Goal: Communication & Community: Answer question/provide support

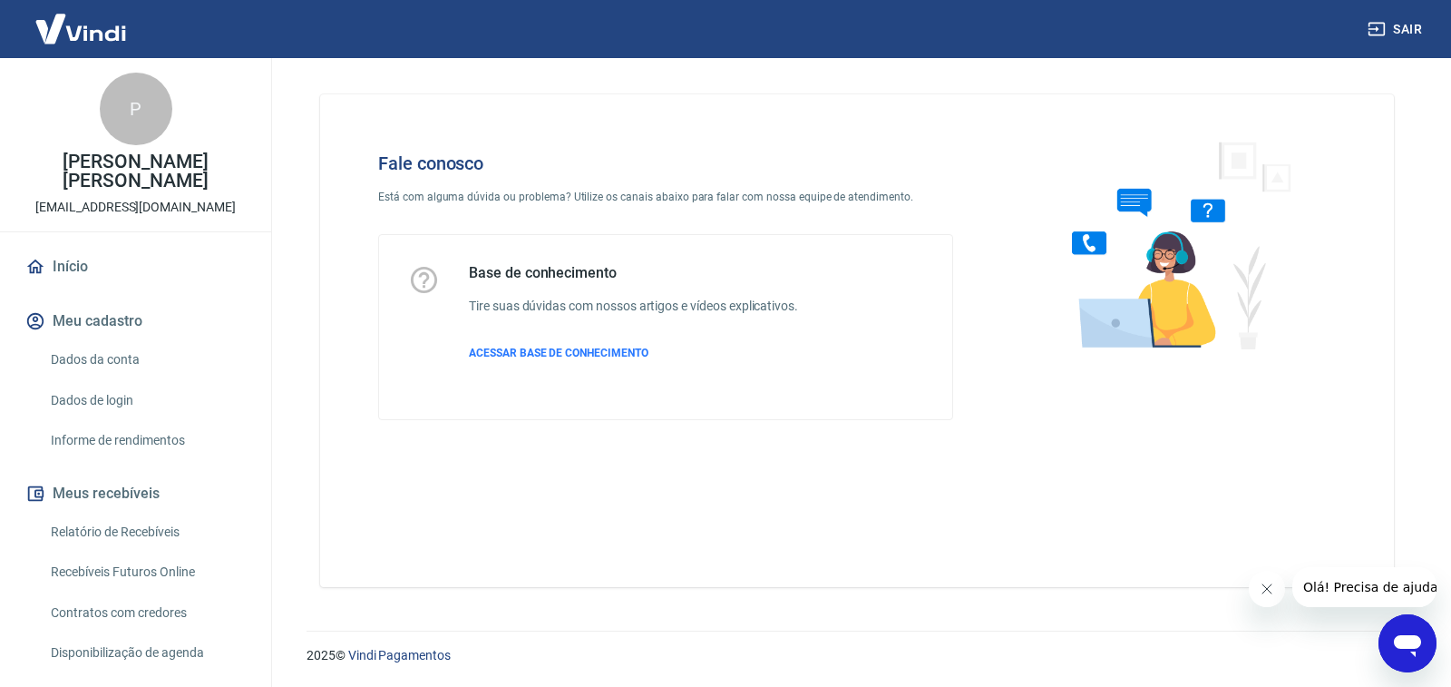
click at [1407, 642] on icon "Abrir janela de mensagens" at bounding box center [1407, 646] width 27 height 22
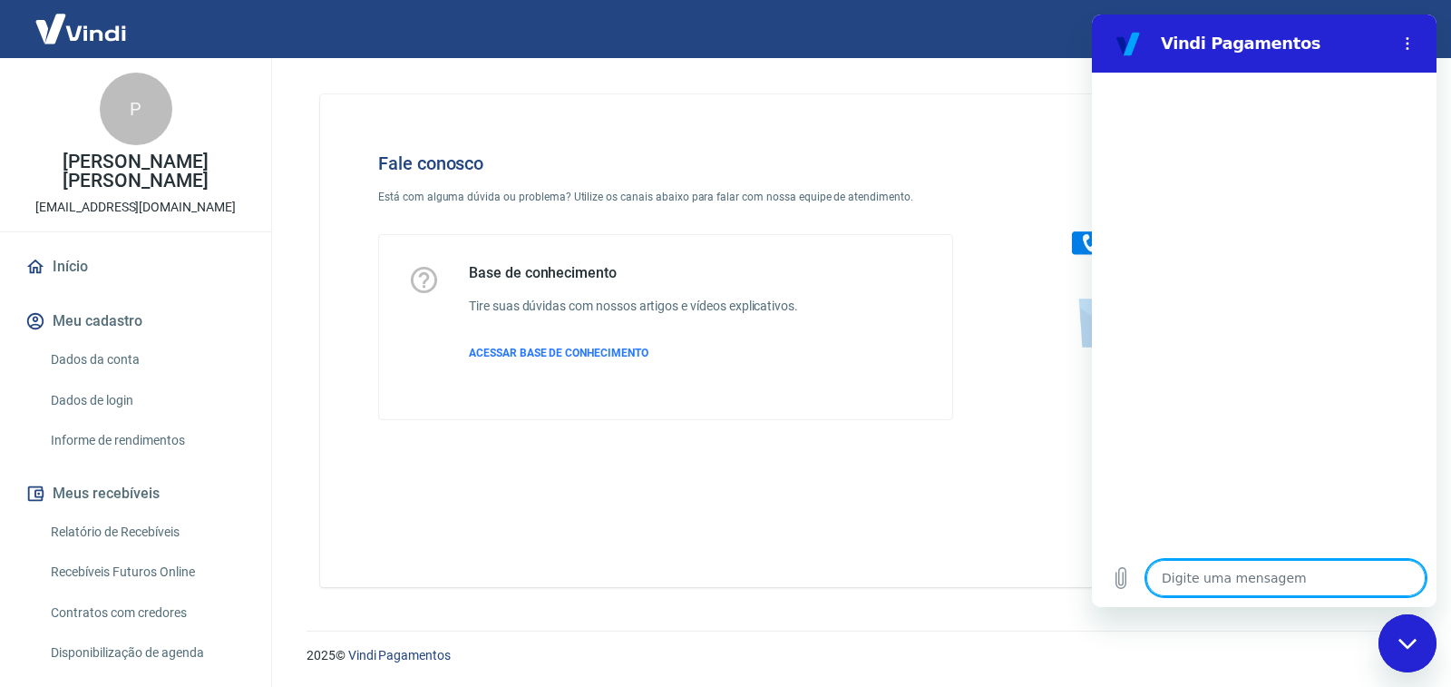
click at [1199, 574] on textarea at bounding box center [1285, 578] width 279 height 36
type textarea "B"
type textarea "x"
type textarea "Bo"
type textarea "x"
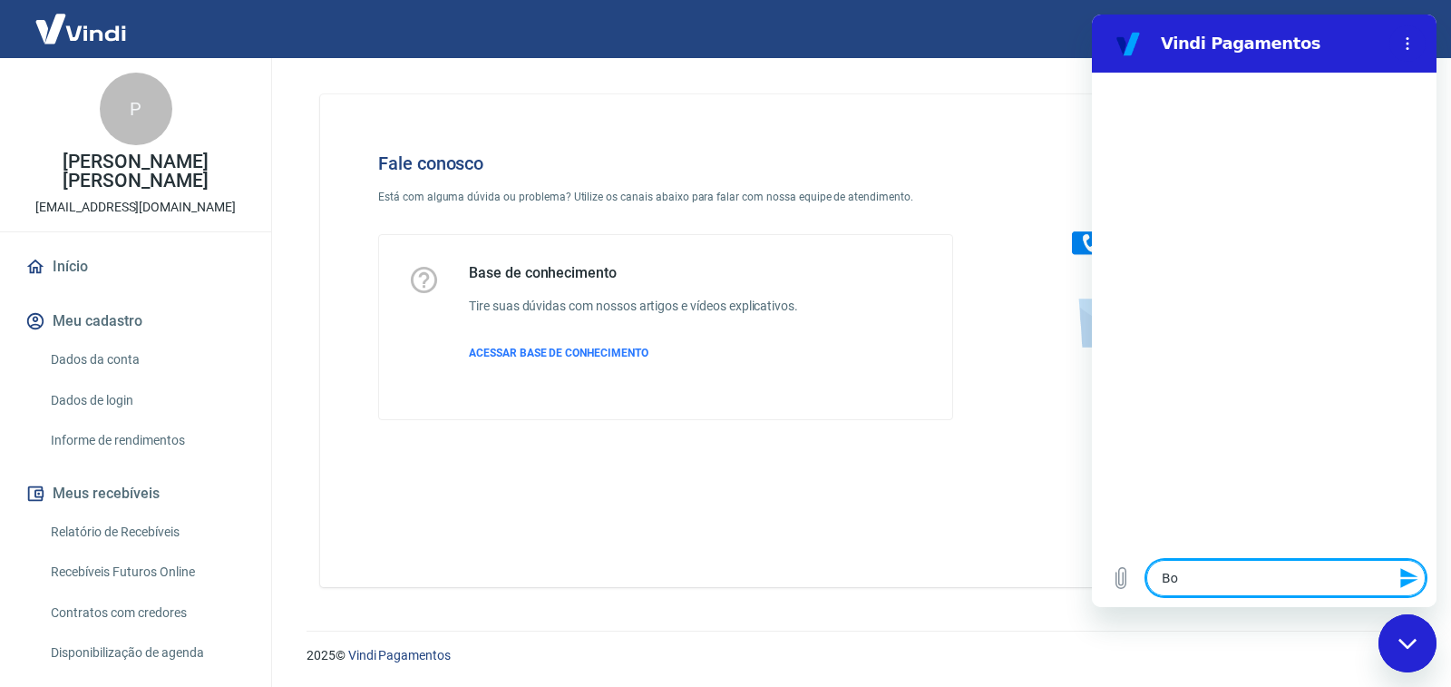
type textarea "Bom"
type textarea "x"
type textarea "Bom"
type textarea "x"
type textarea "Bom d"
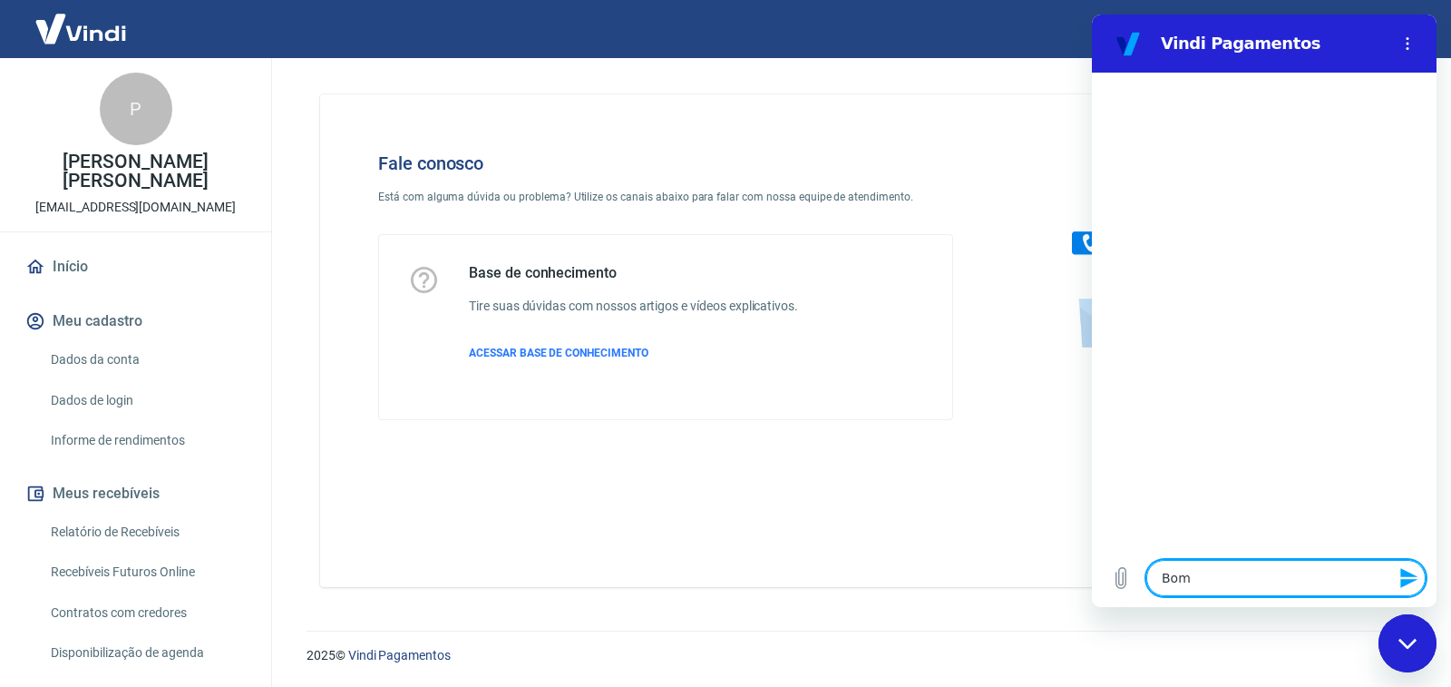
type textarea "x"
type textarea "Bom di"
type textarea "x"
type textarea "Bom dia"
type textarea "x"
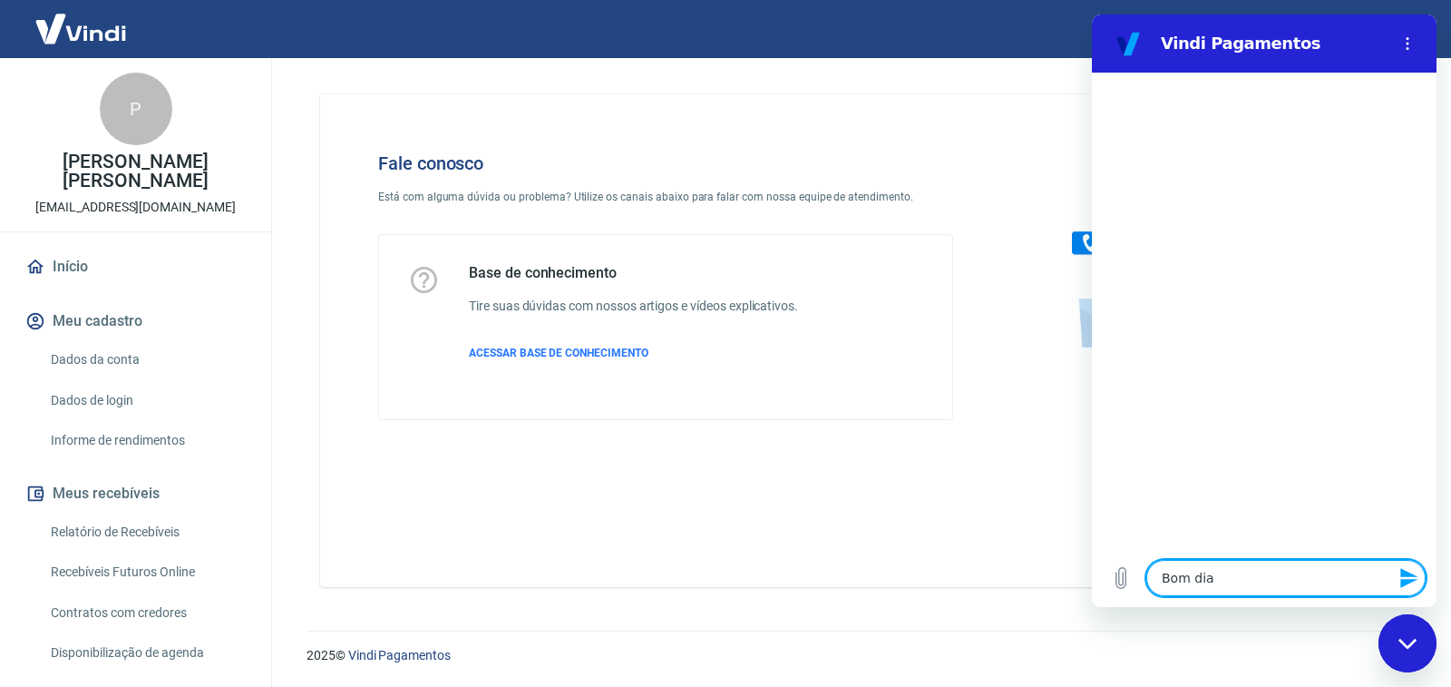
type textarea "Bom dia."
type textarea "x"
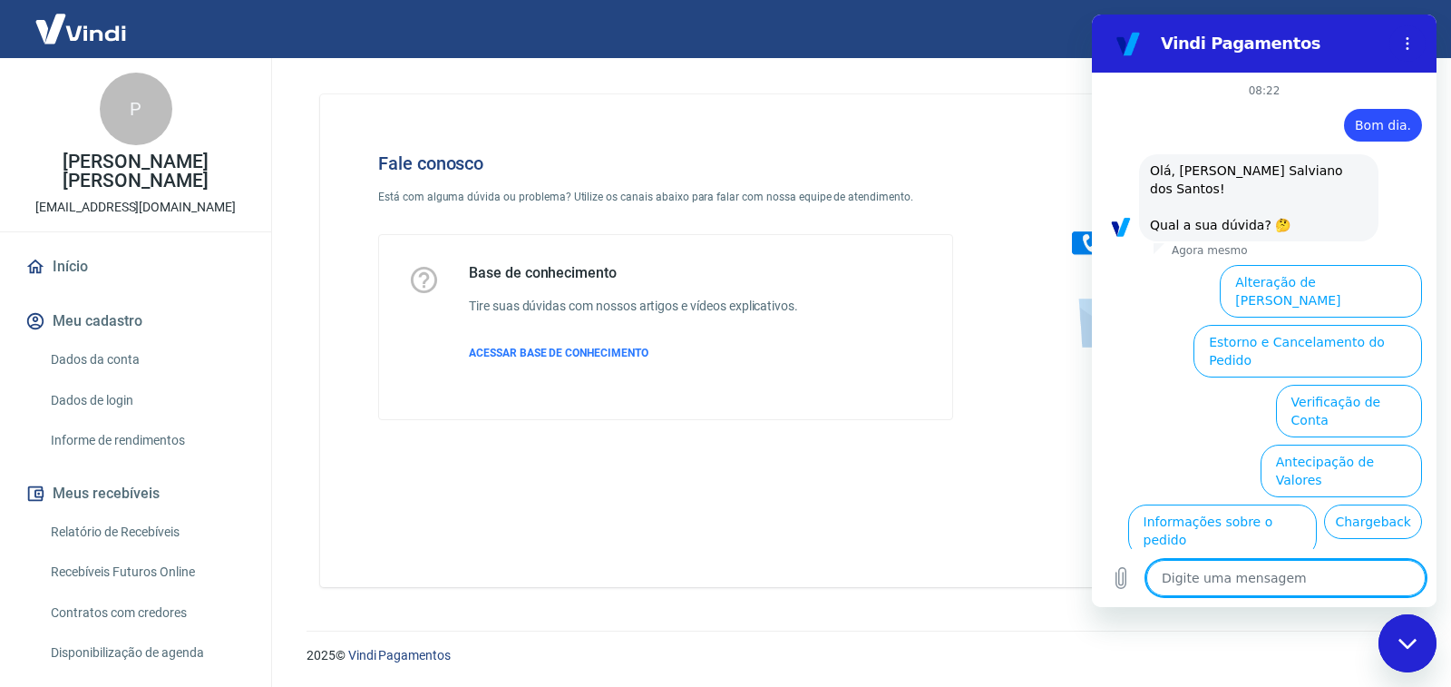
scroll to position [89, 0]
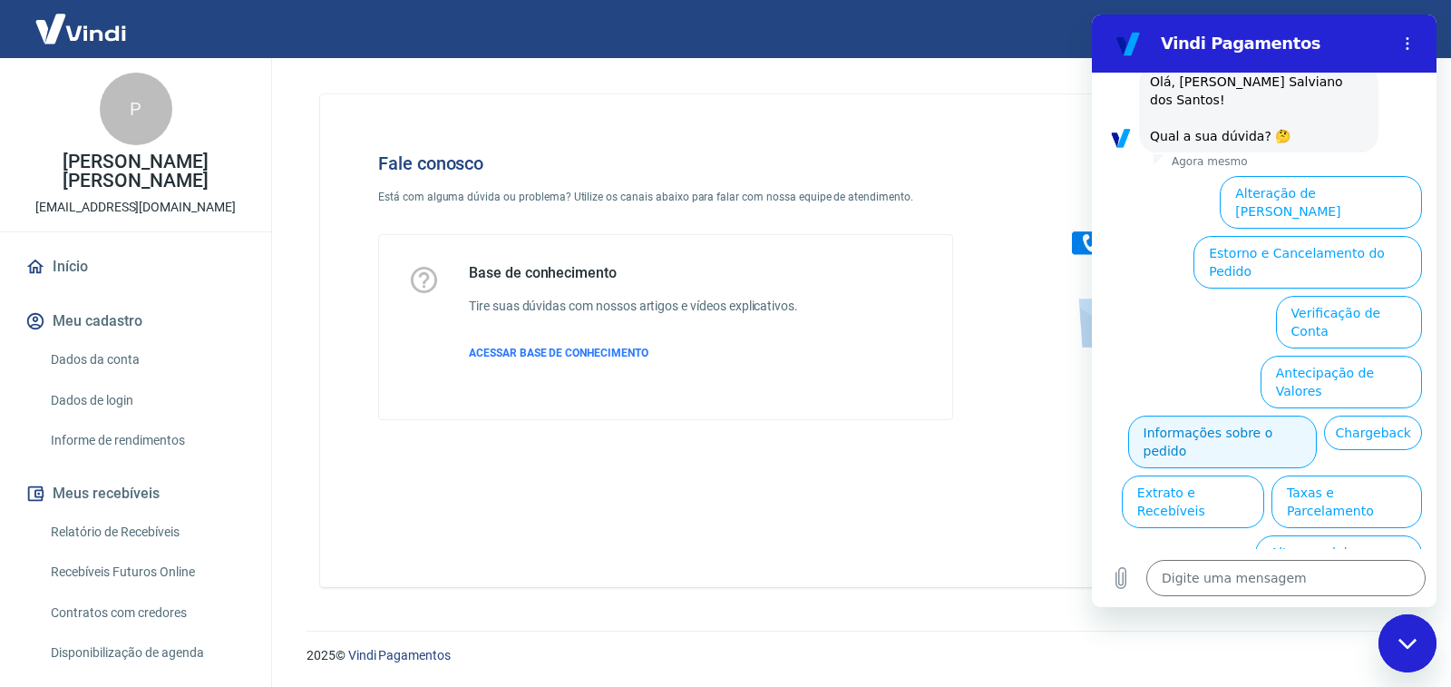
click at [1300, 415] on button "Informações sobre o pedido" at bounding box center [1223, 441] width 190 height 53
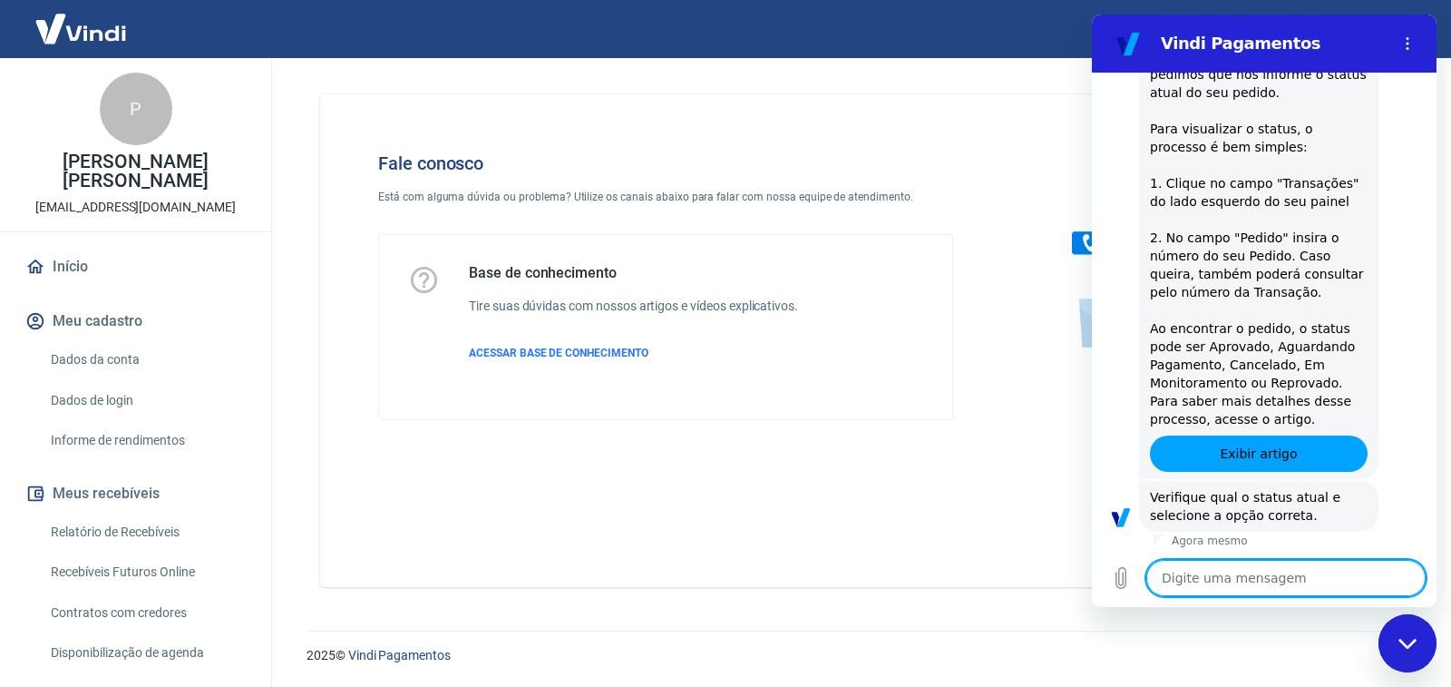
scroll to position [401, 0]
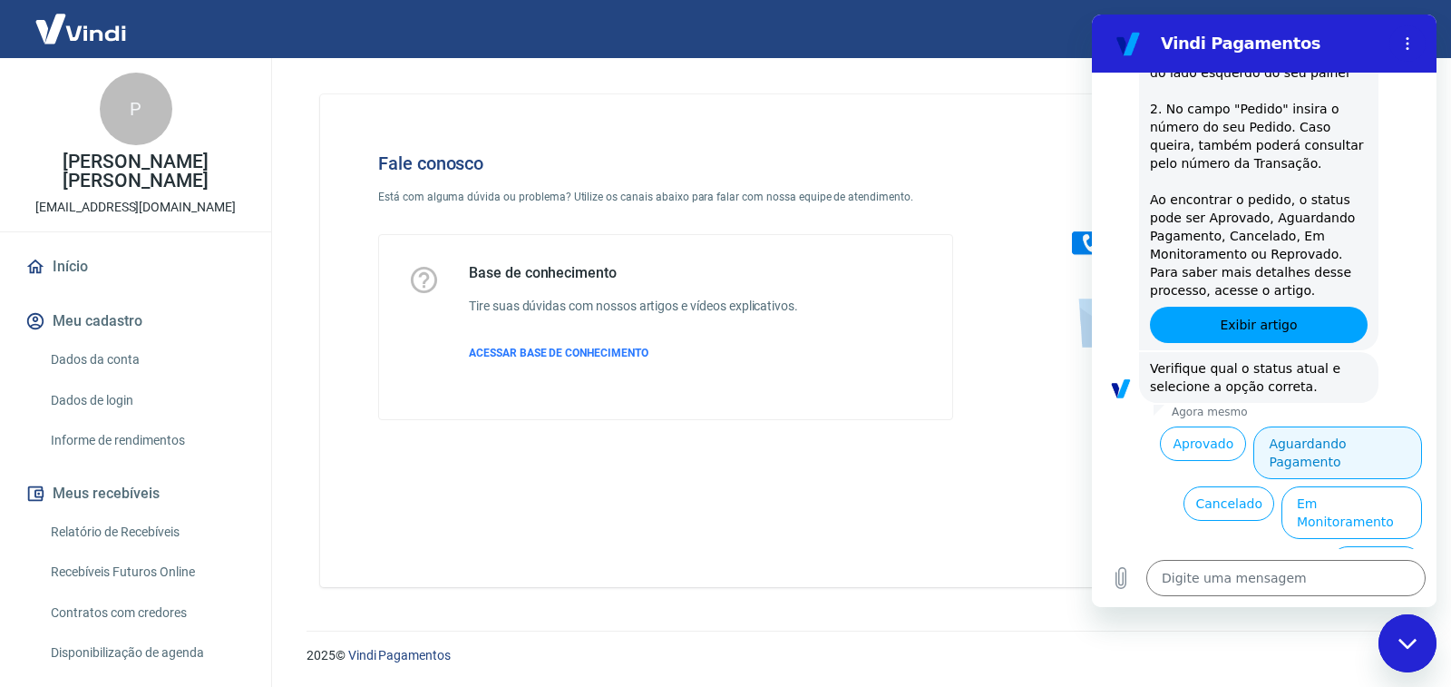
click at [1371, 440] on button "Aguardando Pagamento" at bounding box center [1337, 452] width 169 height 53
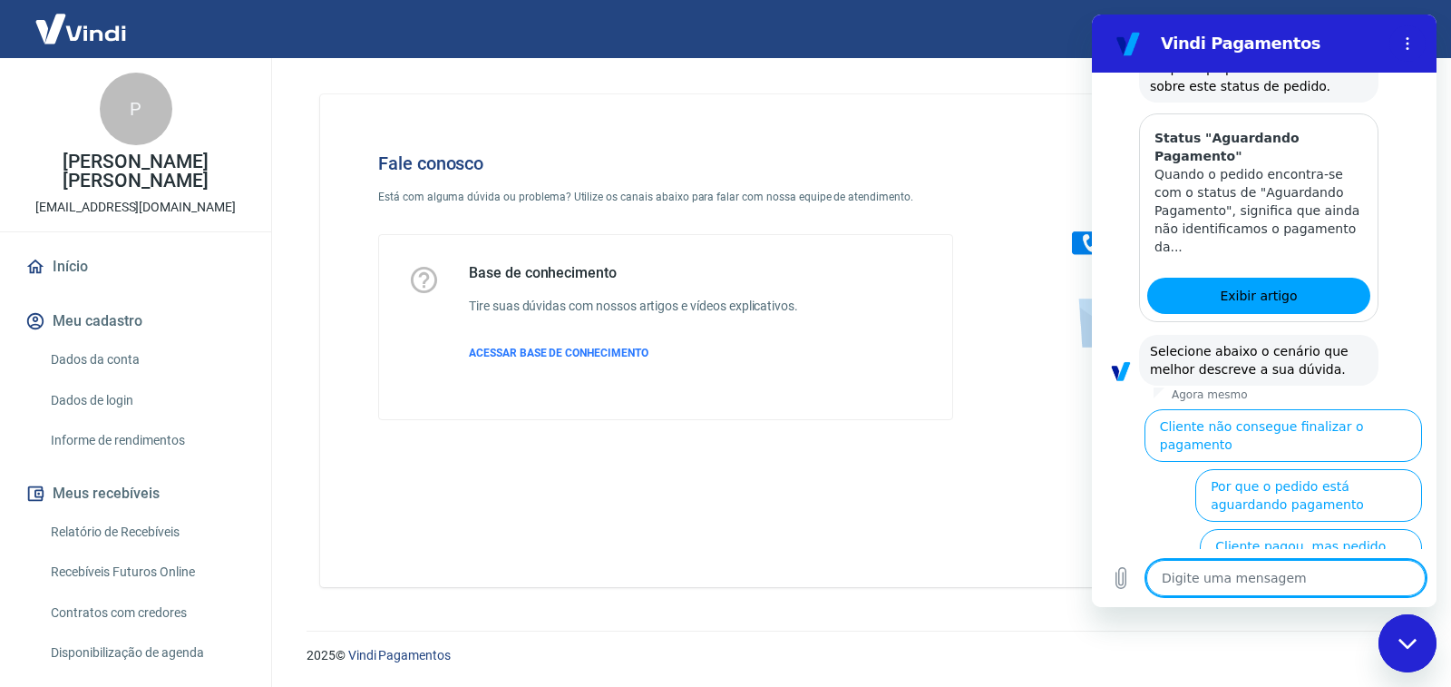
scroll to position [932, 0]
click at [1254, 528] on button "Cliente pagou, mas pedido consta 'Aguardando Pagamento'" at bounding box center [1311, 563] width 222 height 71
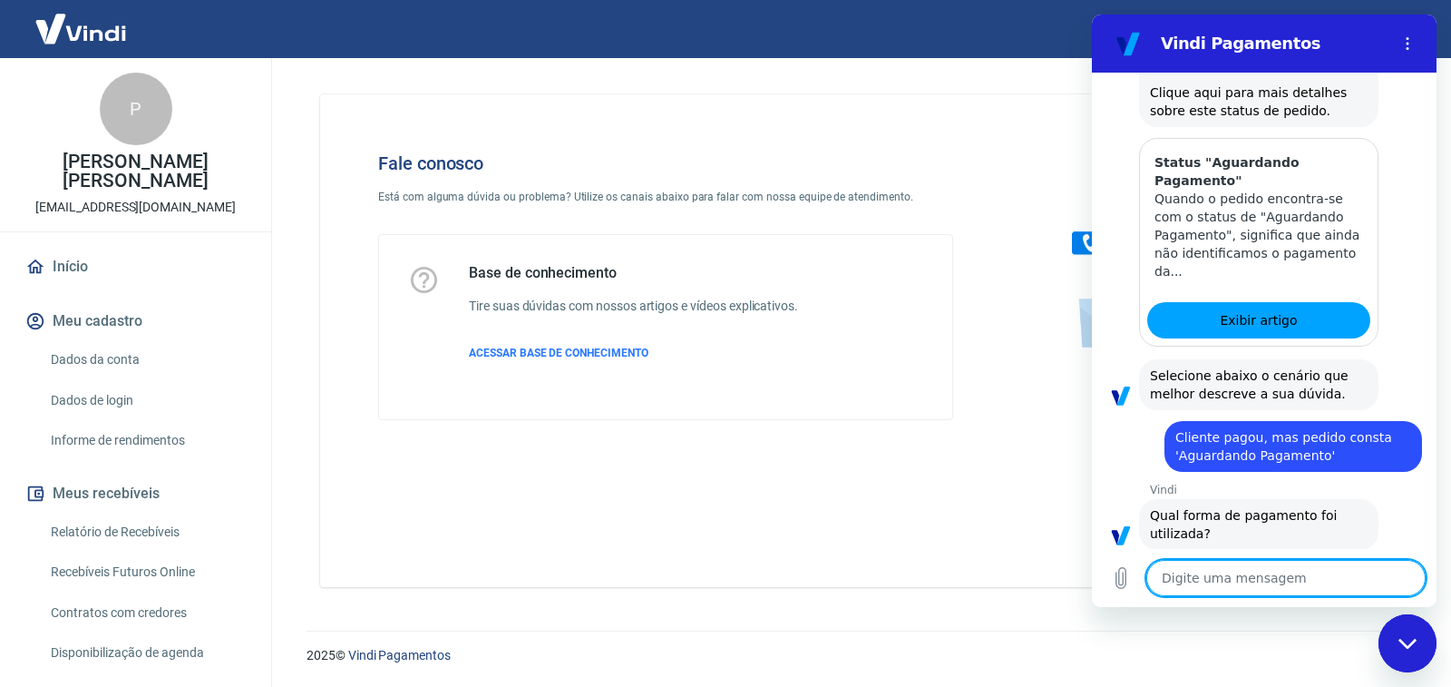
scroll to position [1036, 0]
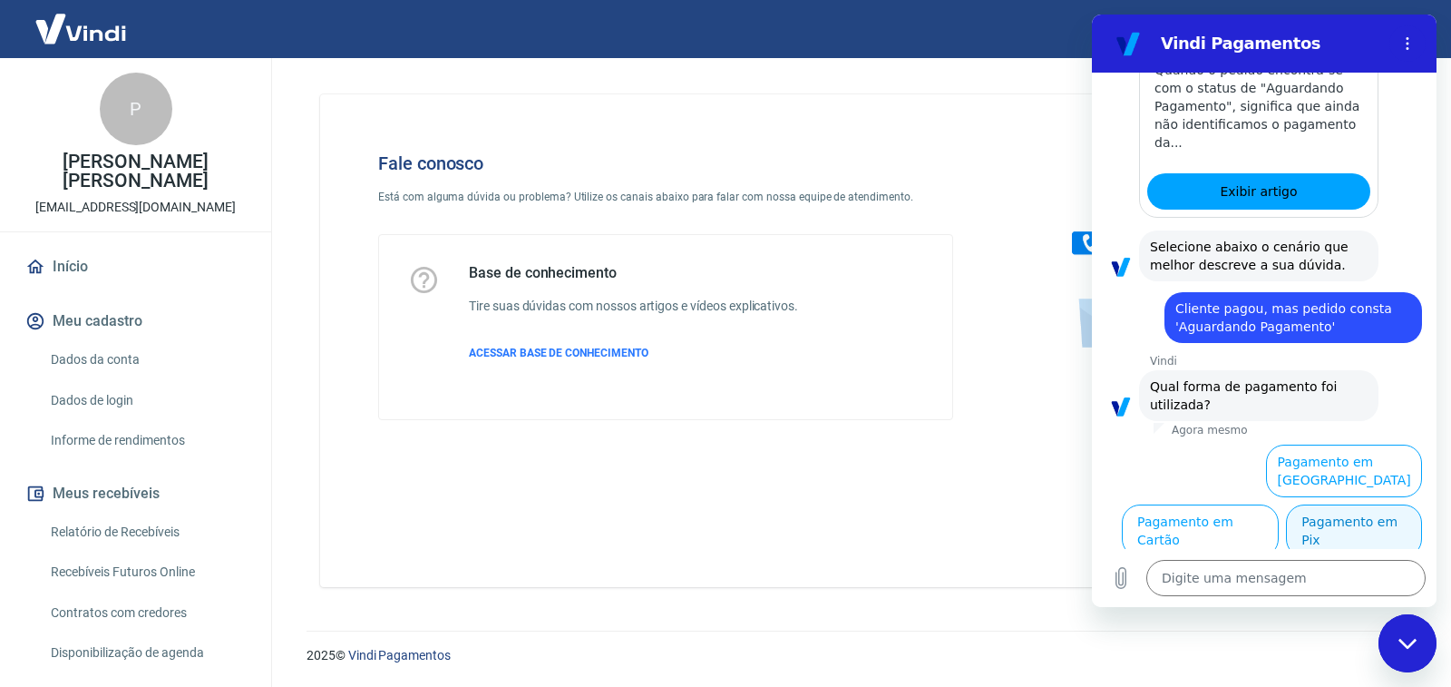
click at [1330, 526] on button "Pagamento em Pix" at bounding box center [1354, 530] width 136 height 53
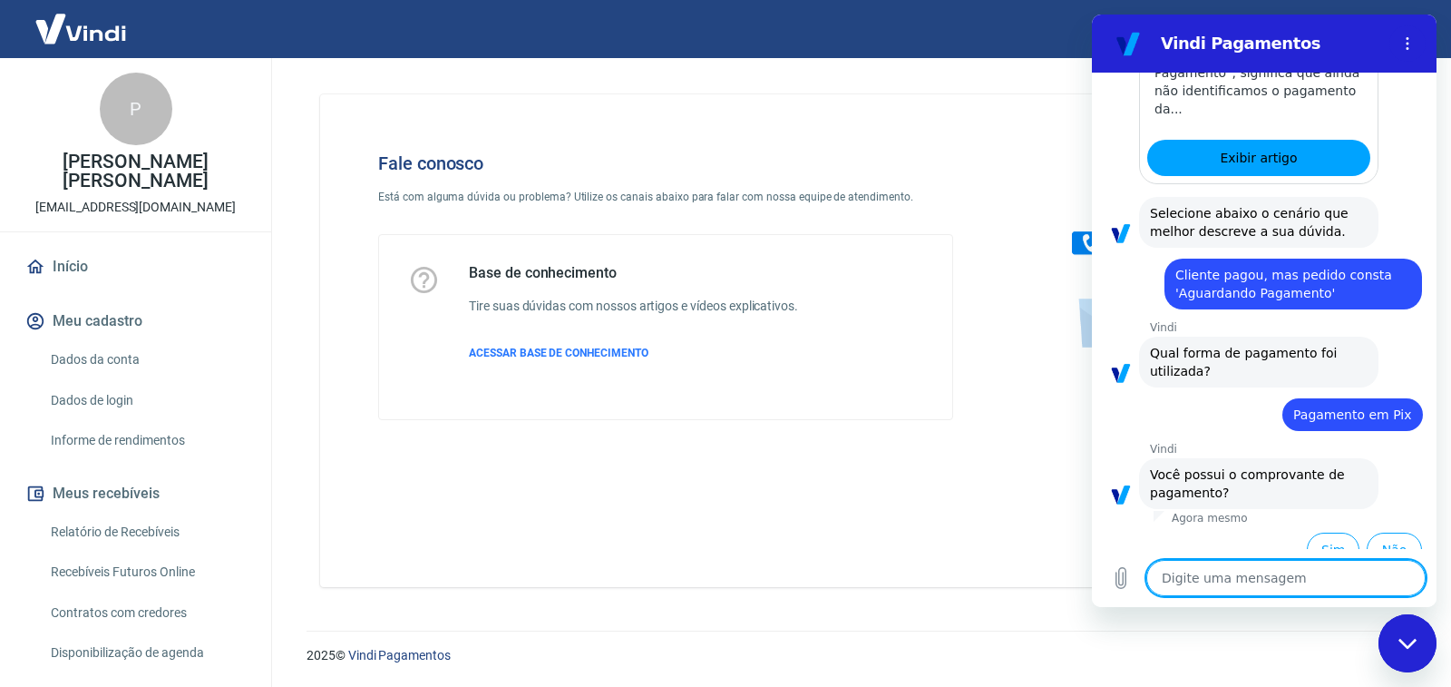
scroll to position [1074, 0]
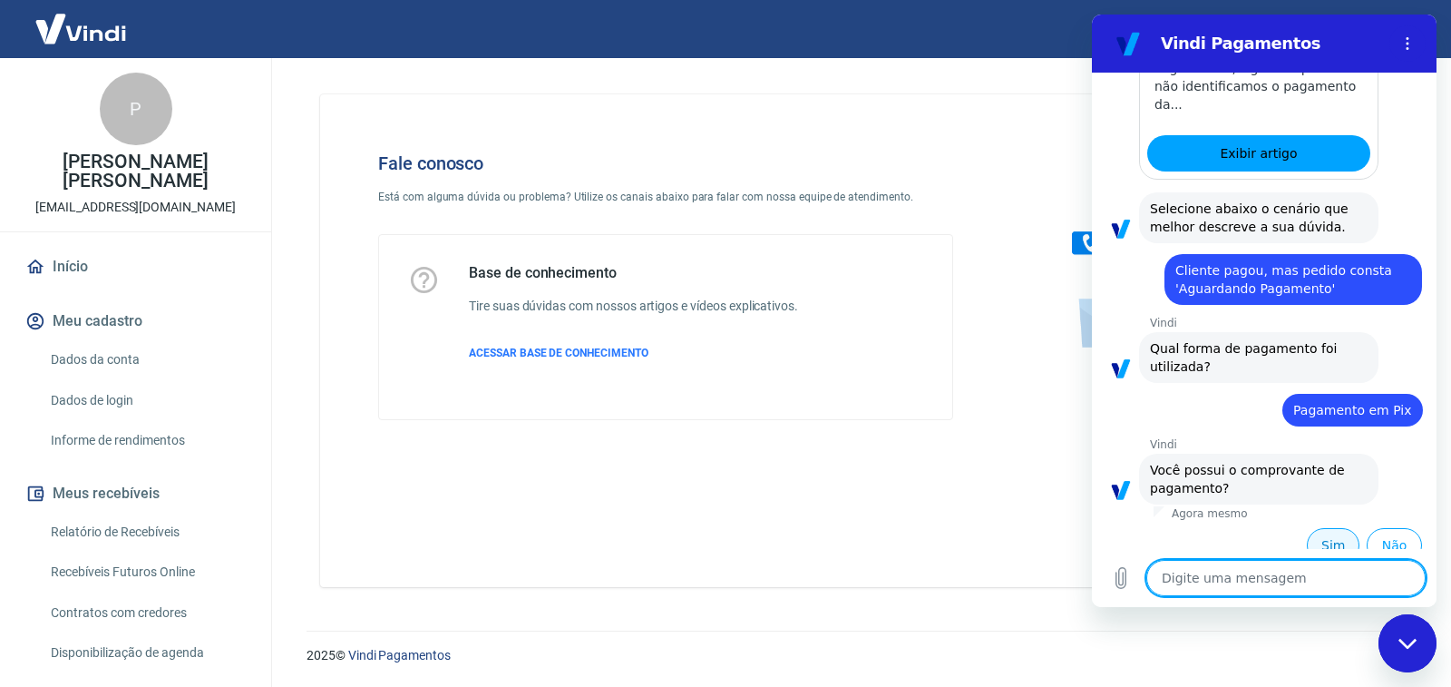
click at [1324, 528] on button "Sim" at bounding box center [1333, 545] width 53 height 34
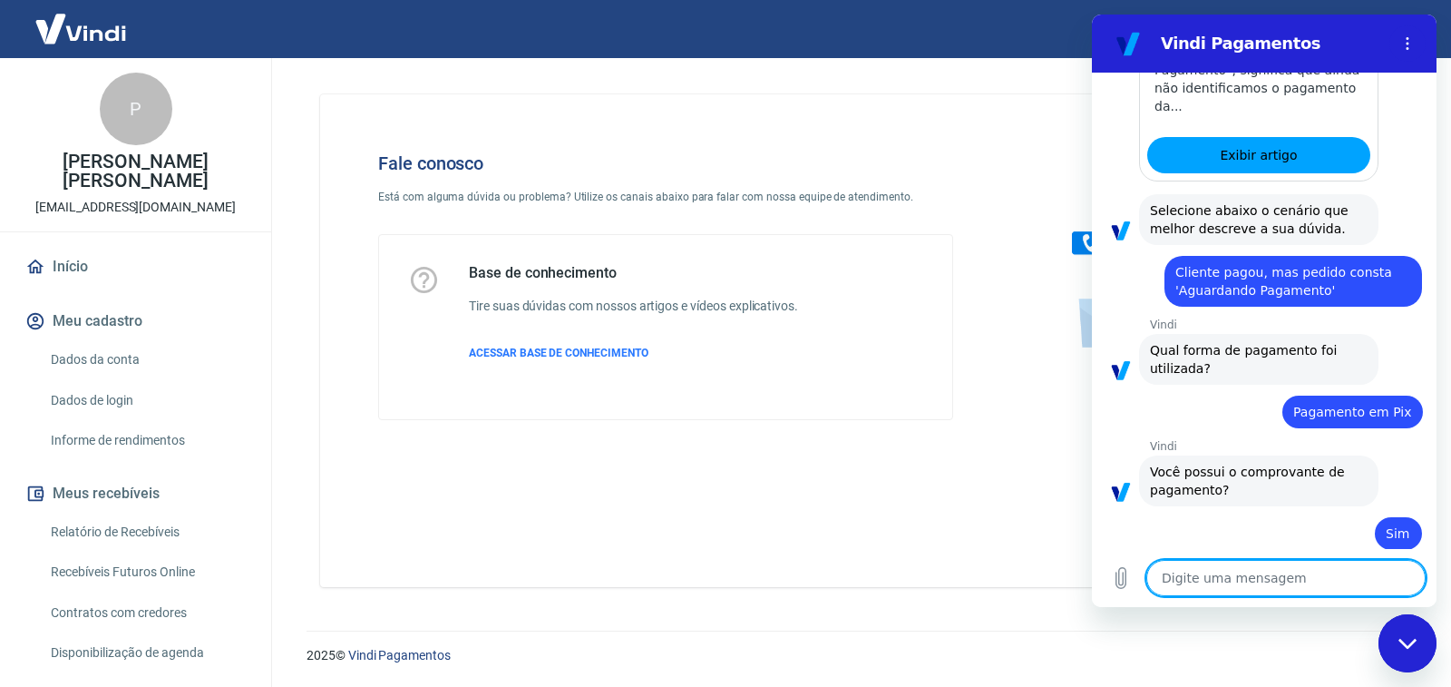
scroll to position [1076, 0]
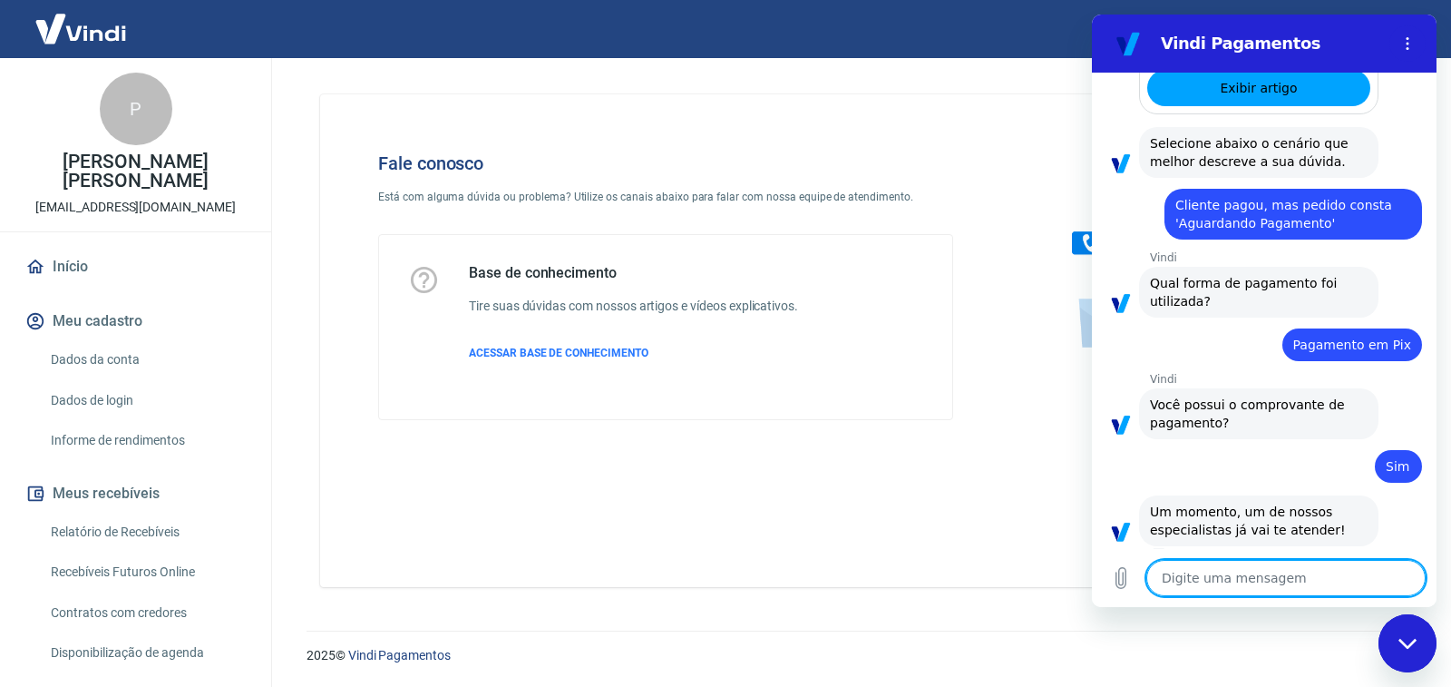
type textarea "x"
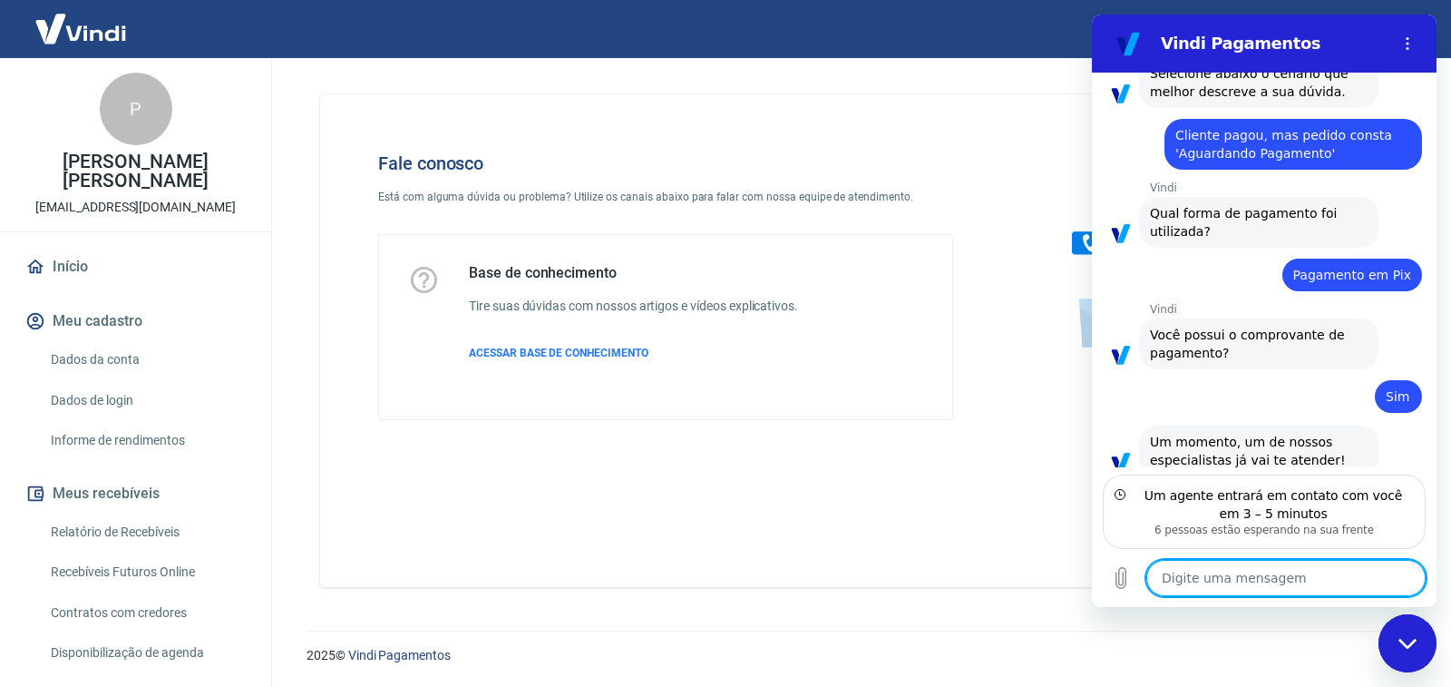
scroll to position [1221, 0]
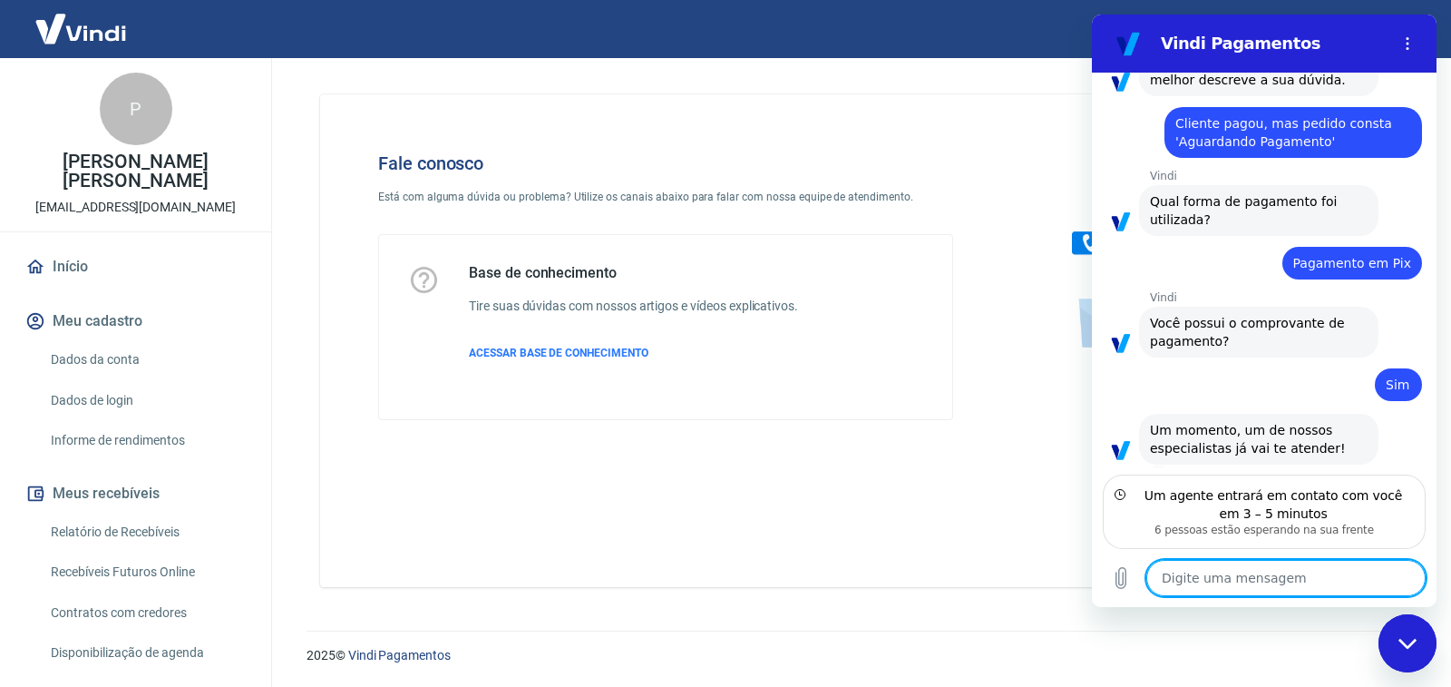
click at [1290, 582] on textarea at bounding box center [1285, 578] width 279 height 36
type textarea "o"
type textarea "x"
type textarea "ok"
type textarea "x"
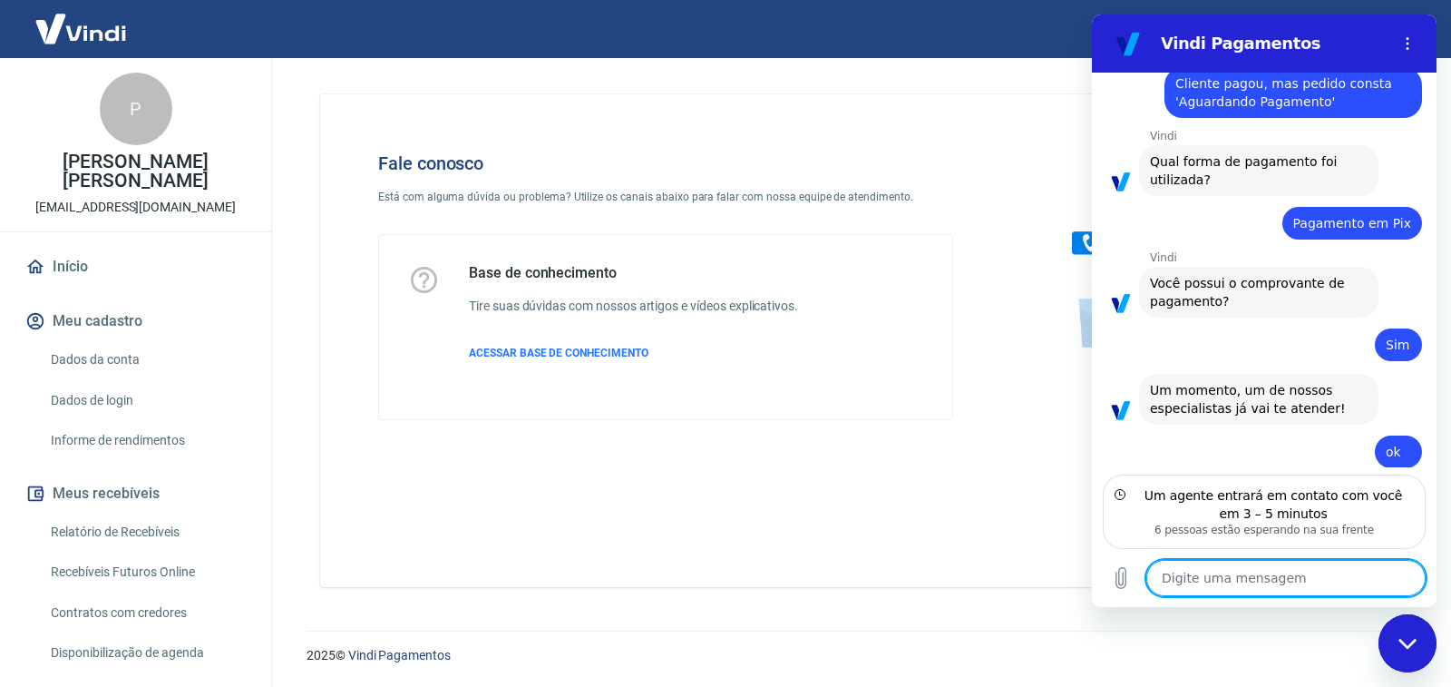
scroll to position [1264, 0]
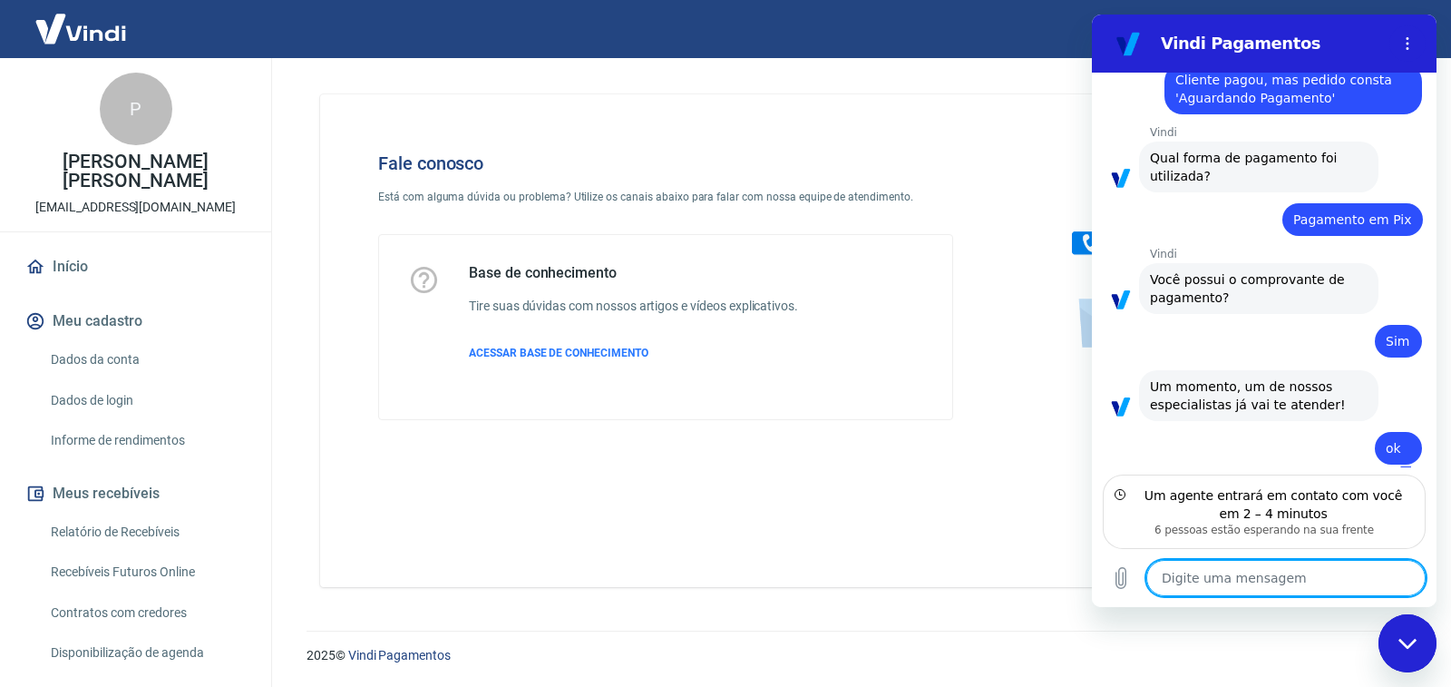
click at [1226, 575] on textarea at bounding box center [1285, 578] width 279 height 36
click at [1239, 582] on textarea at bounding box center [1285, 578] width 279 height 36
type textarea "x"
click at [1242, 573] on textarea at bounding box center [1285, 578] width 279 height 36
type textarea "B"
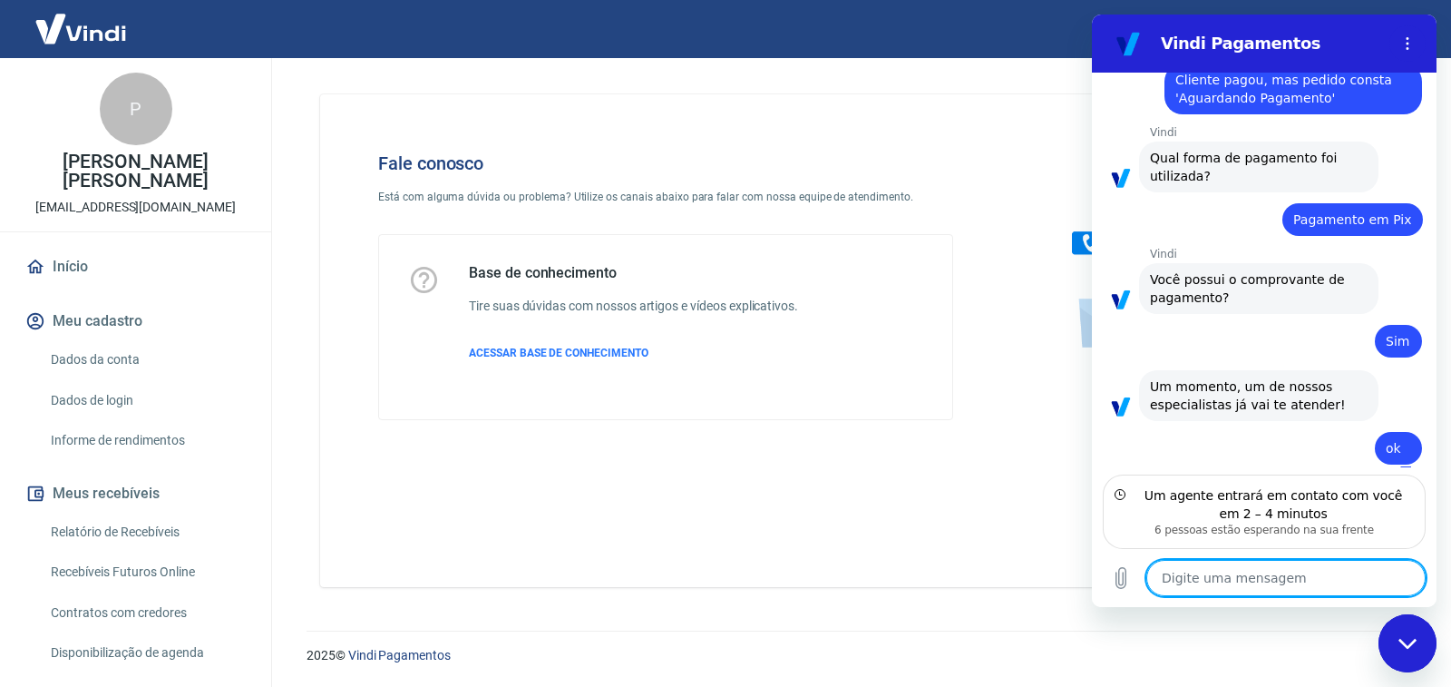
type textarea "x"
type textarea "Bo"
type textarea "x"
type textarea "Bom"
type textarea "x"
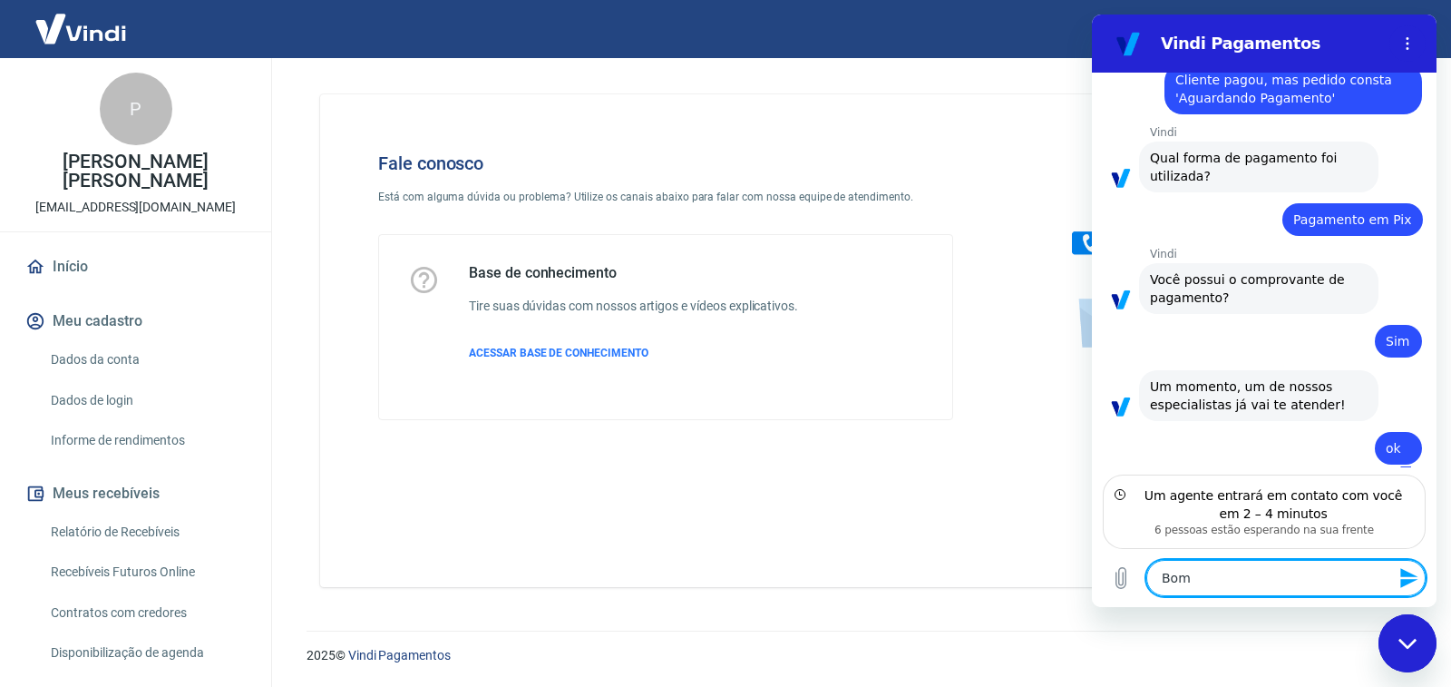
type textarea "Bom"
type textarea "x"
type textarea "Bom d"
type textarea "x"
type textarea "Bom di"
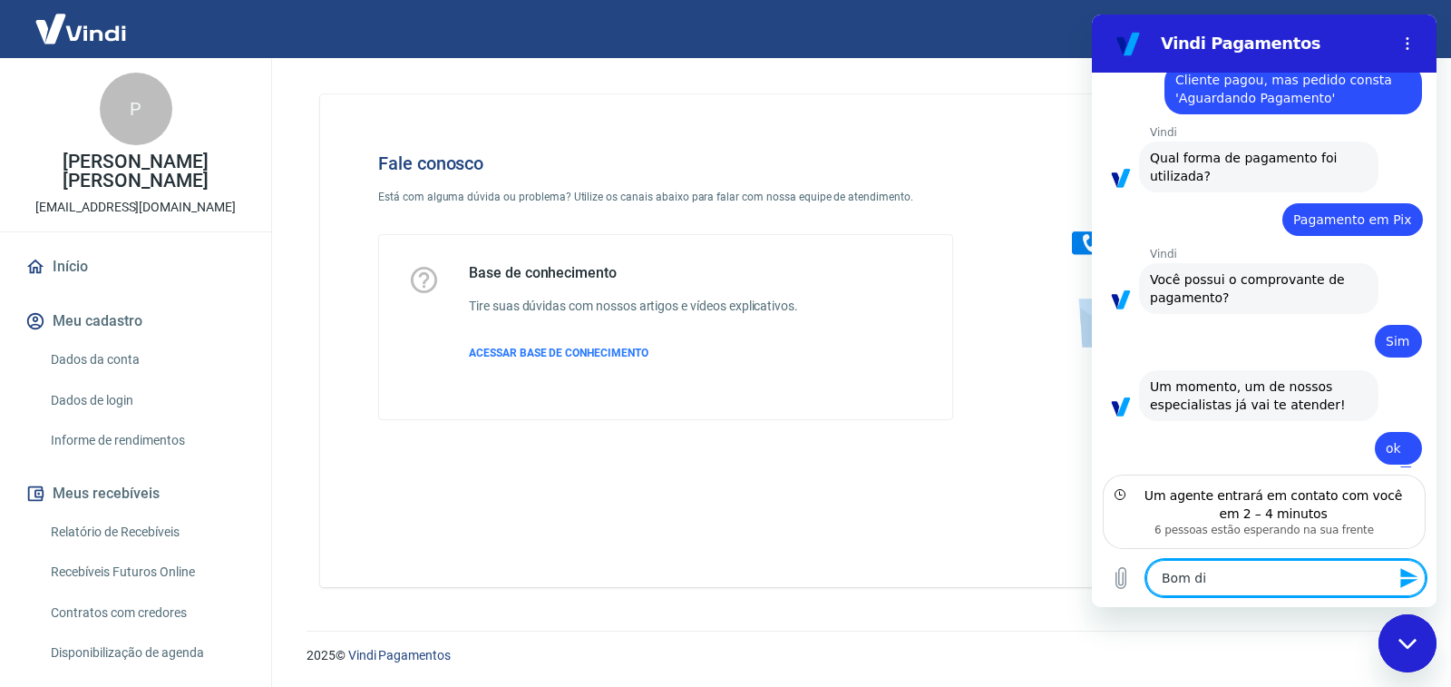
type textarea "x"
type textarea "Bom dia"
type textarea "x"
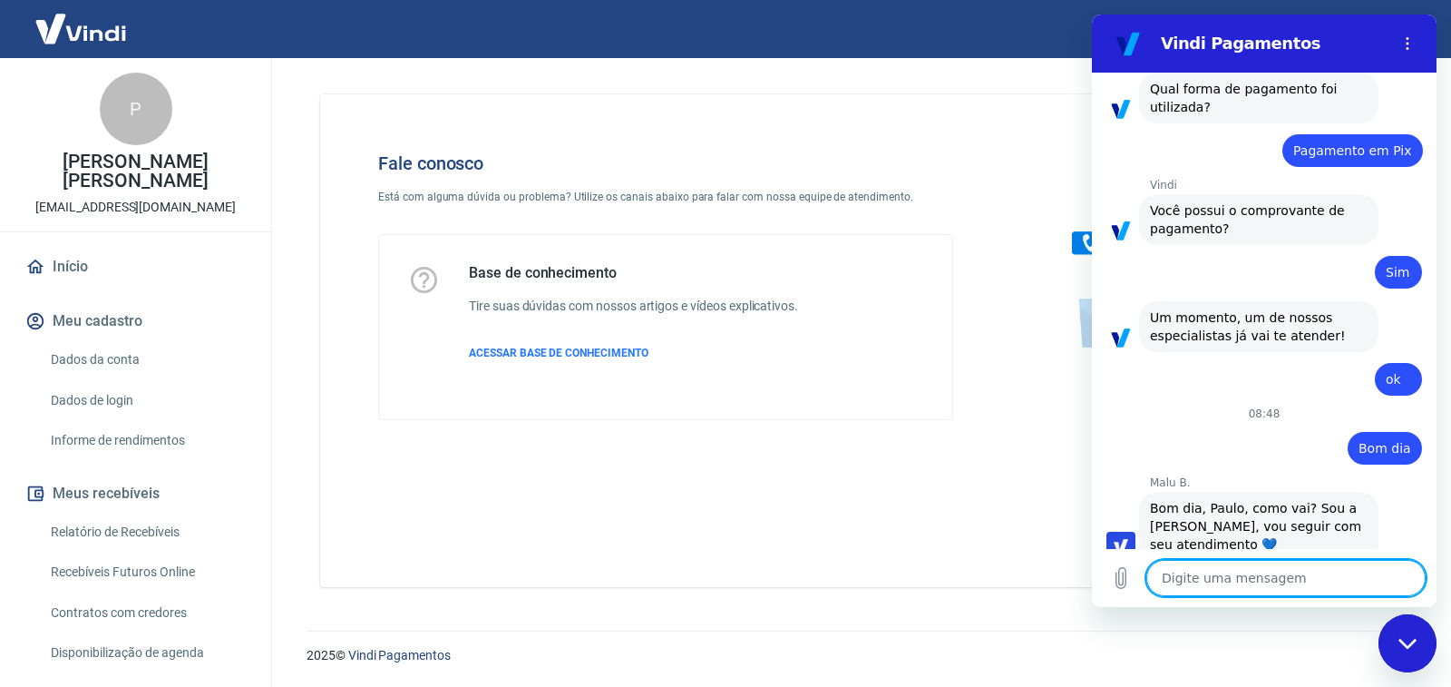
scroll to position [1348, 0]
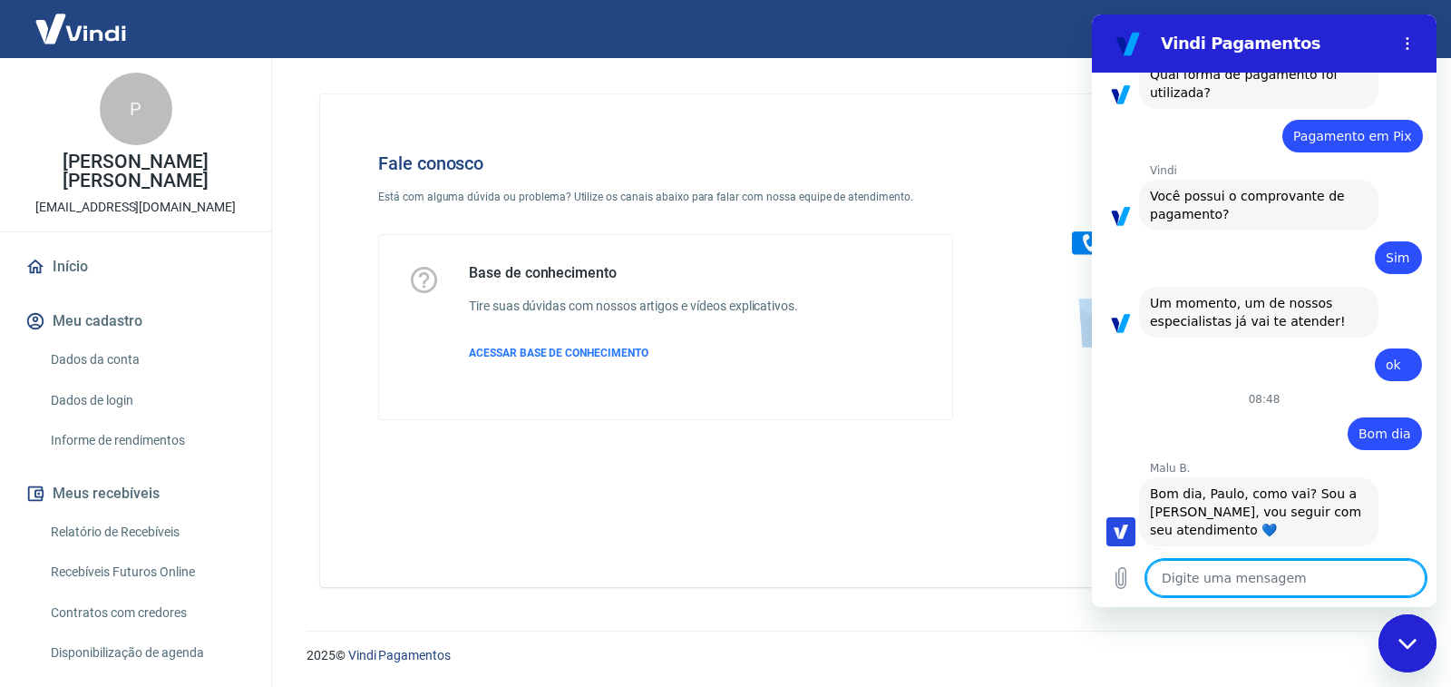
type textarea "x"
click at [1278, 555] on div "Digite uma mensagem x" at bounding box center [1264, 578] width 345 height 58
click at [1282, 558] on div "Digite uma mensagem x" at bounding box center [1264, 578] width 345 height 58
click at [1282, 569] on textarea at bounding box center [1285, 578] width 279 height 36
type textarea "T"
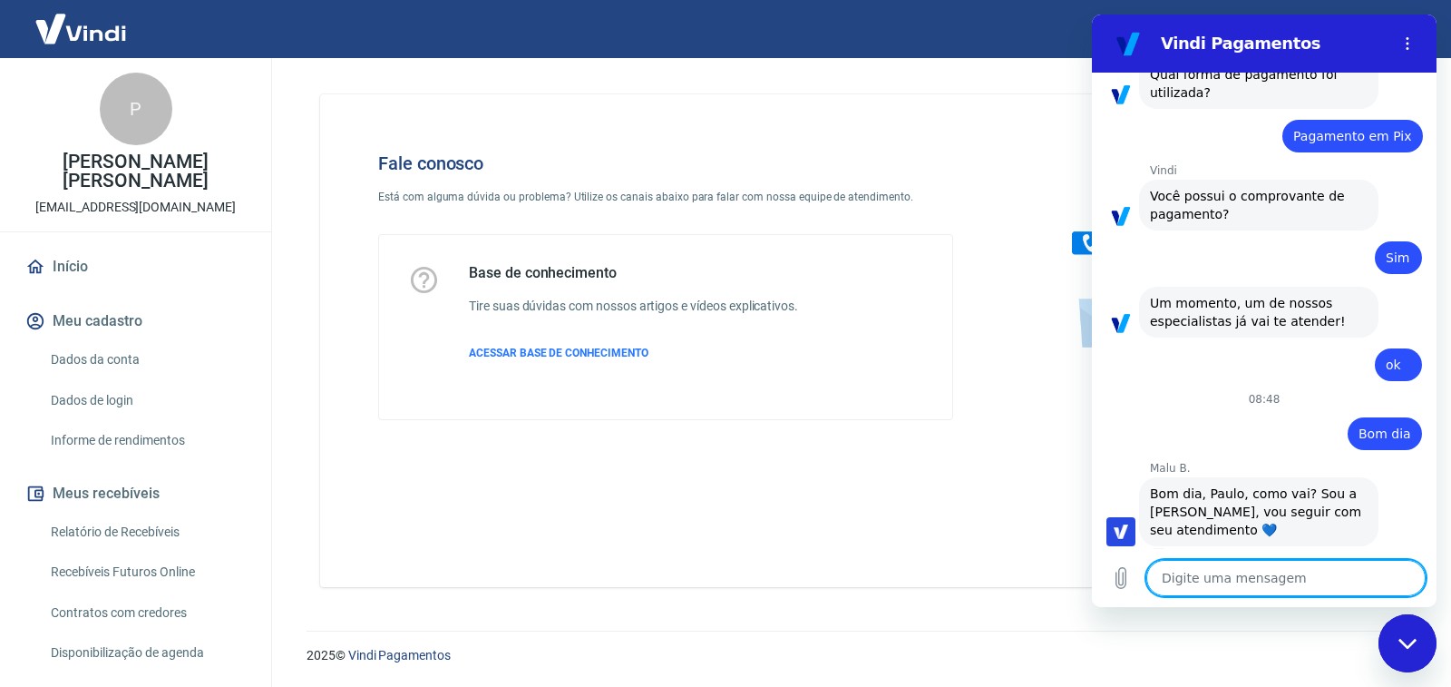
type textarea "x"
type textarea "Tu"
type textarea "x"
type textarea "Tud"
type textarea "x"
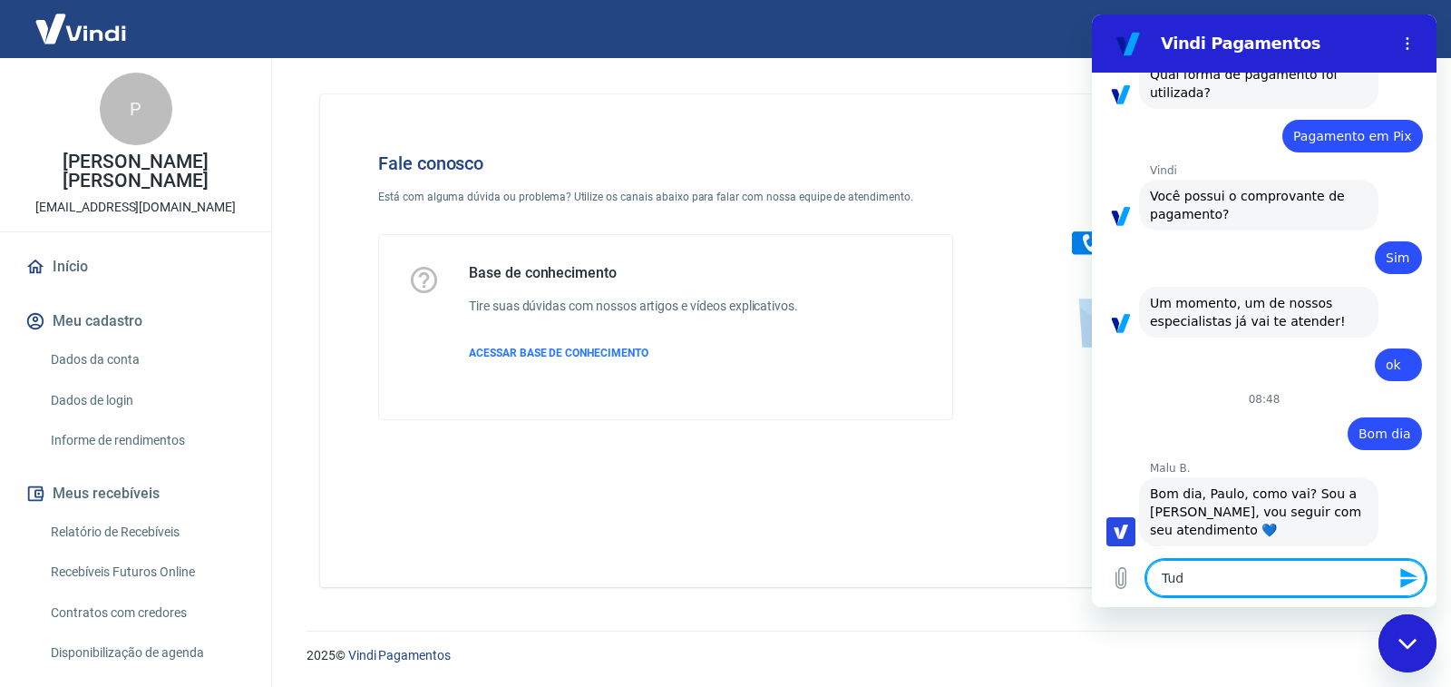
type textarea "Tudo"
type textarea "x"
type textarea "Tudo"
type textarea "x"
type textarea "Tudo b"
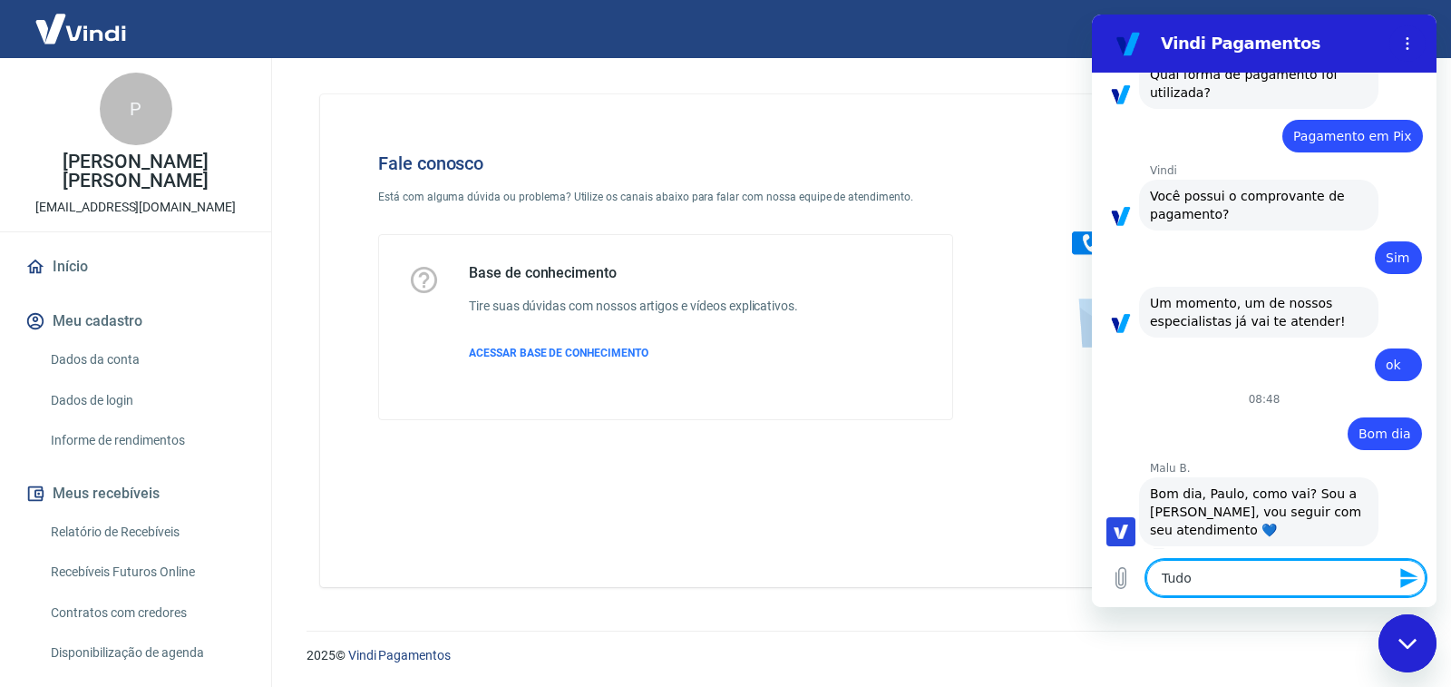
type textarea "x"
type textarea "Tudo be"
type textarea "x"
type textarea "Tudo bem"
type textarea "x"
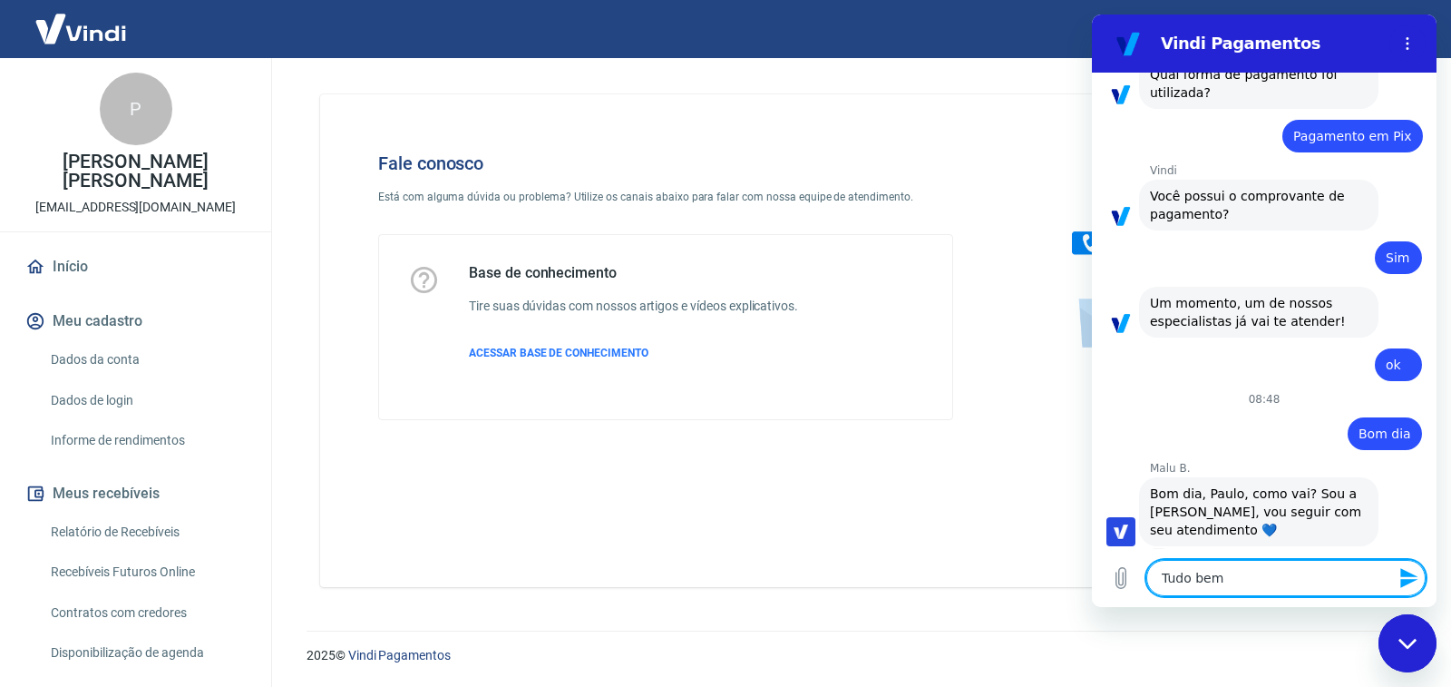
type textarea "Tudo bem!"
type textarea "x"
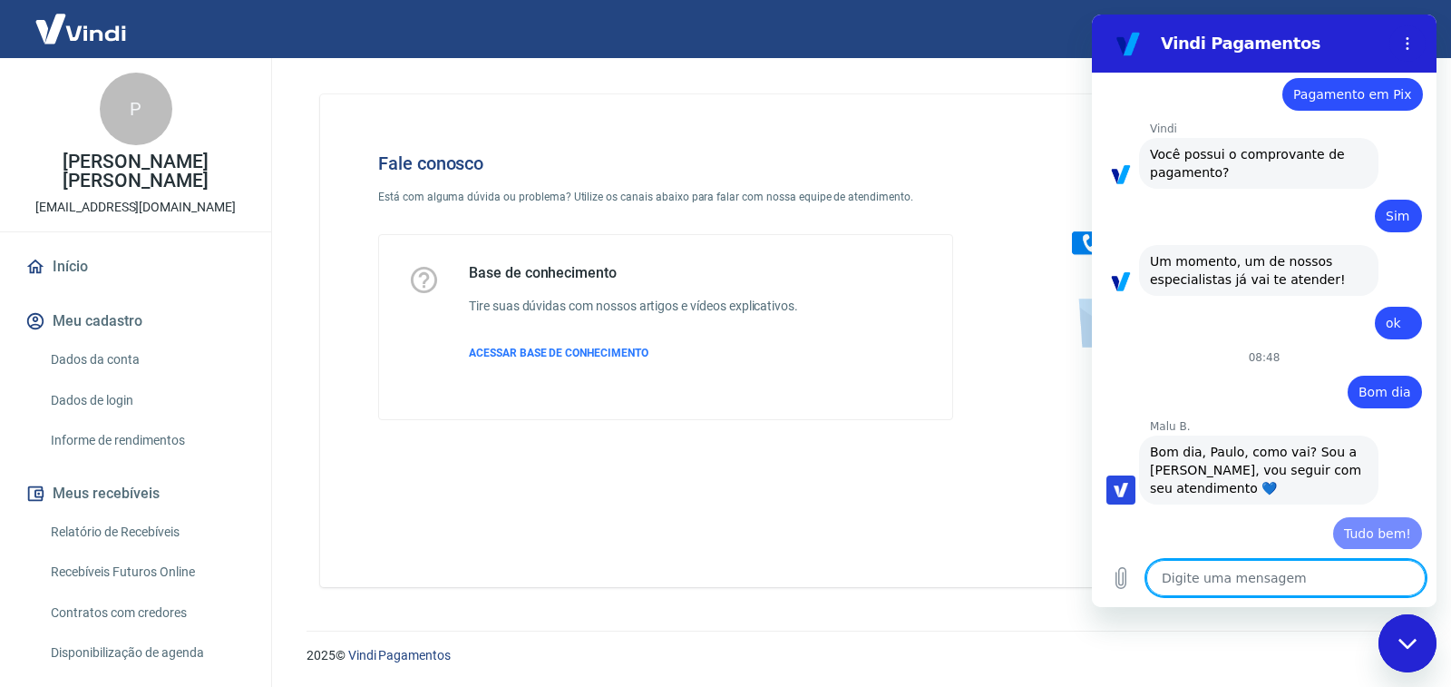
type textarea "x"
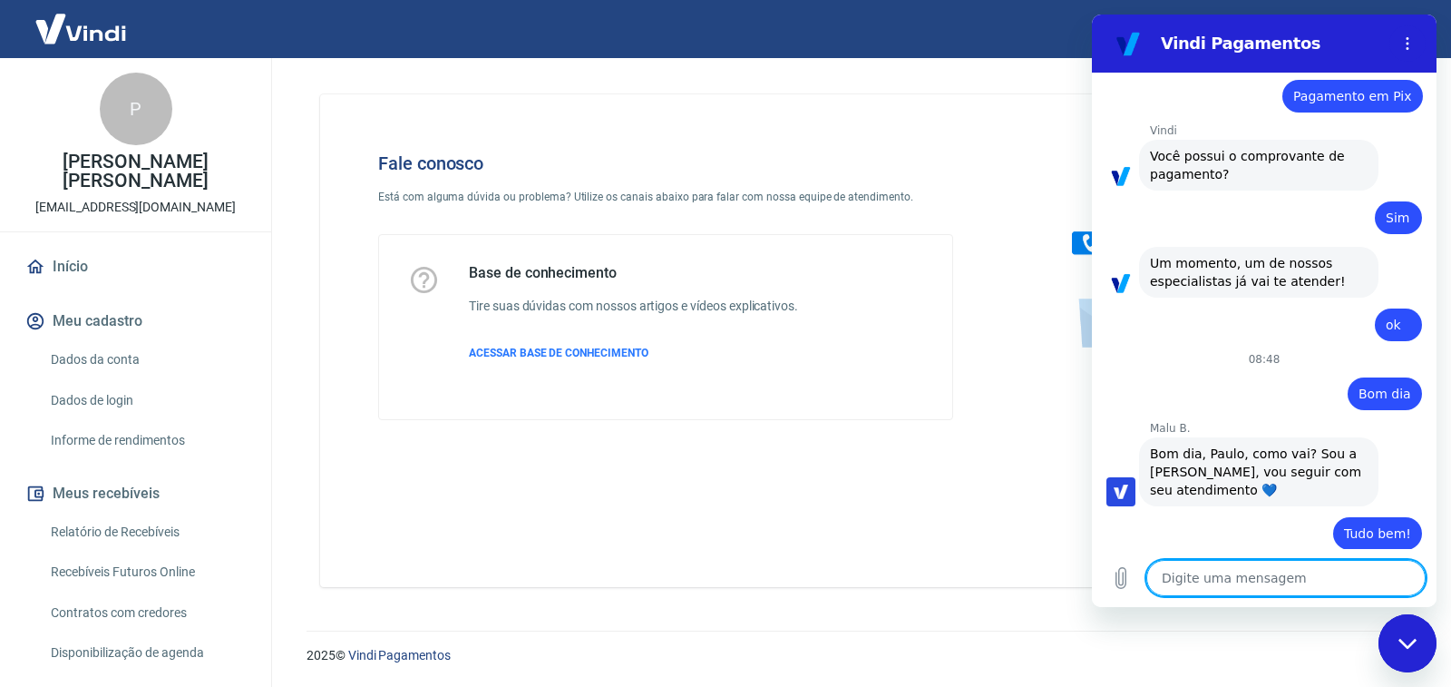
scroll to position [1391, 0]
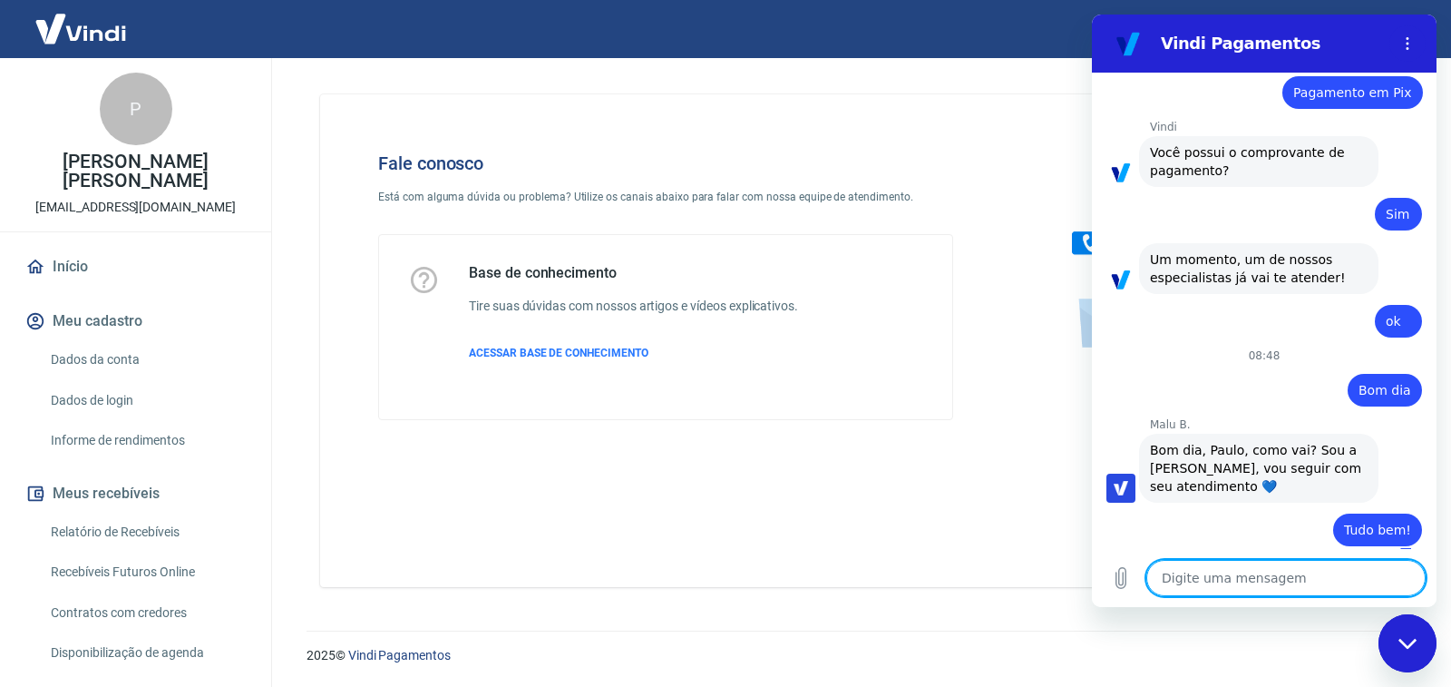
type textarea "M"
type textarea "x"
type textarea "Ma"
type textarea "x"
type textarea "Mal"
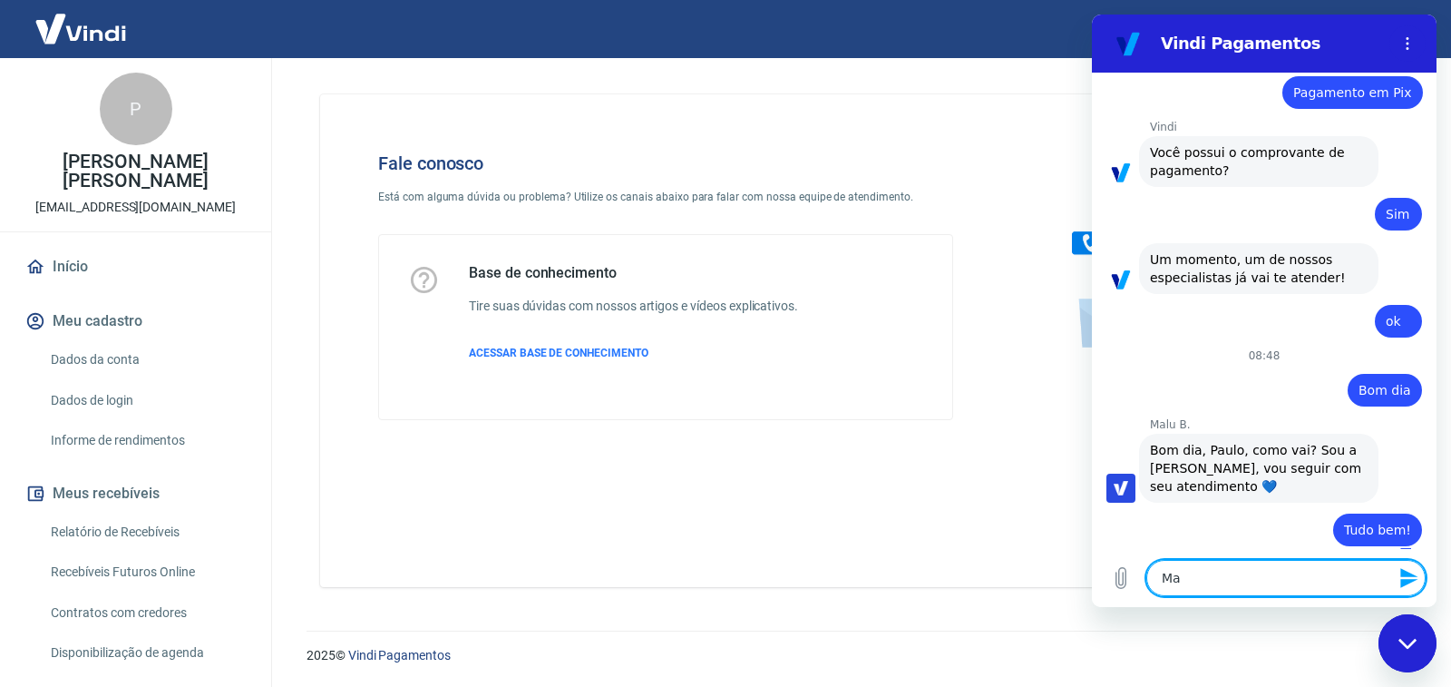
type textarea "x"
type textarea "Malu"
type textarea "x"
type textarea "Malu,"
type textarea "x"
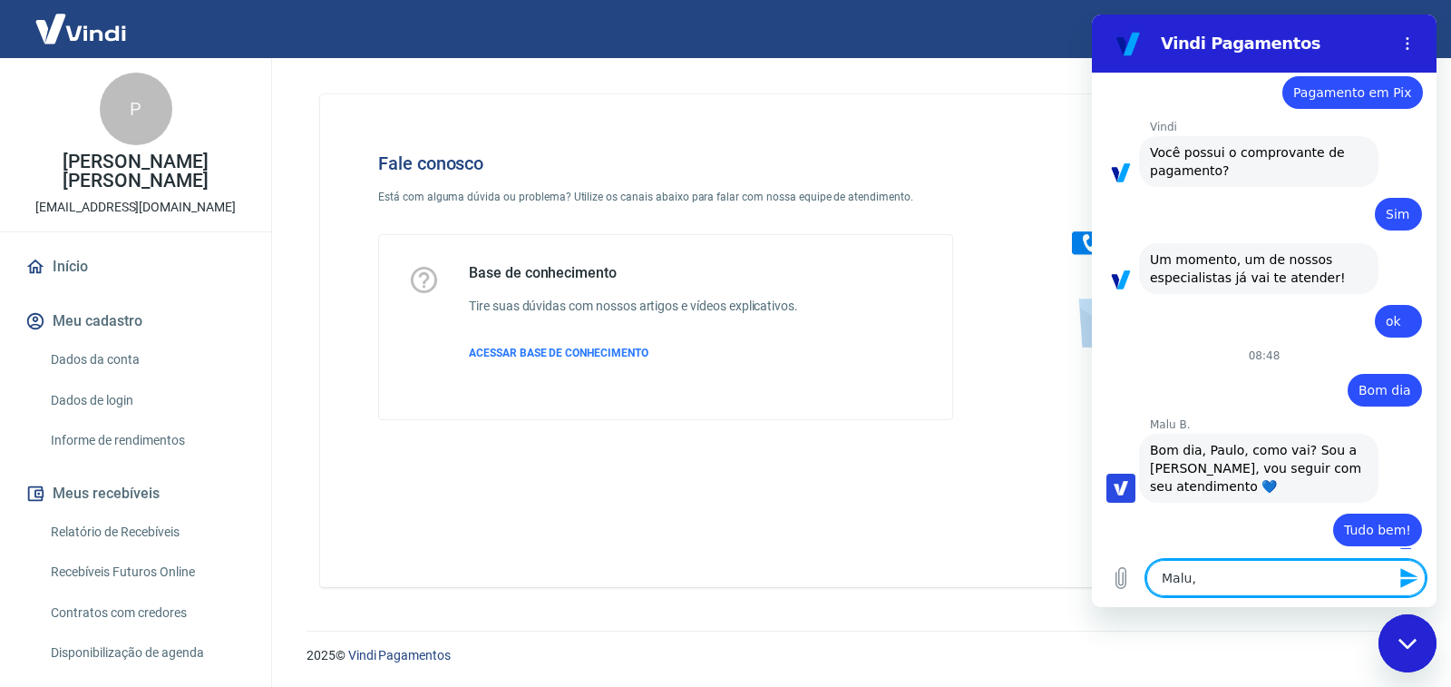
type textarea "Malu,"
type textarea "x"
type textarea "Malu, e"
type textarea "x"
type textarea "Malu, es"
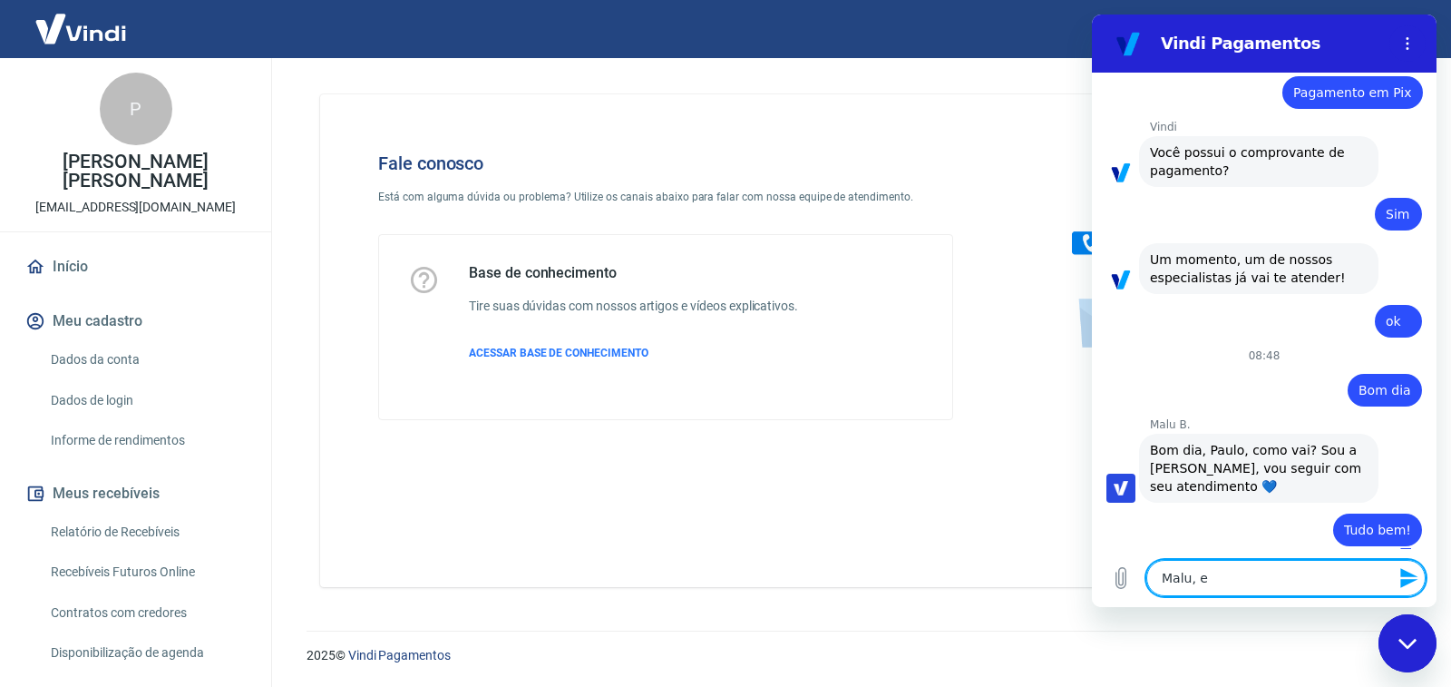
type textarea "x"
type textarea "Malu, est"
type textarea "x"
type textarea "Malu, esto"
type textarea "x"
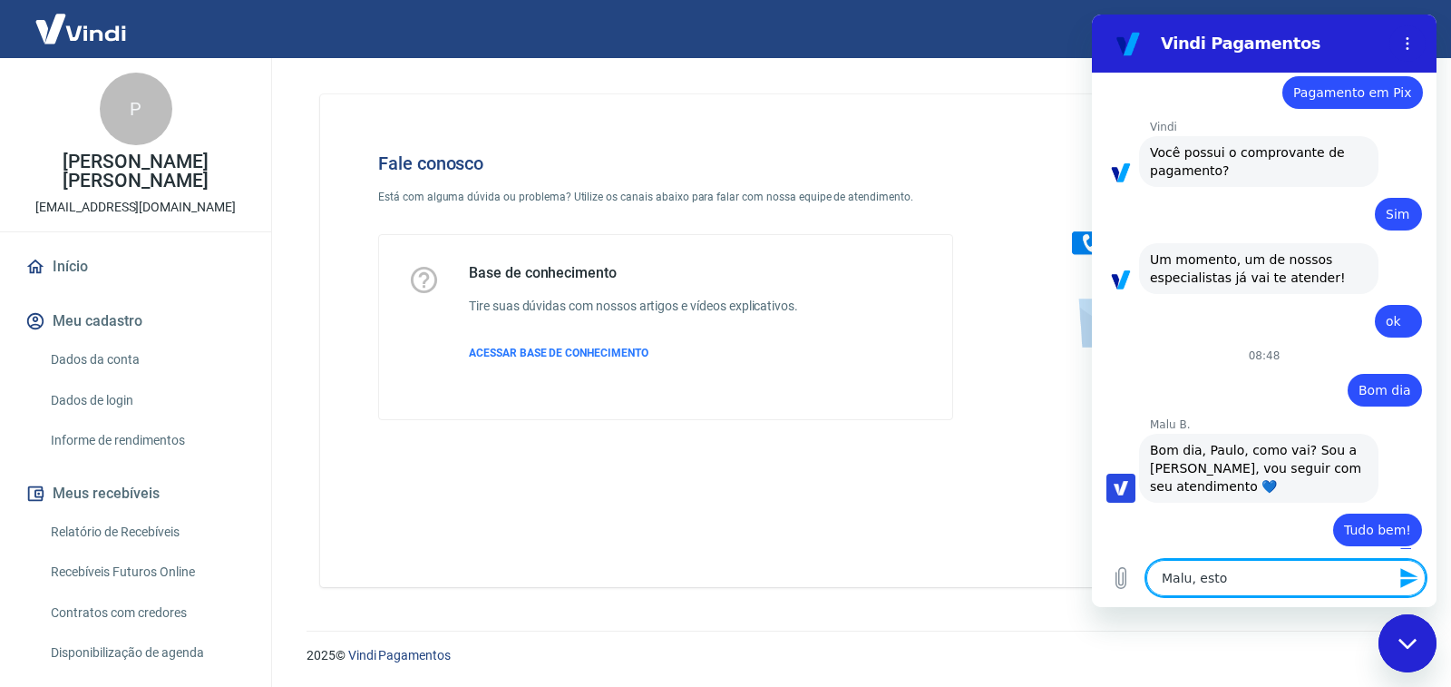
type textarea "Malu, estou"
type textarea "x"
type textarea "Malu, estou"
type textarea "x"
type textarea "Malu, estou c"
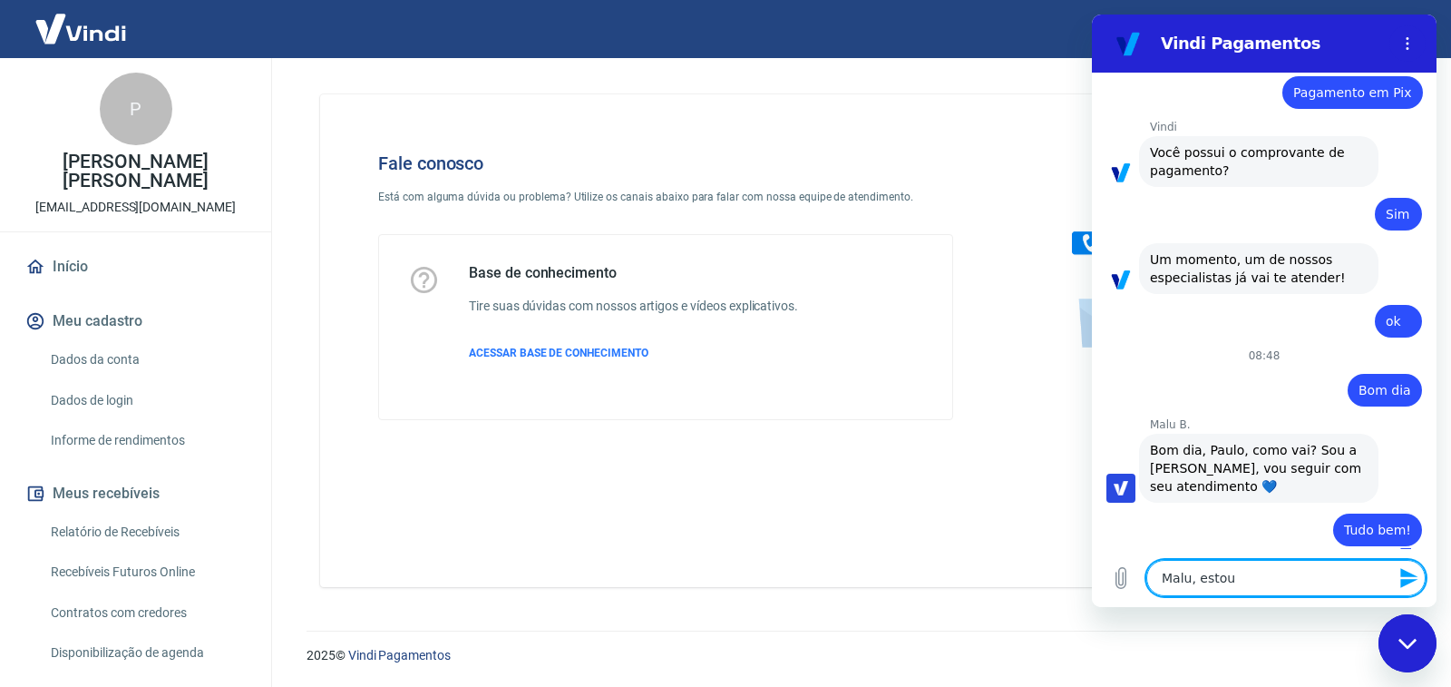
type textarea "x"
type textarea "Malu, estou co"
type textarea "x"
type textarea "Malu, estou com"
type textarea "x"
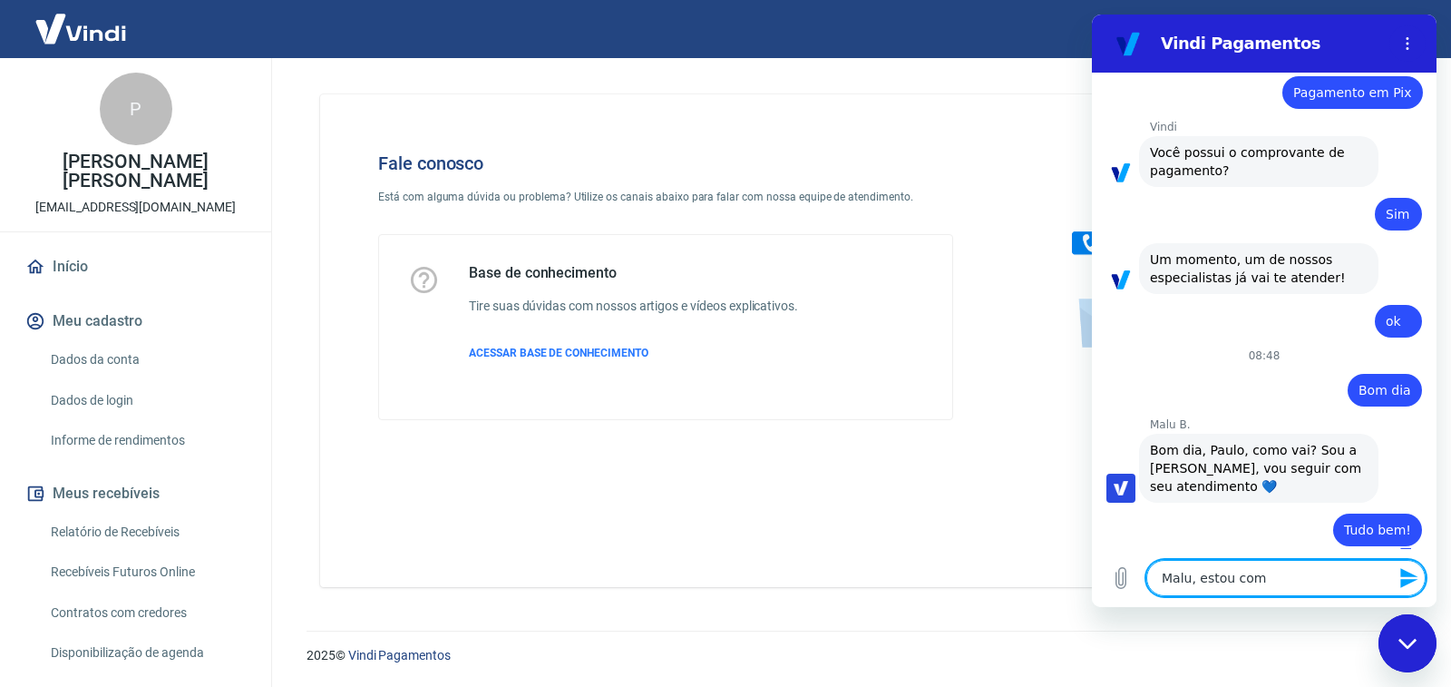
type textarea "Malu, estou com"
type textarea "x"
type textarea "Malu, estou com u"
type textarea "x"
type textarea "Malu, estou com um"
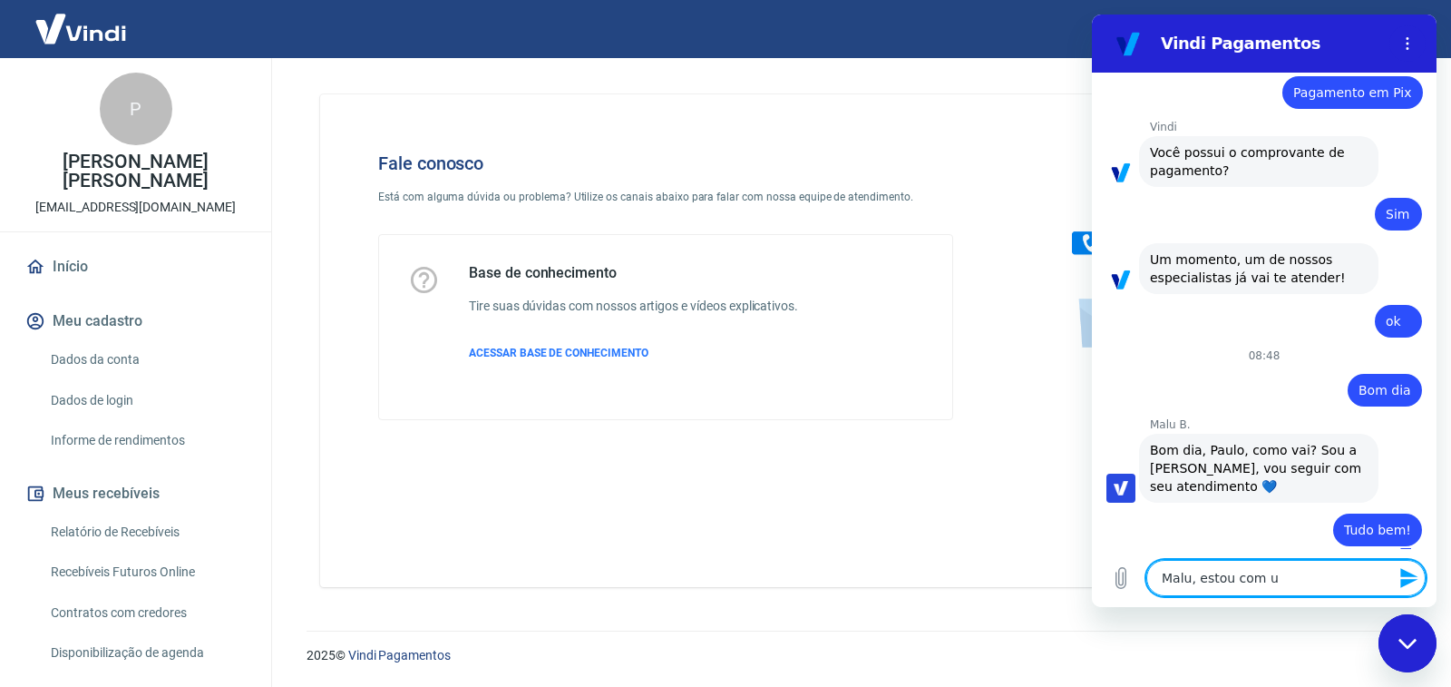
type textarea "x"
type textarea "Malu, estou com um"
type textarea "x"
type textarea "Malu, estou com um c"
type textarea "x"
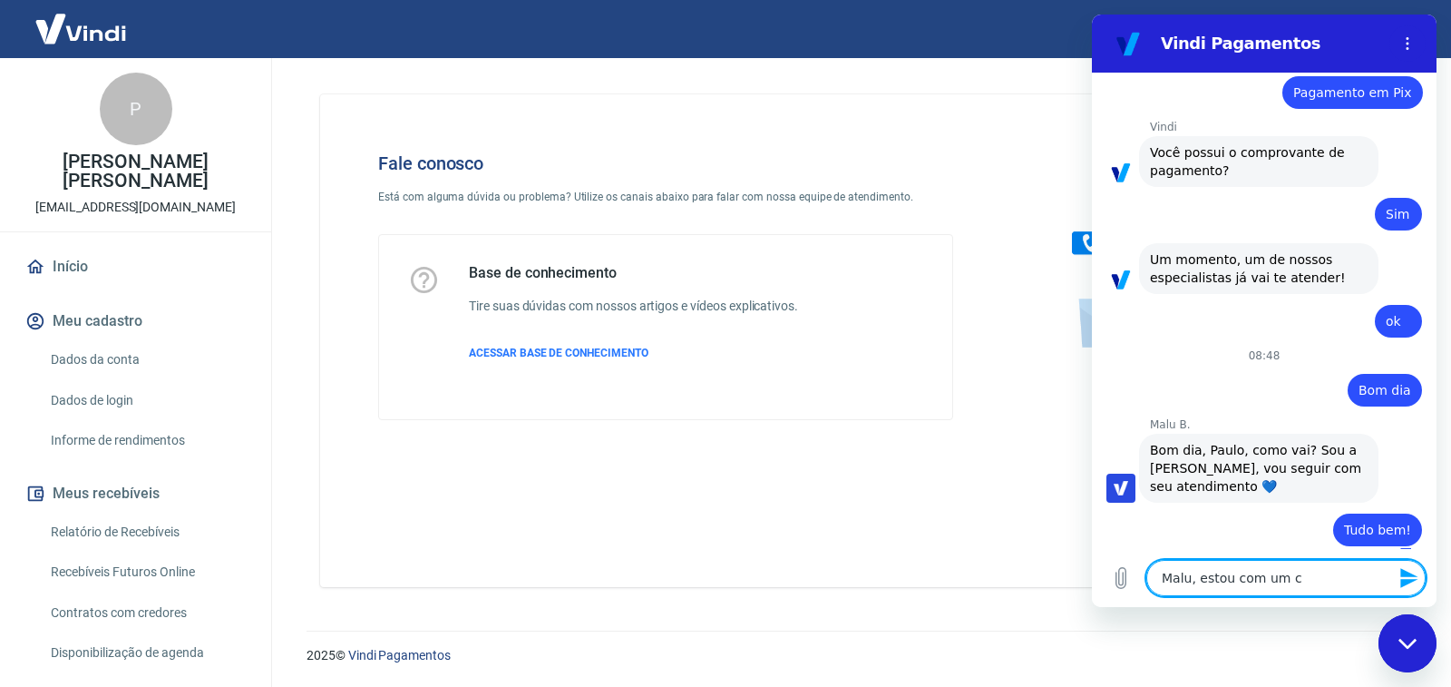
type textarea "Malu, estou com um cl"
type textarea "x"
type textarea "Malu, estou com um cli"
type textarea "x"
type textarea "Malu, estou com um clie"
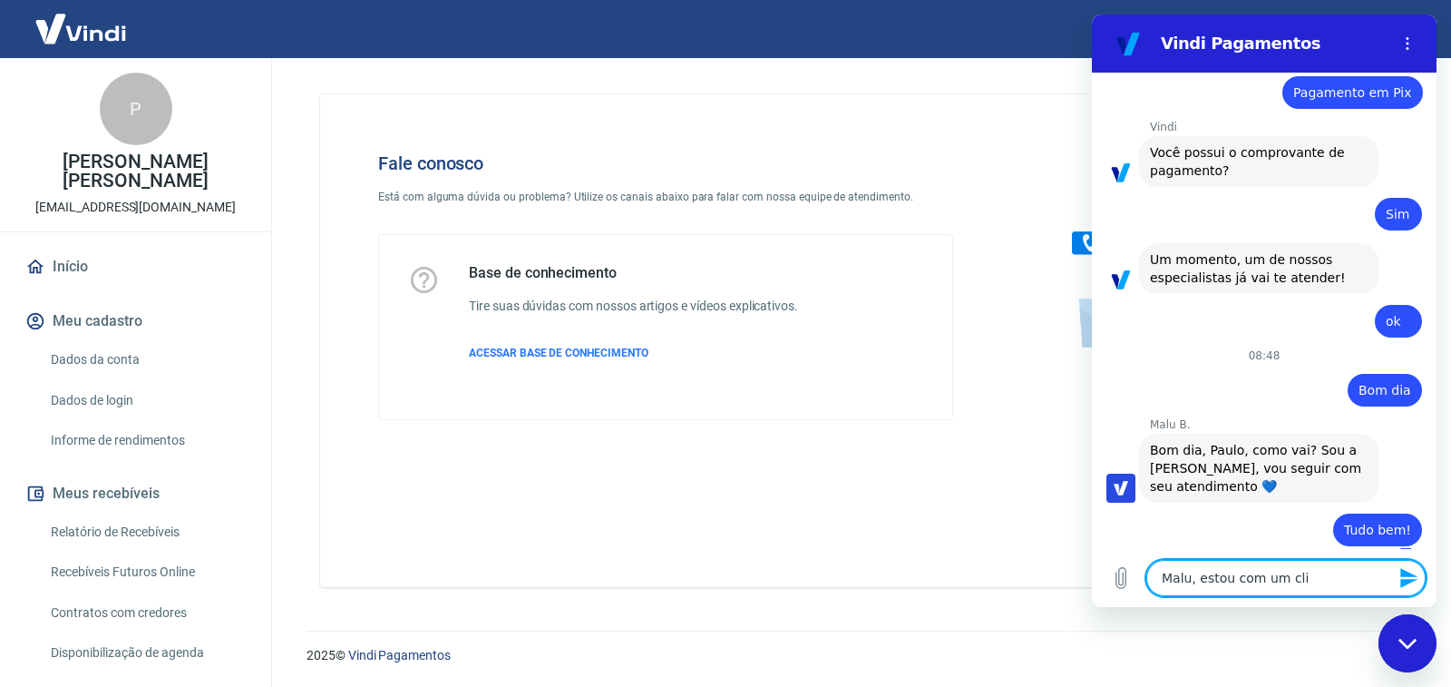
type textarea "x"
type textarea "Malu, estou com um clien"
type textarea "x"
type textarea "Malu, estou com um client"
type textarea "x"
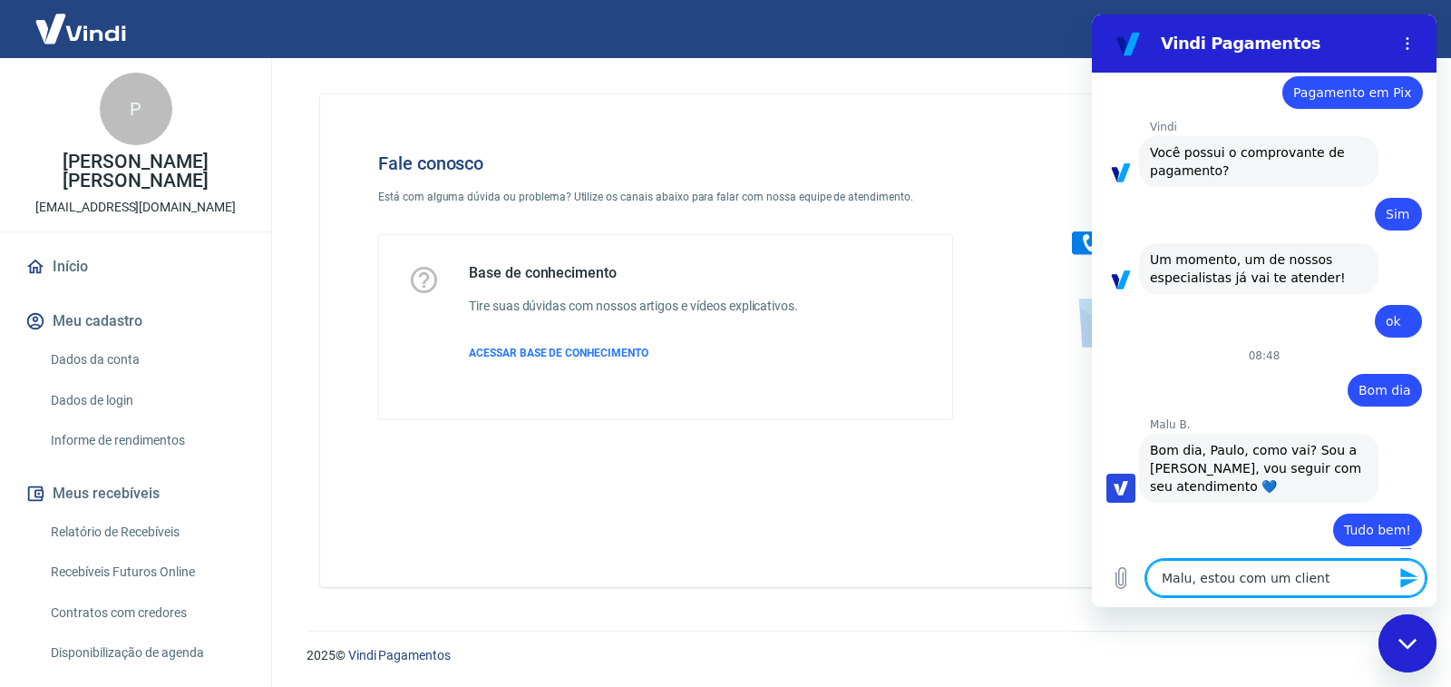
type textarea "Malu, estou com um cliente"
type textarea "x"
type textarea "Malu, estou com um cliente"
type textarea "x"
type textarea "Malu, estou com um cliente c"
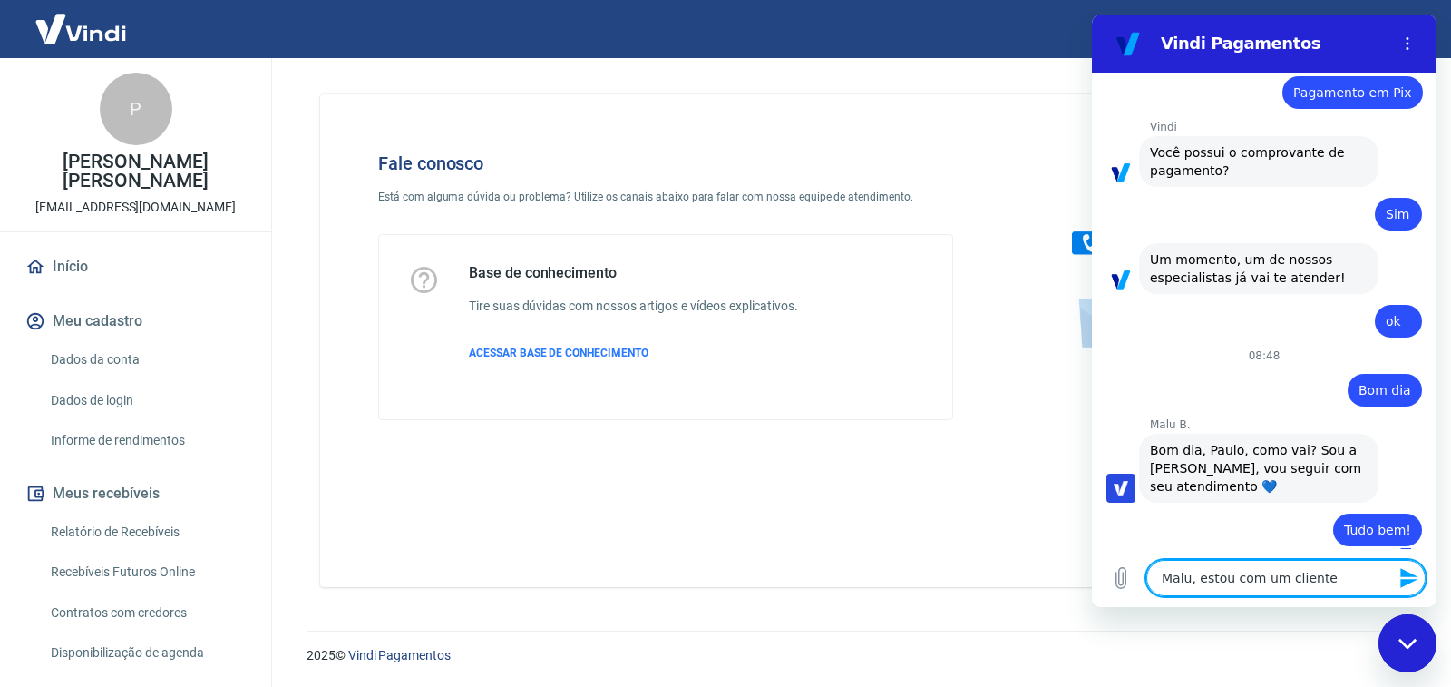
type textarea "x"
type textarea "Malu, estou com um cliente co"
type textarea "x"
type textarea "Malu, estou com um cliente com"
type textarea "x"
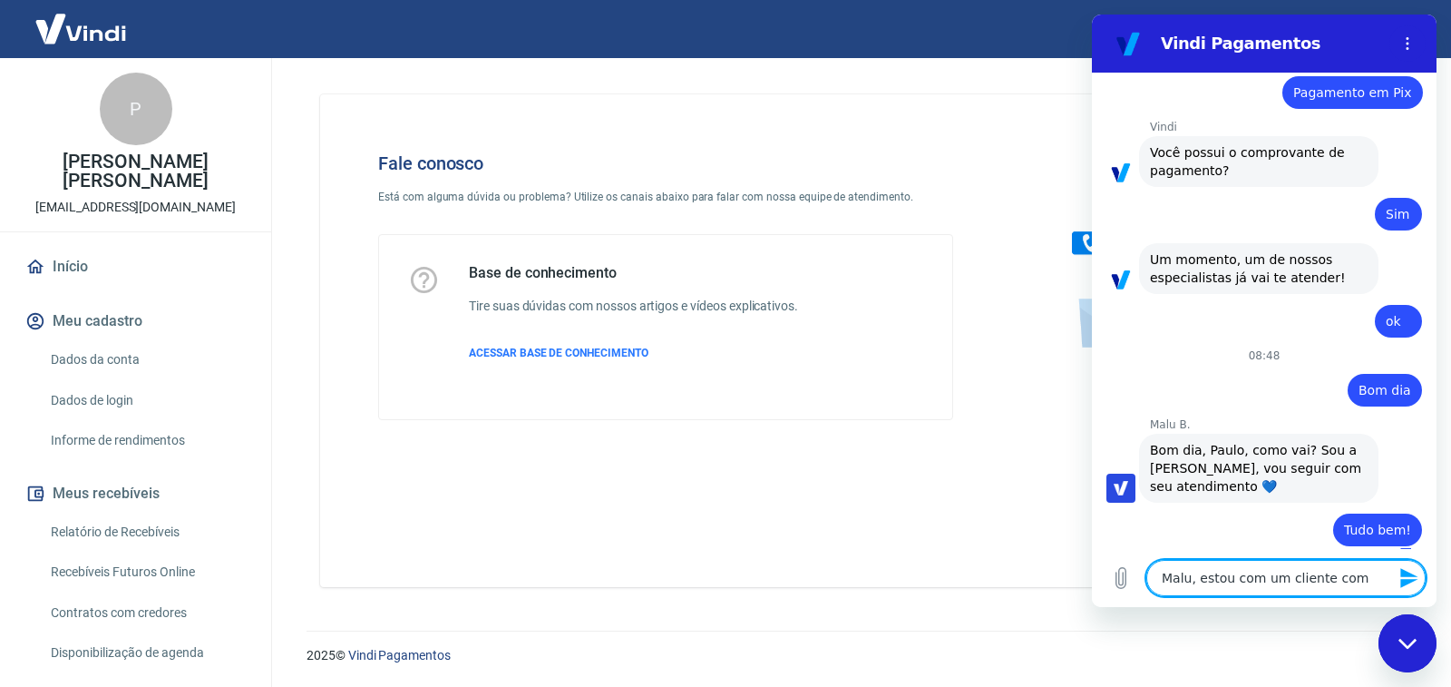
type textarea "Malu, estou com um cliente com"
type textarea "x"
type textarea "Malu, estou com um cliente com c"
type textarea "x"
type textarea "Malu, estou com um cliente com co"
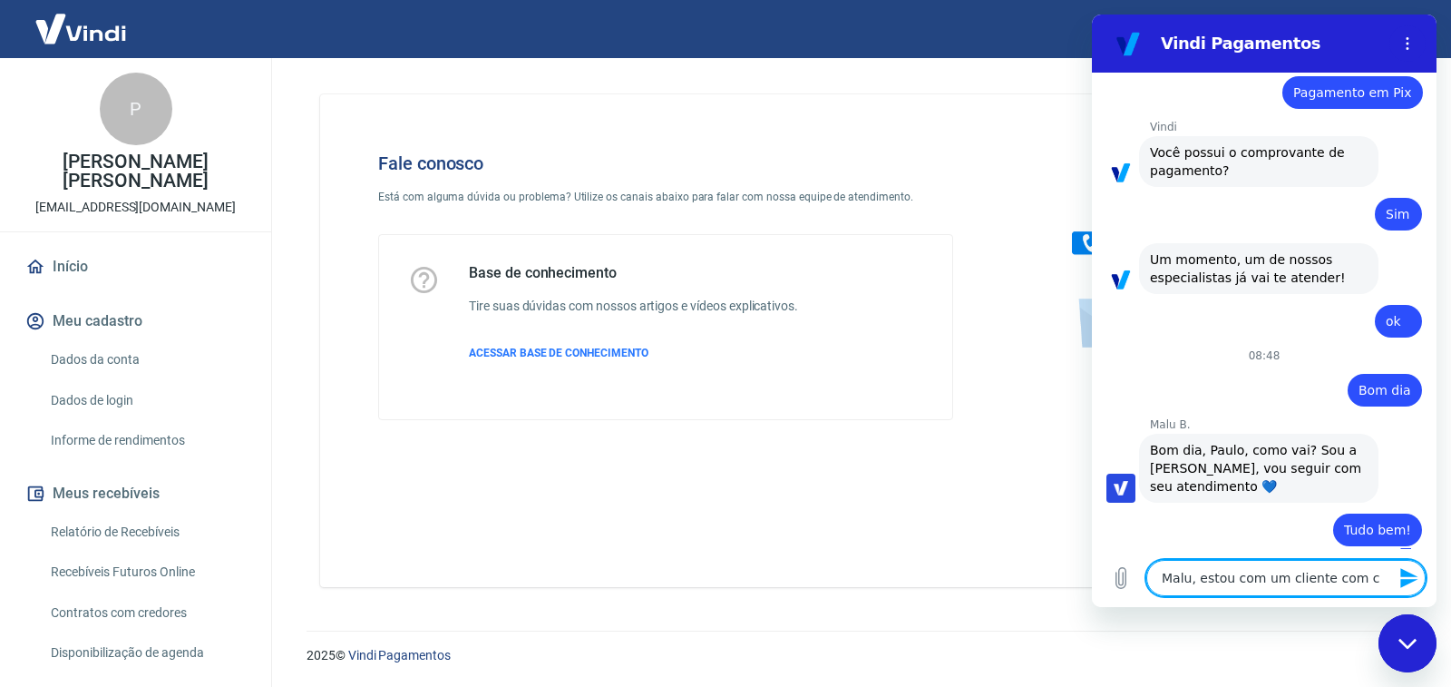
type textarea "x"
type textarea "Malu, estou com um cliente com com"
type textarea "x"
type textarea "Malu, estou com um cliente com comp"
type textarea "x"
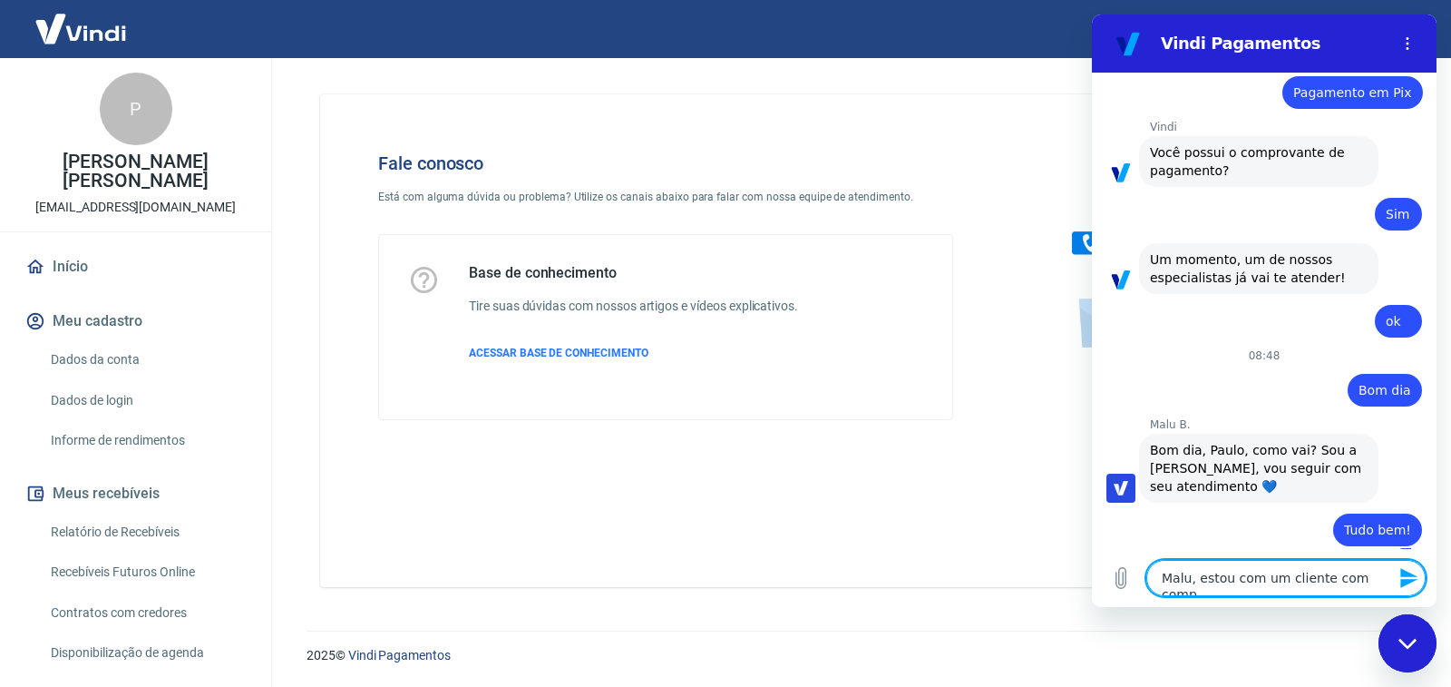
type textarea "Malu, estou com um cliente com compr"
type textarea "x"
type textarea "Malu, estou com um cliente com [MEDICAL_DATA]"
type textarea "x"
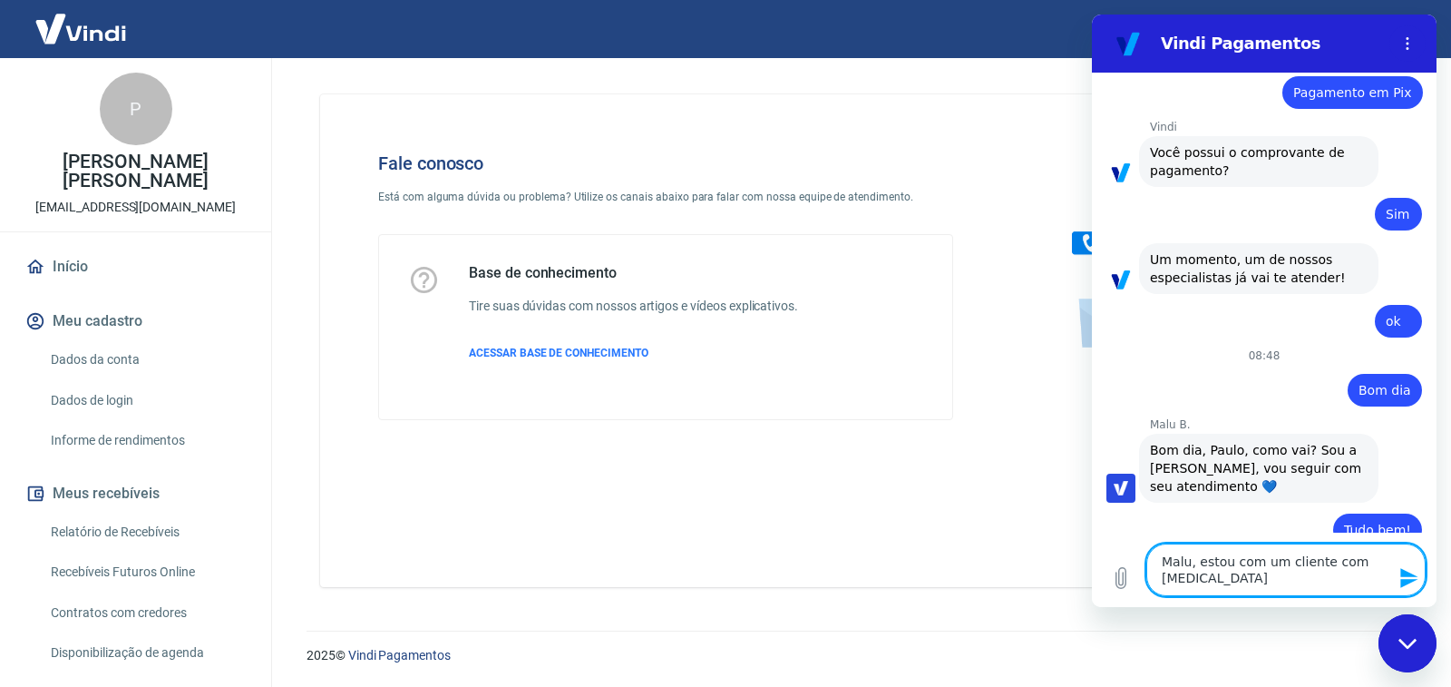
type textarea "Malu, estou com um cliente com comprov"
type textarea "x"
type textarea "Malu, estou com um cliente com comprova"
type textarea "x"
type textarea "Malu, estou com um cliente com comprovan"
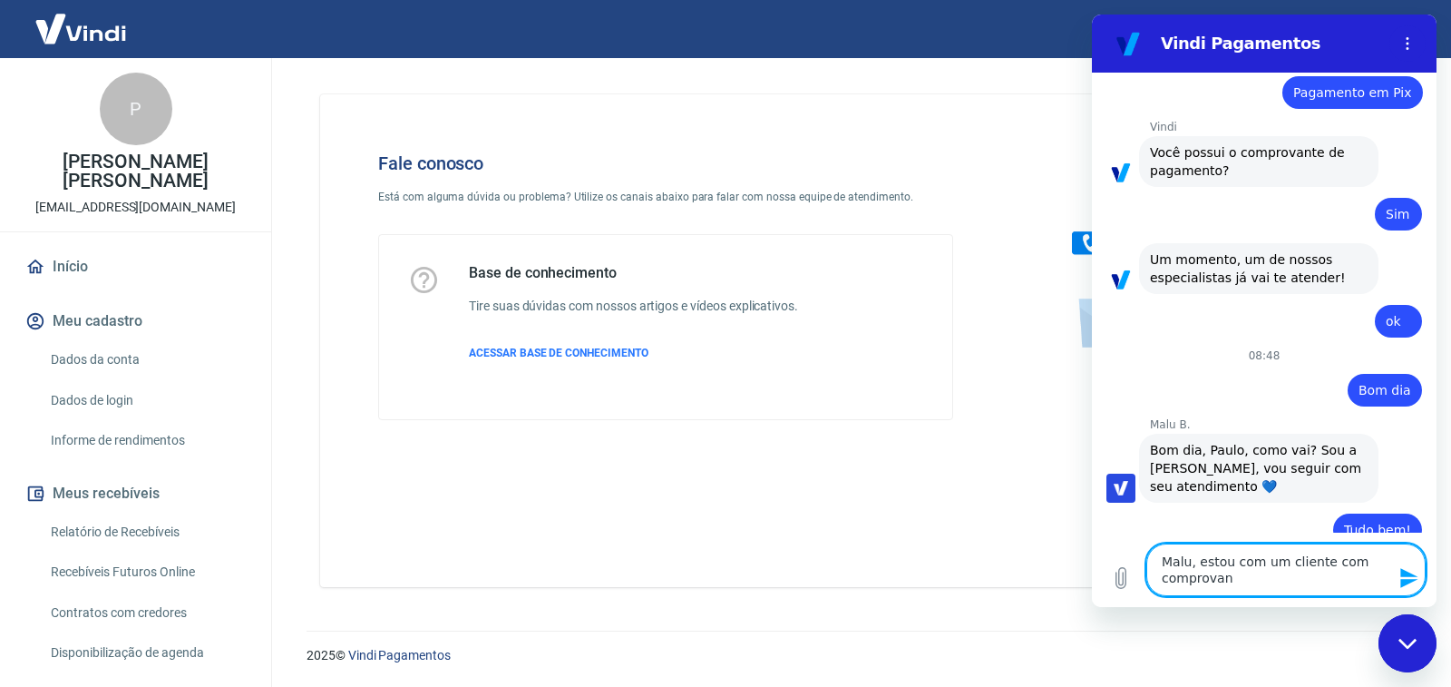
type textarea "x"
type textarea "Malu, estou com um cliente com comprovant"
type textarea "x"
type textarea "Malu, estou com um cliente com comprovante"
type textarea "x"
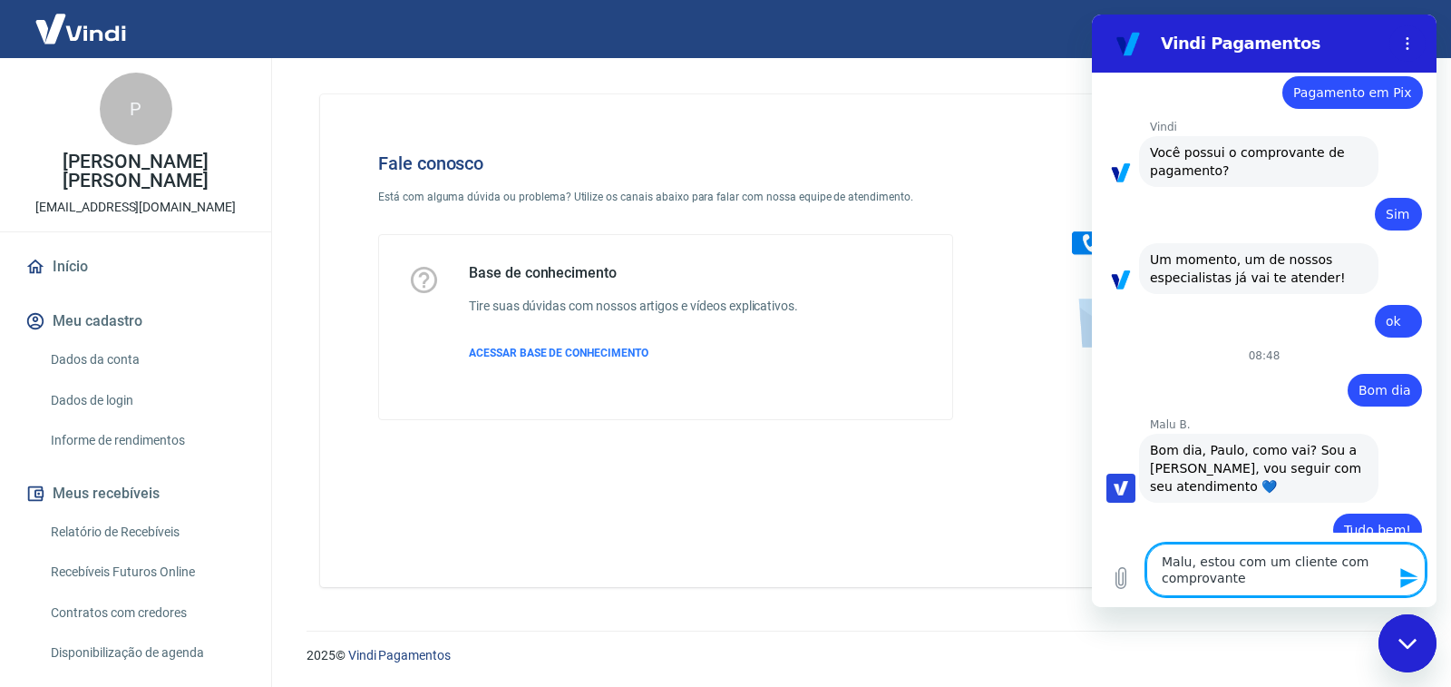
type textarea "Malu, estou com um cliente com comprovante"
type textarea "x"
type textarea "Malu, estou com um cliente com comprovante d"
type textarea "x"
type textarea "Malu, estou com um cliente com comprovante de"
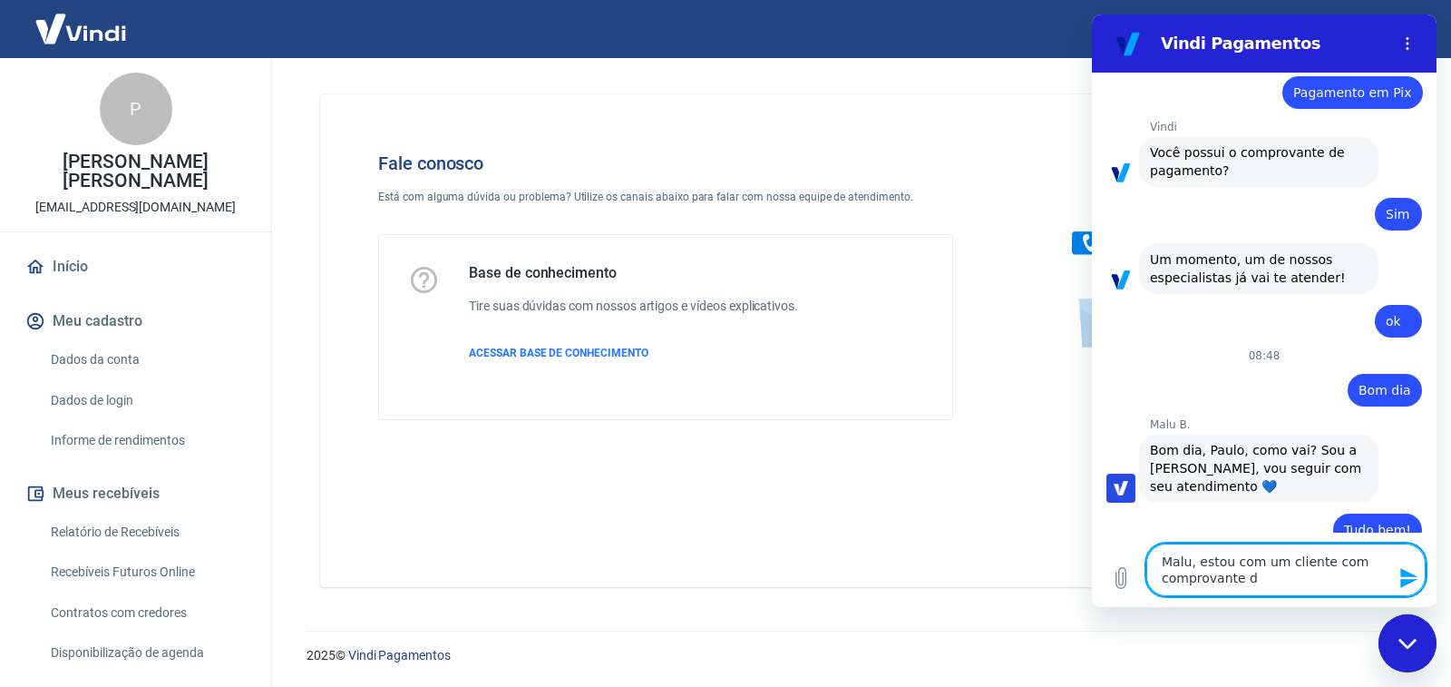
type textarea "x"
type textarea "Malu, estou com um cliente com comprovante de"
type textarea "x"
type textarea "Malu, estou com um cliente com comprovante de p"
type textarea "x"
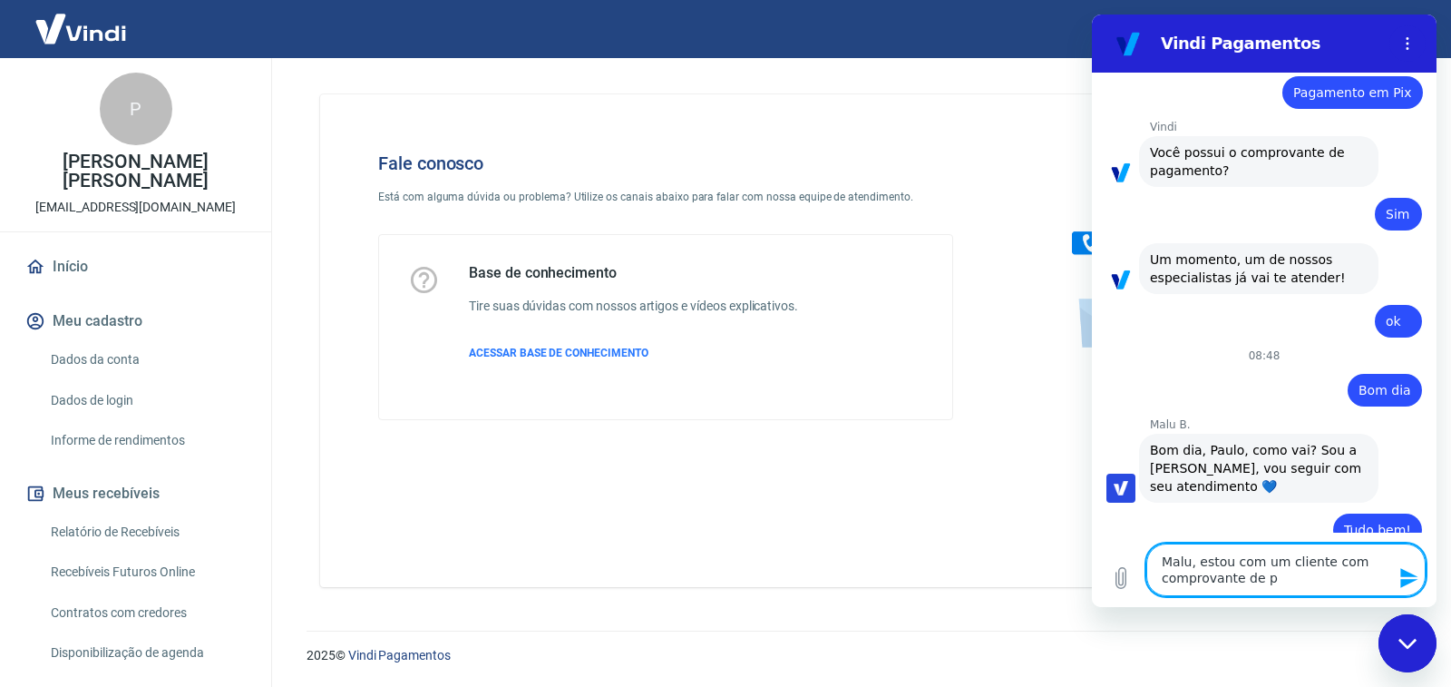
type textarea "Malu, estou com um cliente com comprovante de pa"
type textarea "x"
type textarea "Malu, estou com um cliente com comprovante de pag"
type textarea "x"
type textarea "Malu, estou com um cliente com comprovante de paga"
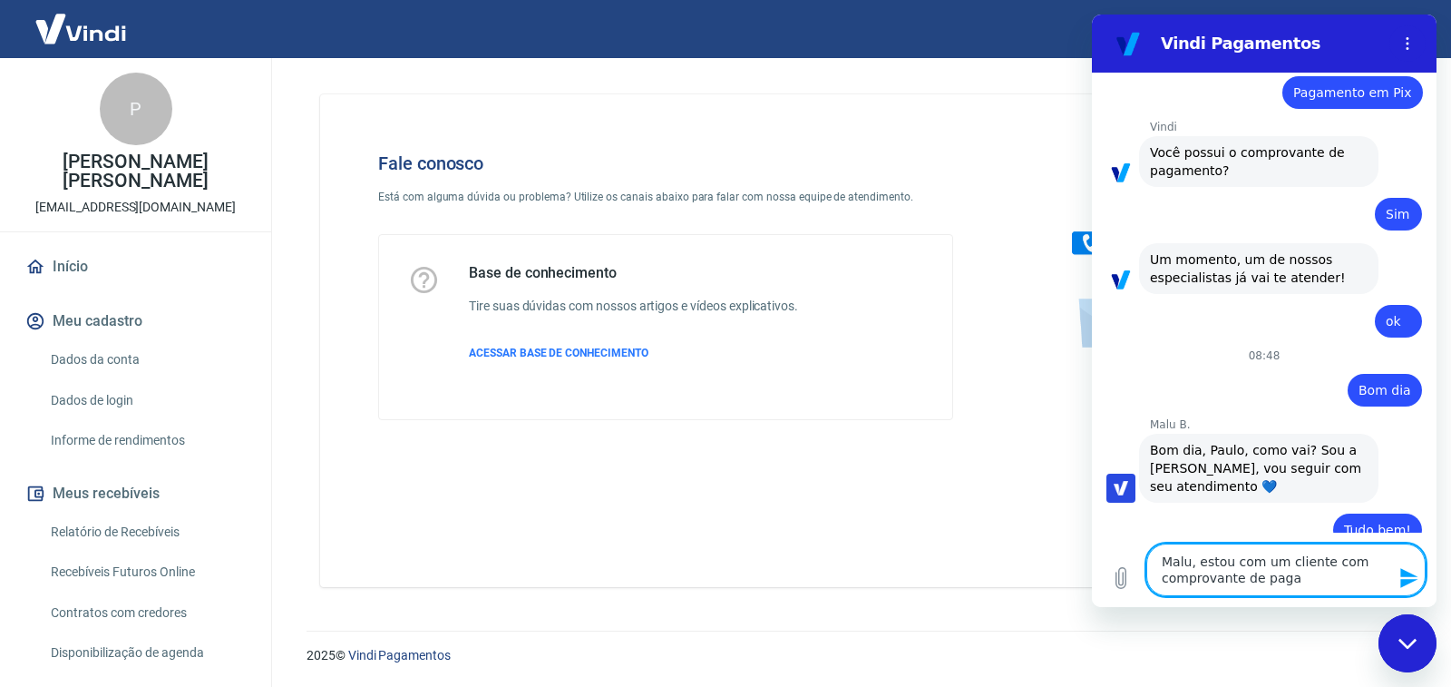
type textarea "x"
type textarea "Malu, estou com um cliente com comprovante de pagam"
type textarea "x"
type textarea "Malu, estou com um cliente com comprovante de pagame"
type textarea "x"
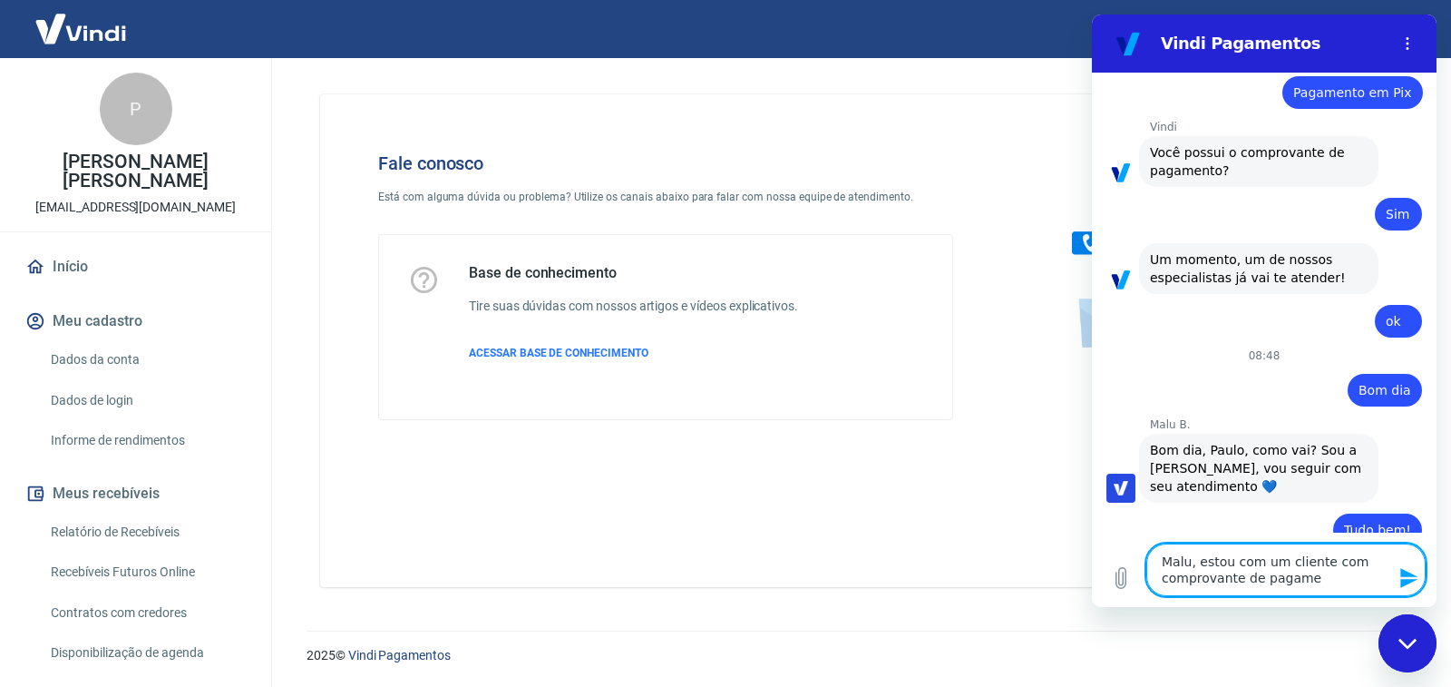
type textarea "Malu, estou com um cliente com comprovante de pagamen"
type textarea "x"
type textarea "Malu, estou com um cliente com comprovante de pagament"
type textarea "x"
type textarea "Malu, estou com um cliente com comprovante de pagamento"
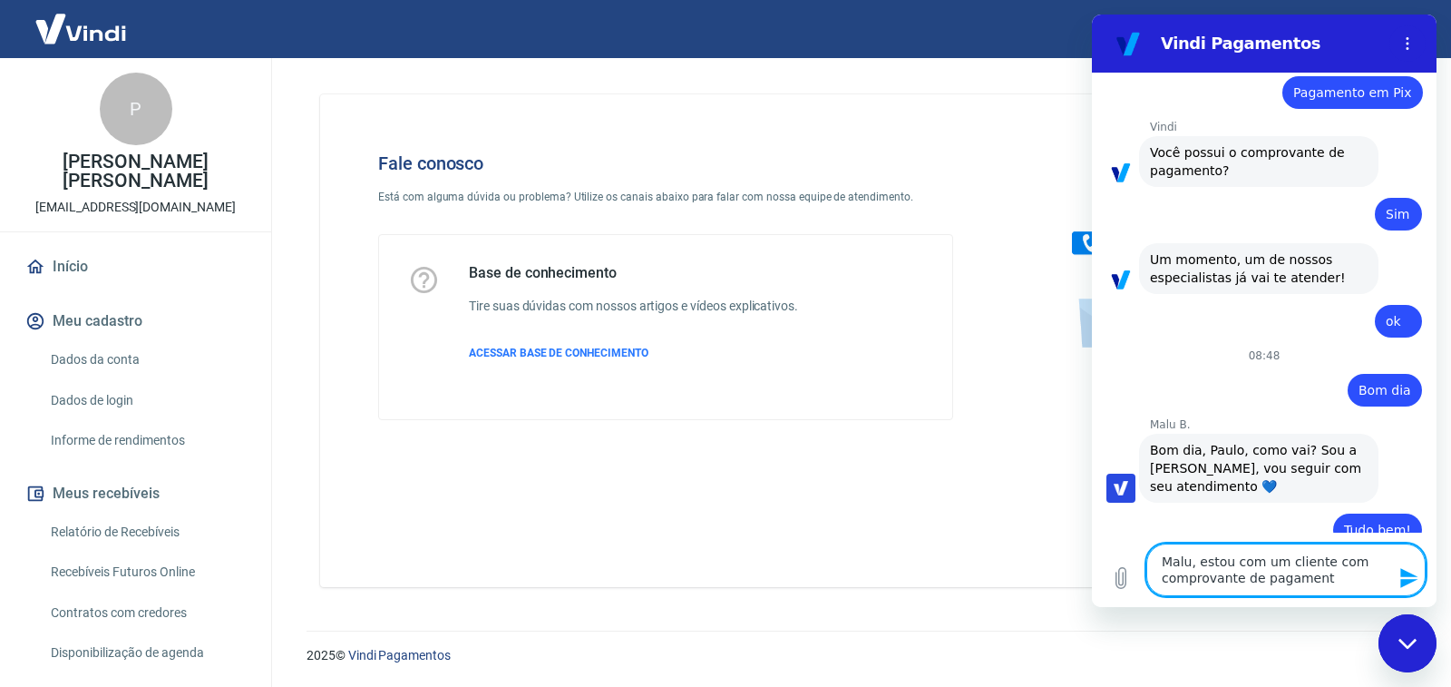
type textarea "x"
type textarea "Malu, estou com um cliente com comprovante de pagamento"
type textarea "x"
type textarea "Malu, estou com um cliente com comprovante de pagamento f"
type textarea "x"
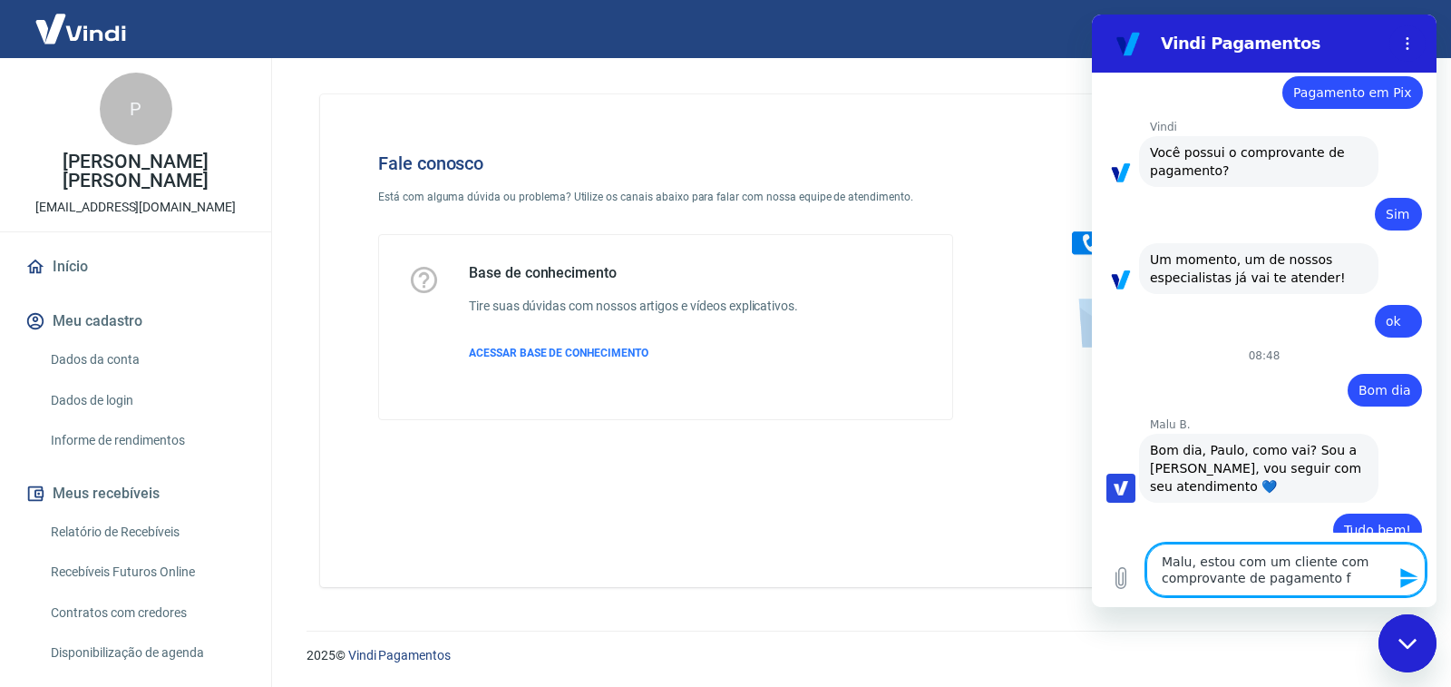
type textarea "Malu, estou com um cliente com comprovante de pagamento fe"
type textarea "x"
type textarea "Malu, estou com um cliente com comprovante de pagamento fei"
type textarea "x"
type textarea "Malu, estou com um cliente com comprovante de pagamento feit"
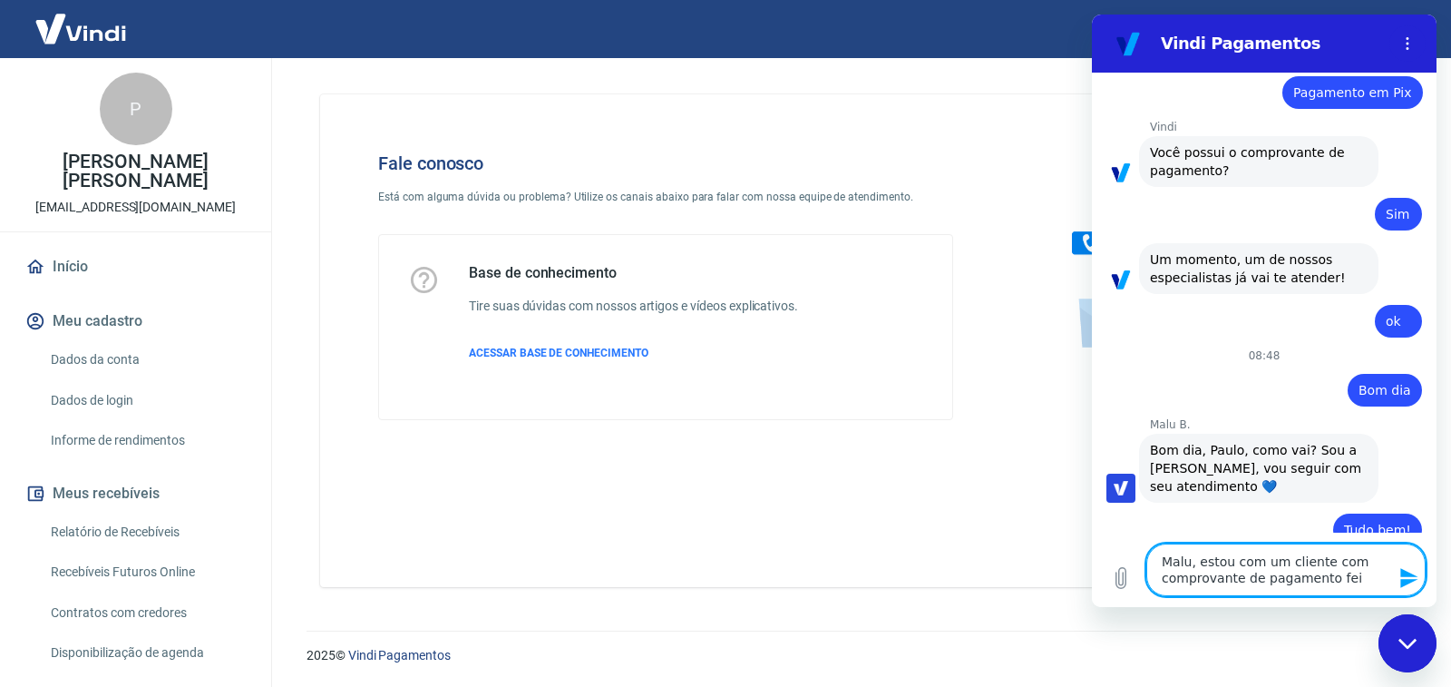
type textarea "x"
type textarea "Malu, estou com um cliente com comprovante de pagamento feito"
type textarea "x"
type textarea "Malu, estou com um cliente com comprovante de pagamento feito"
type textarea "x"
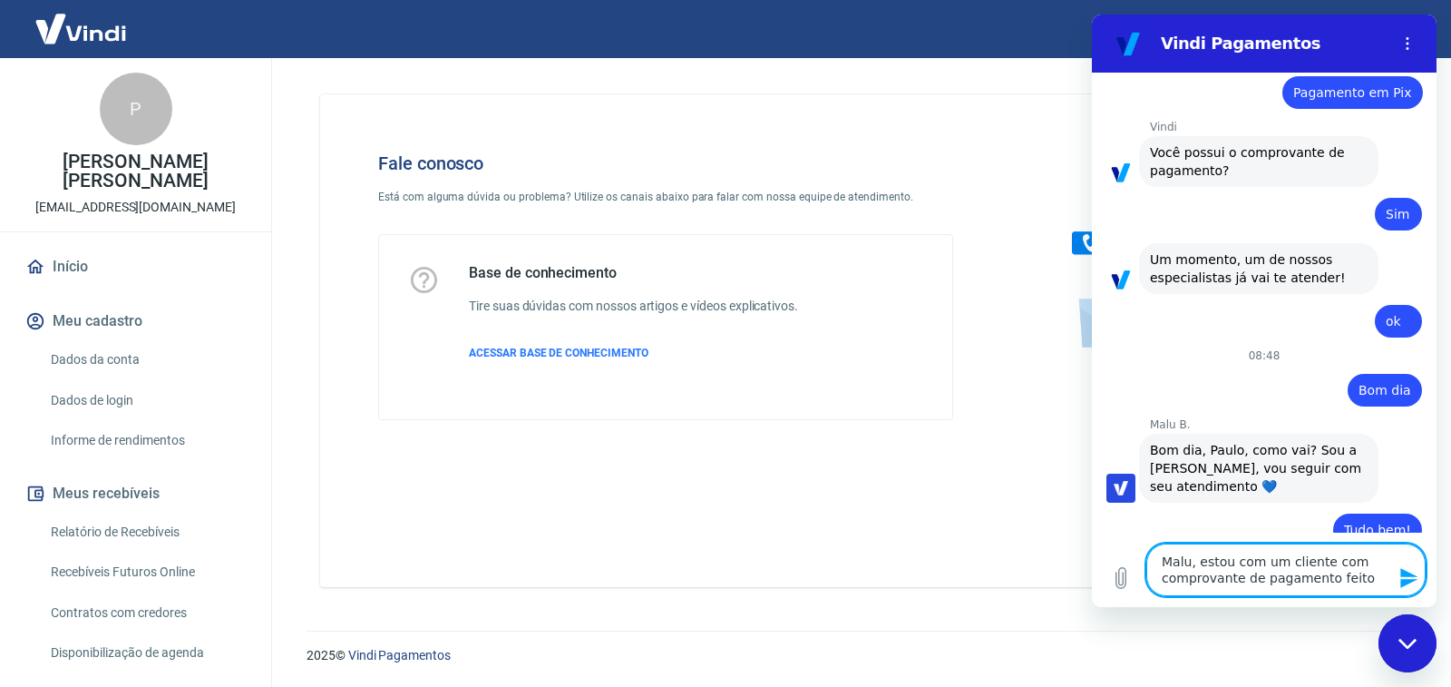
type textarea "Malu, estou com um cliente com comprovante de pagamento feito e"
type textarea "x"
type textarea "Malu, estou com um cliente com comprovante de pagamento feito e"
type textarea "x"
type textarea "Malu, estou com um cliente com comprovante de pagamento feito e n"
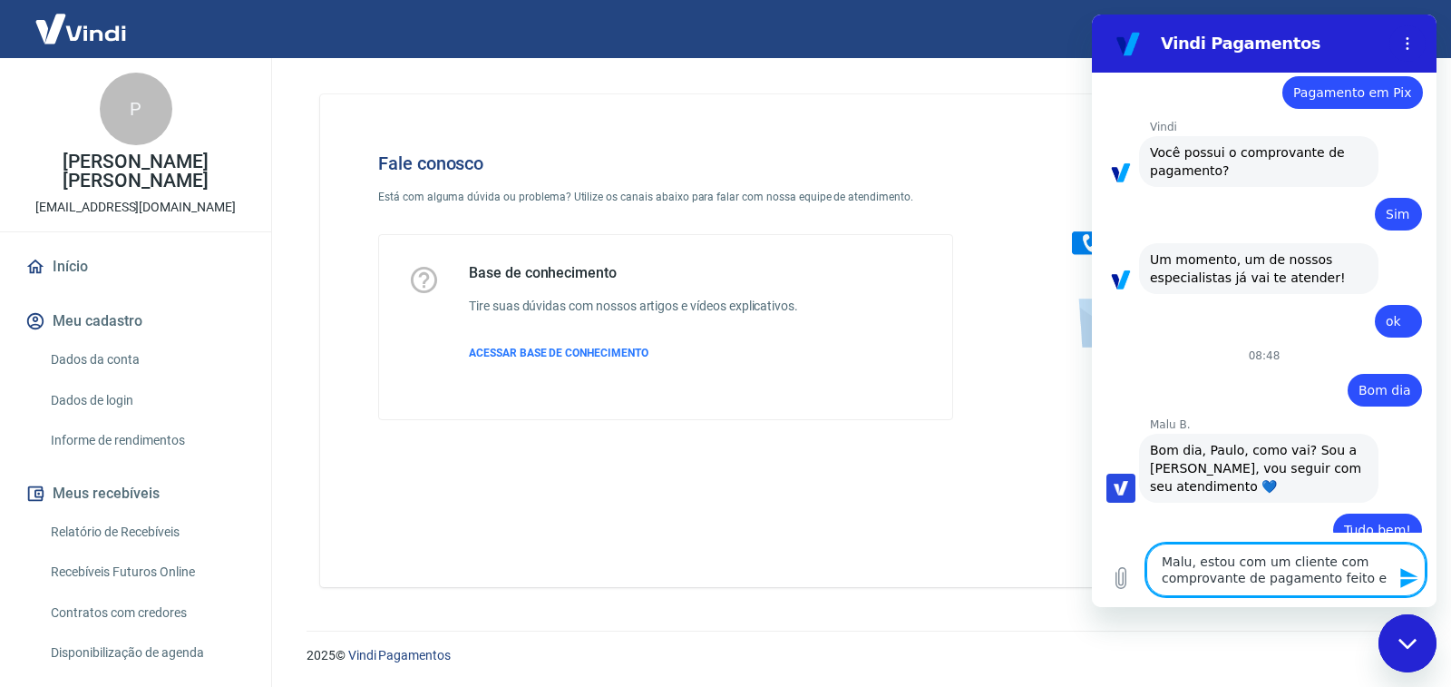
type textarea "x"
type textarea "Malu, estou com um cliente com comprovante de pagamento feito e na"
type textarea "x"
type textarea "Malu, estou com um cliente com comprovante de pagamento feito e na"
type textarea "x"
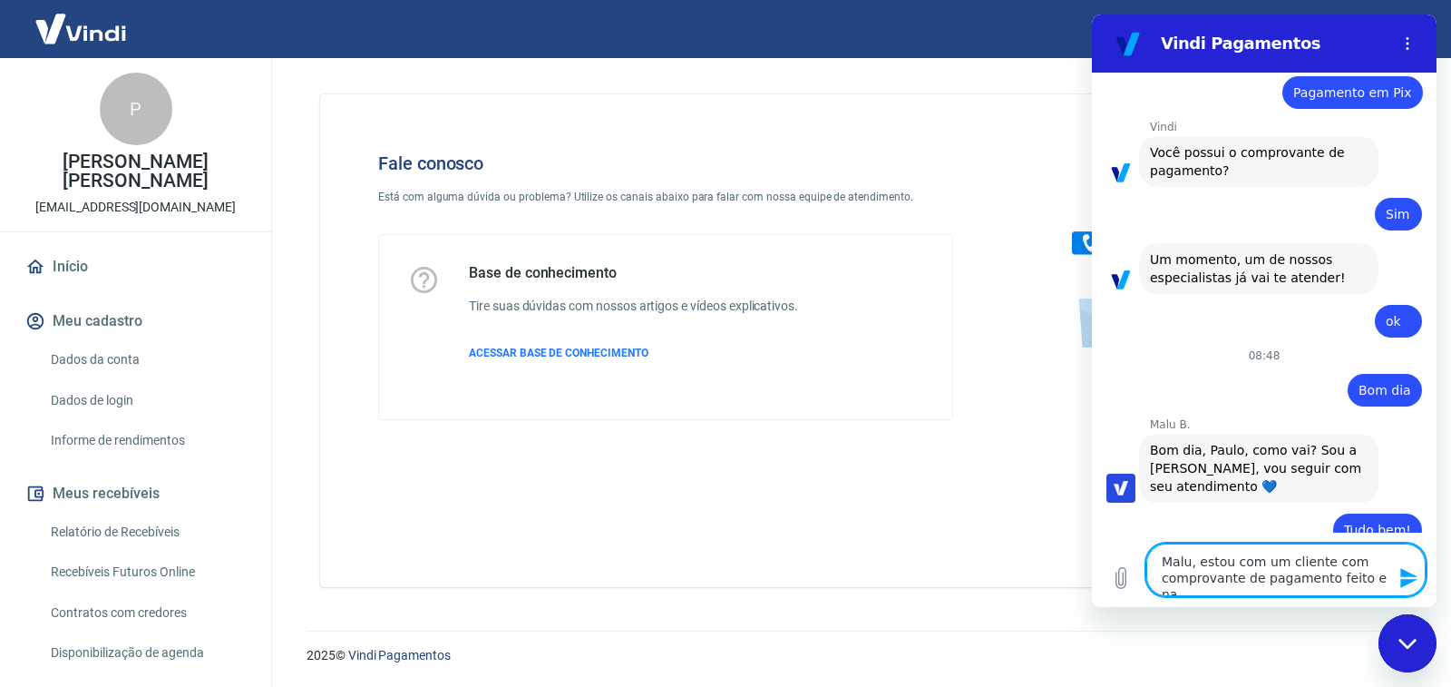
type textarea "Malu, estou com um cliente com comprovante de pagamento feito e na v"
type textarea "x"
type textarea "Malu, estou com um cliente com comprovante de pagamento feito e na vi"
type textarea "x"
type textarea "Malu, estou com um cliente com comprovante de pagamento feito e na vin"
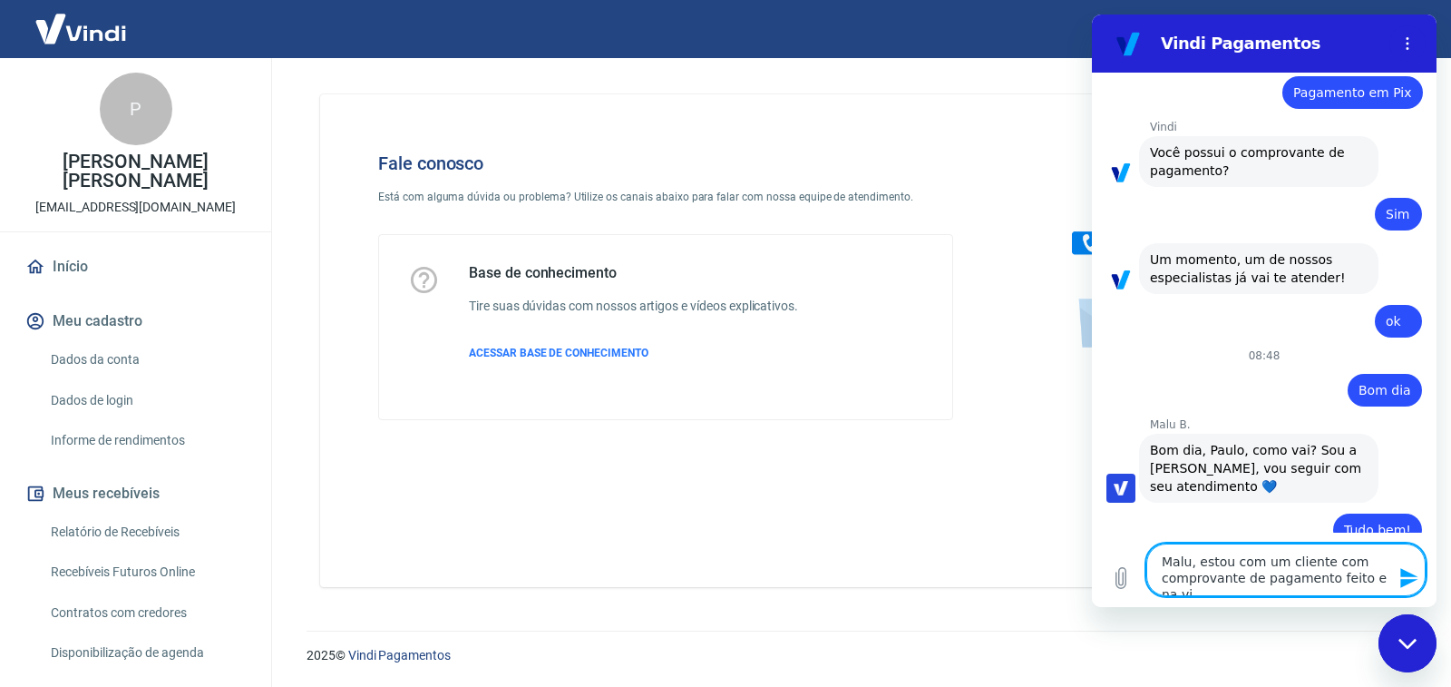
type textarea "x"
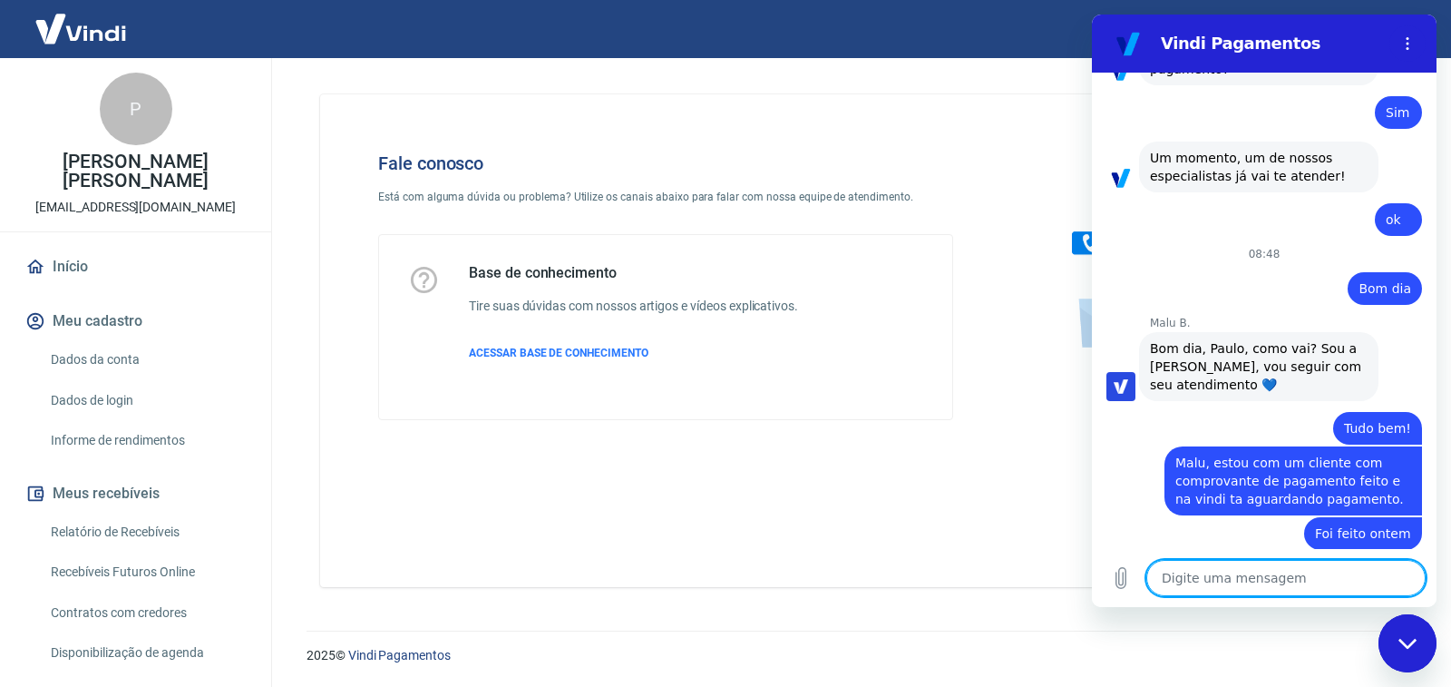
scroll to position [1496, 0]
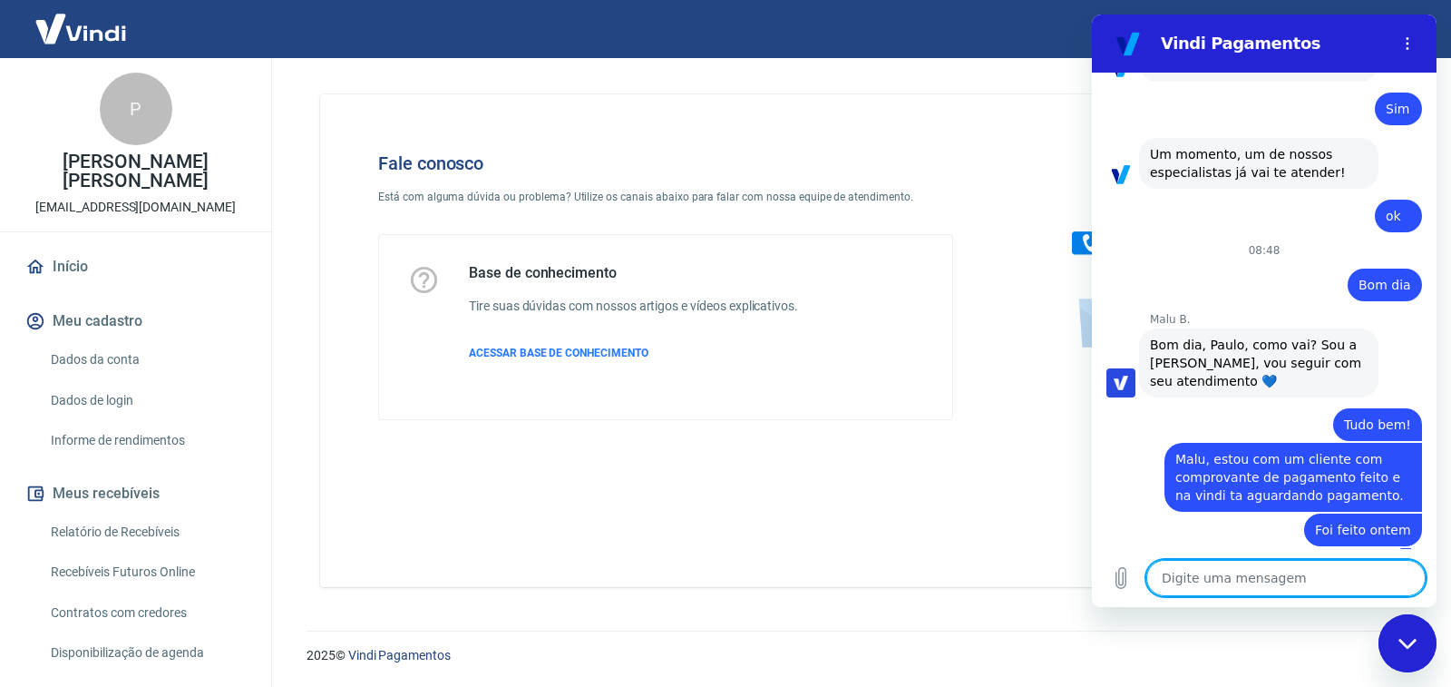
paste textarea "223804498 [PERSON_NAME] R$ 259,72"
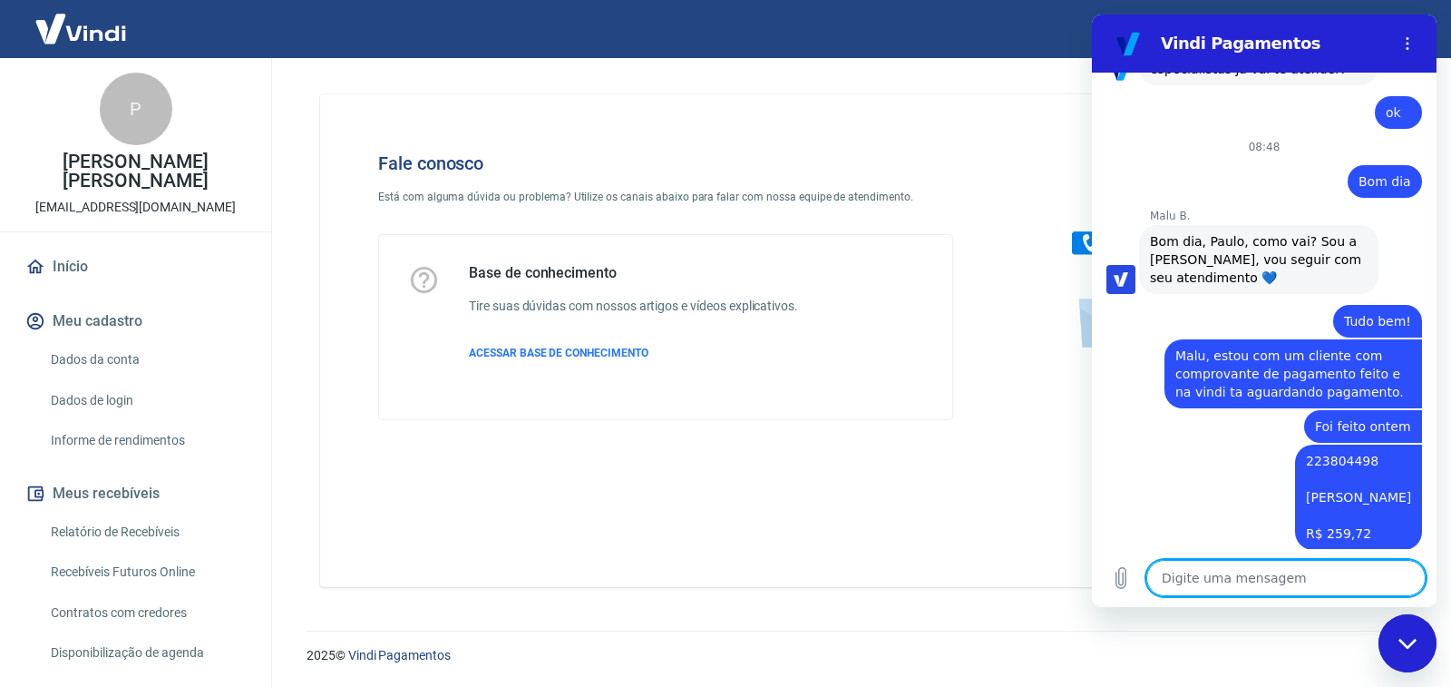
scroll to position [1603, 0]
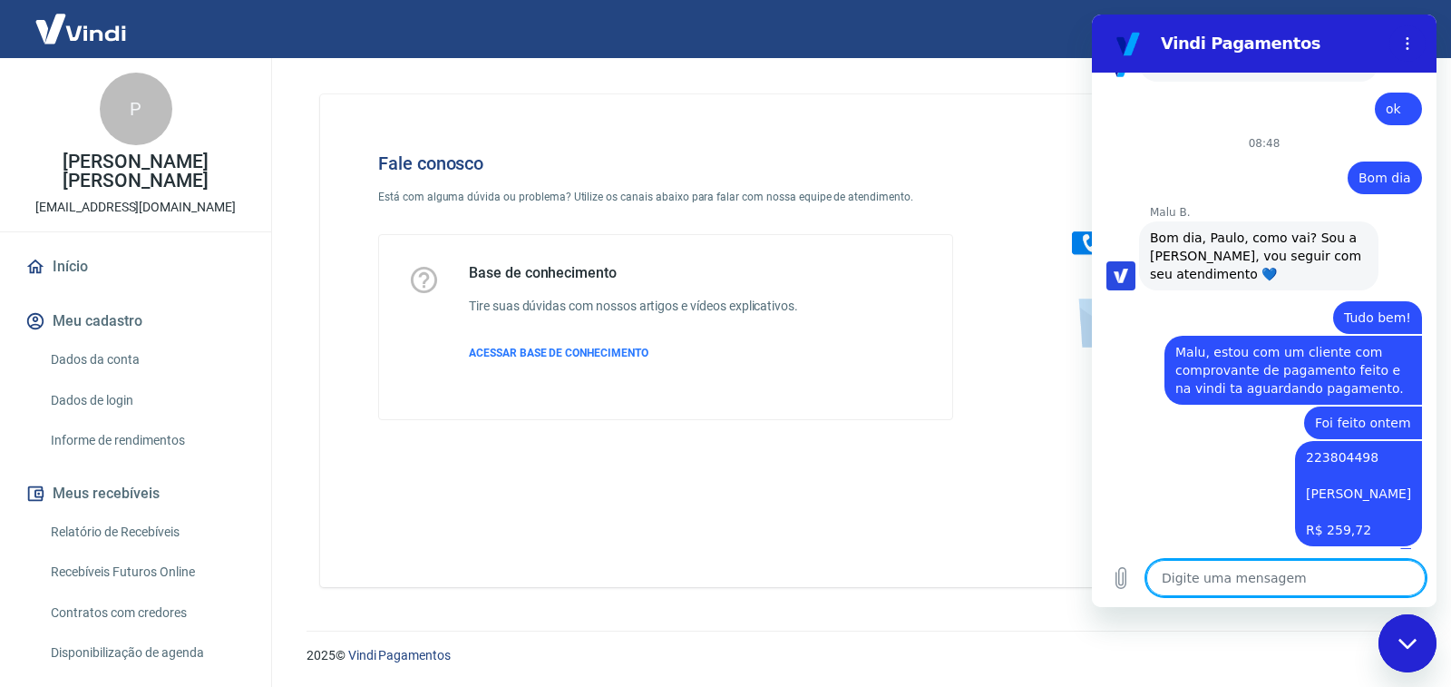
click at [1304, 575] on textarea at bounding box center [1285, 578] width 279 height 36
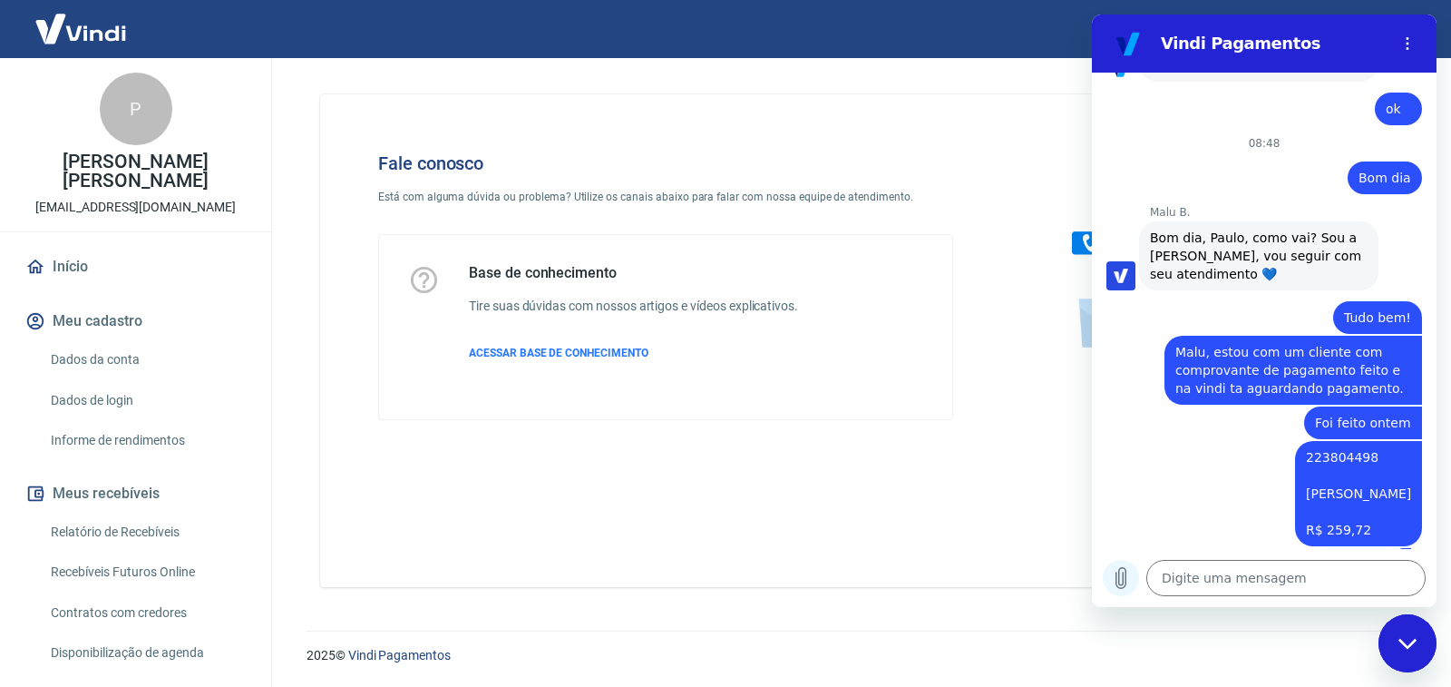
click at [1133, 589] on button "Carregar arquivo" at bounding box center [1121, 578] width 36 height 36
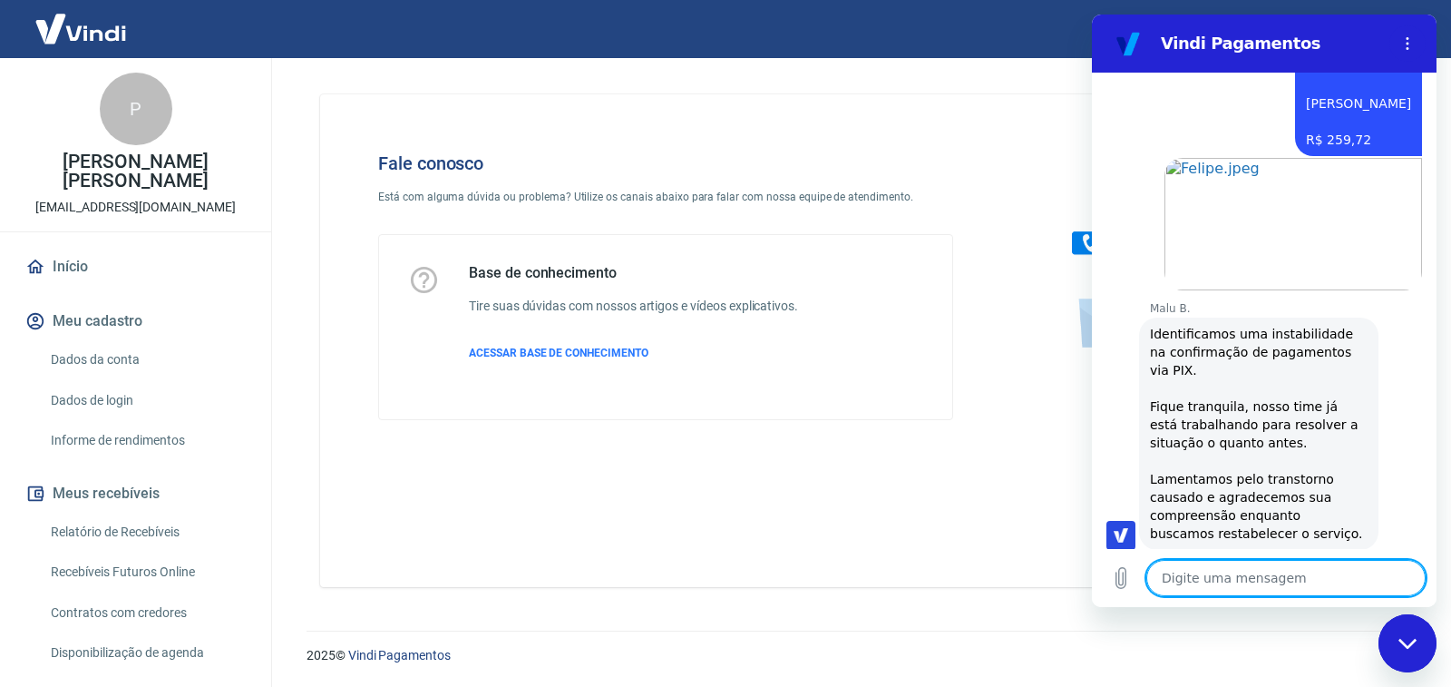
scroll to position [1997, 0]
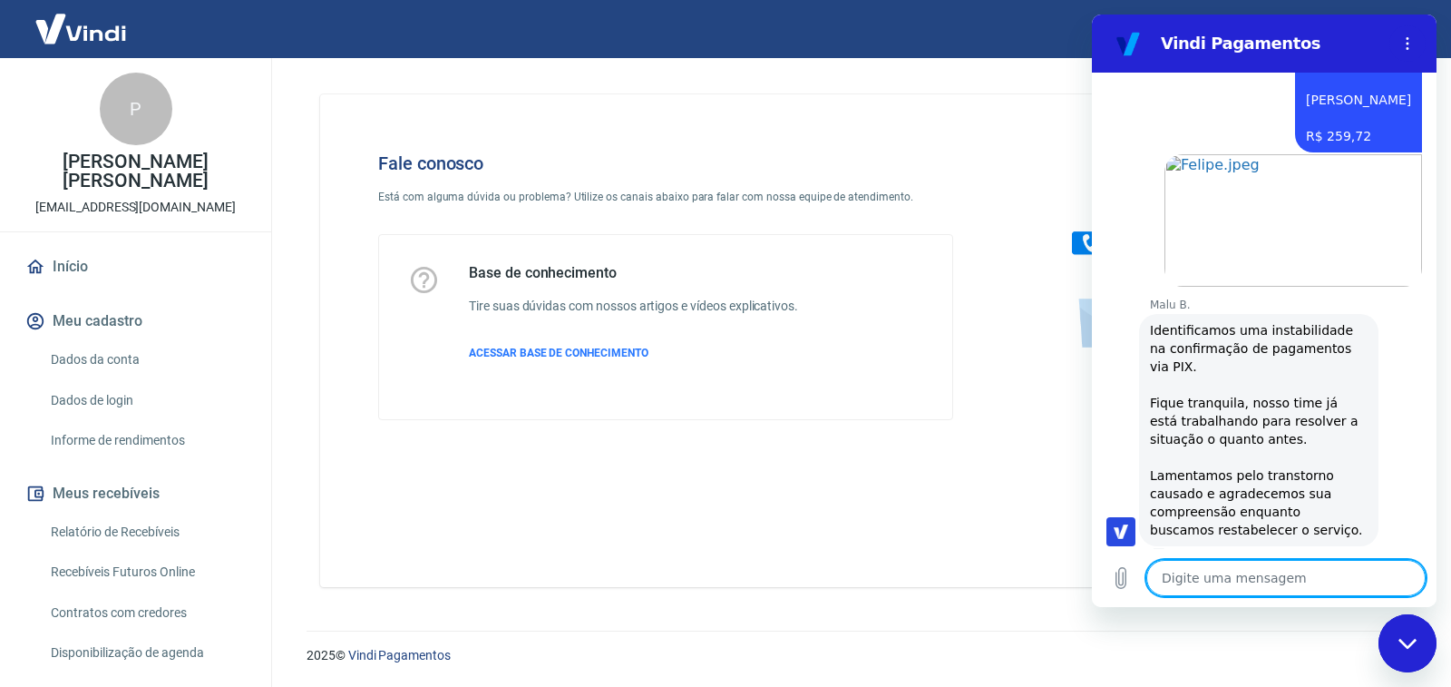
drag, startPoint x: 1281, startPoint y: 573, endPoint x: 1273, endPoint y: 542, distance: 31.9
click at [1281, 557] on div "Digite uma mensagem x" at bounding box center [1264, 578] width 345 height 58
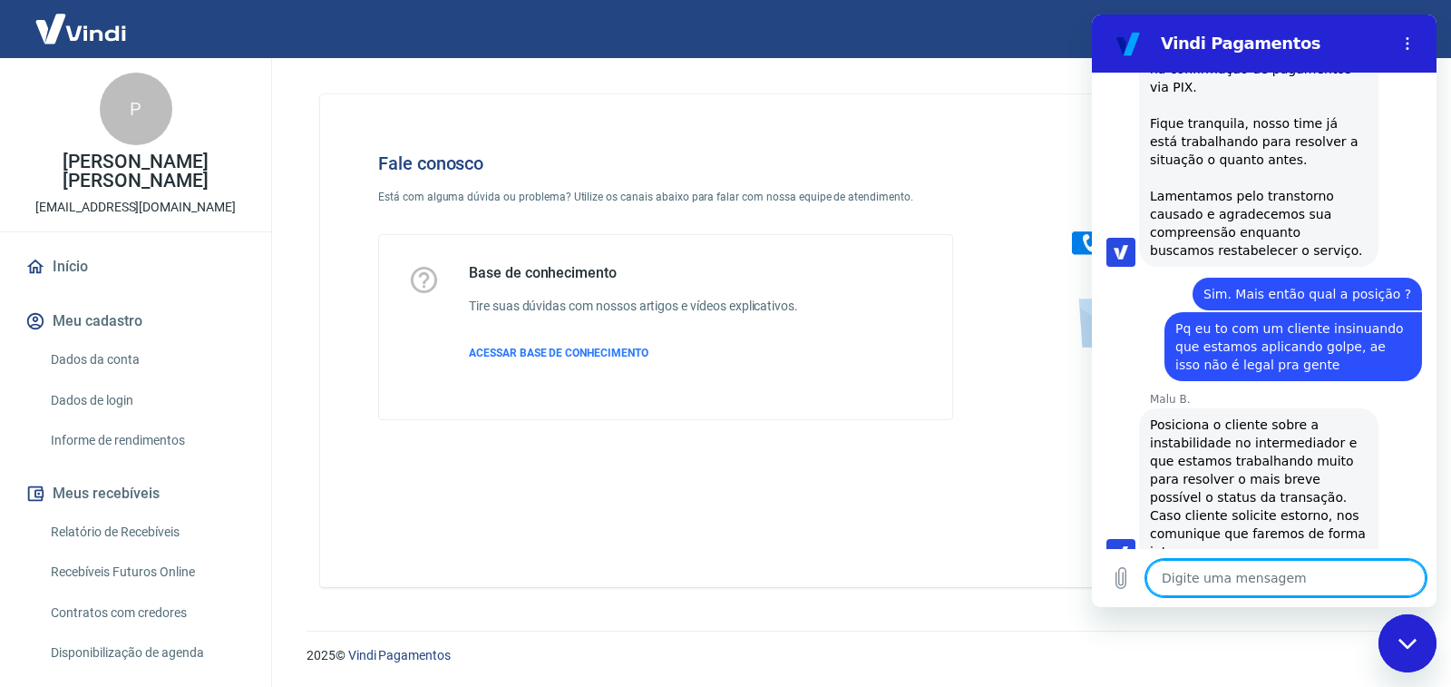
scroll to position [2280, 0]
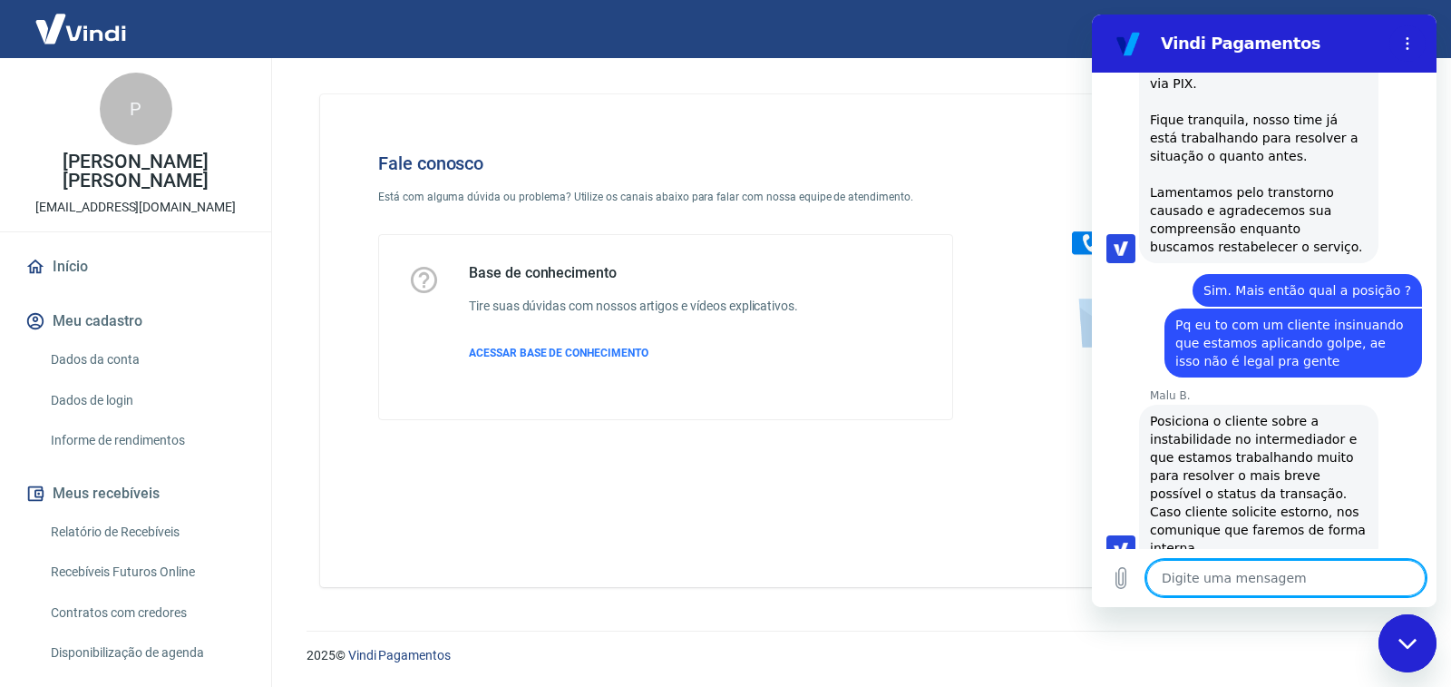
click at [1271, 572] on textarea at bounding box center [1285, 578] width 279 height 36
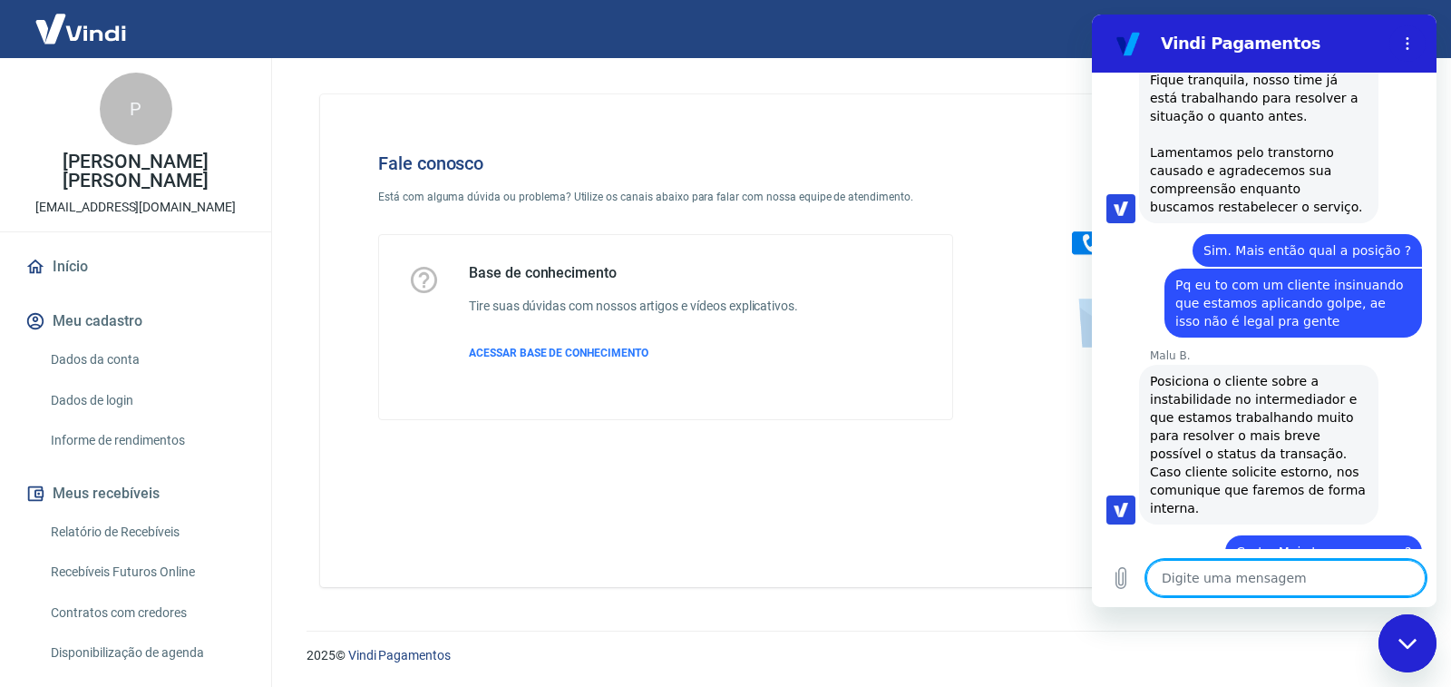
scroll to position [2323, 0]
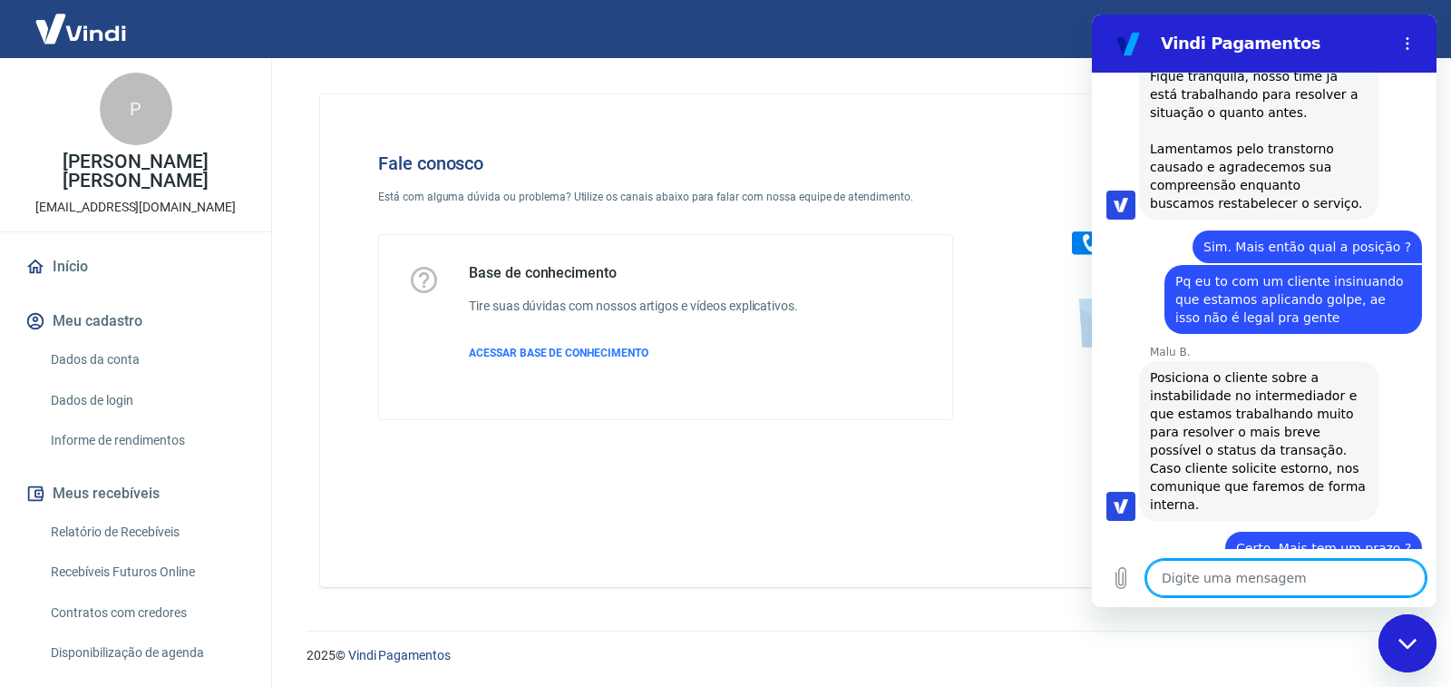
click at [1270, 558] on div "Digite uma mensagem x" at bounding box center [1264, 578] width 345 height 58
click at [1252, 582] on textarea at bounding box center [1285, 578] width 279 height 36
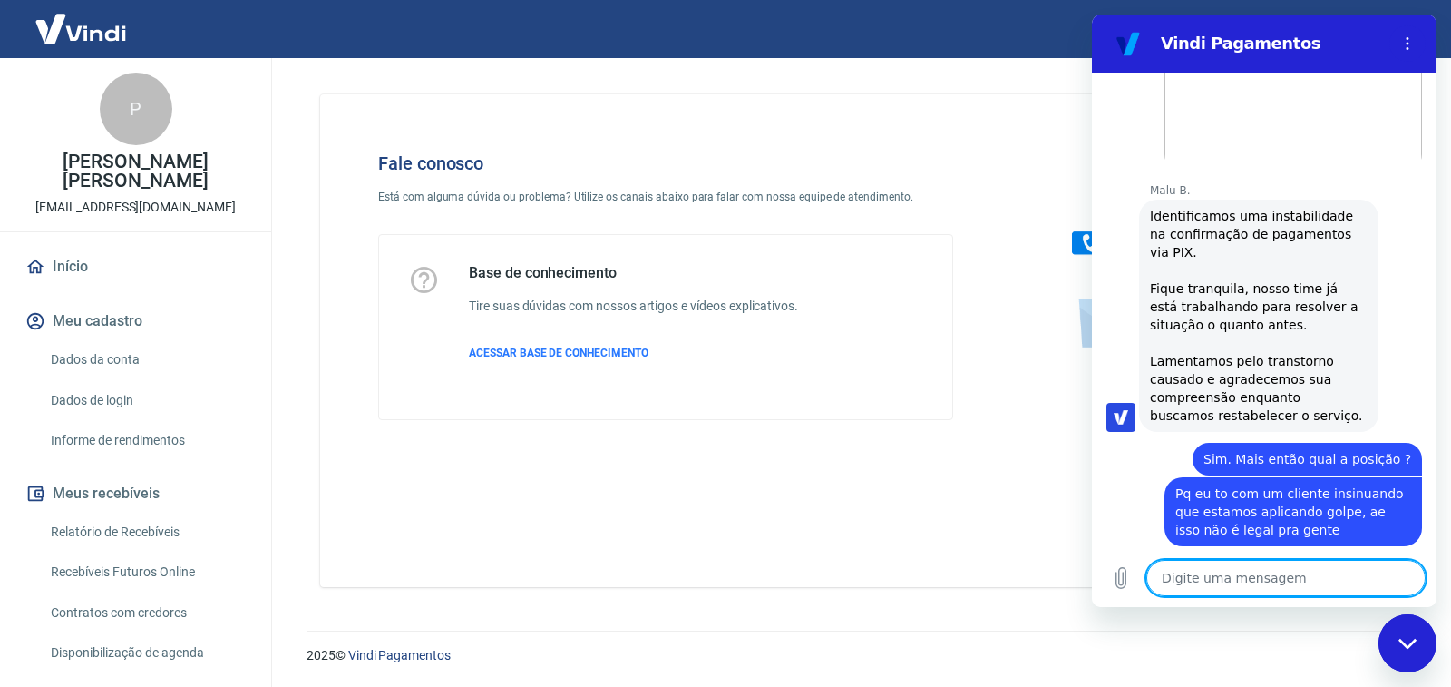
scroll to position [2086, 0]
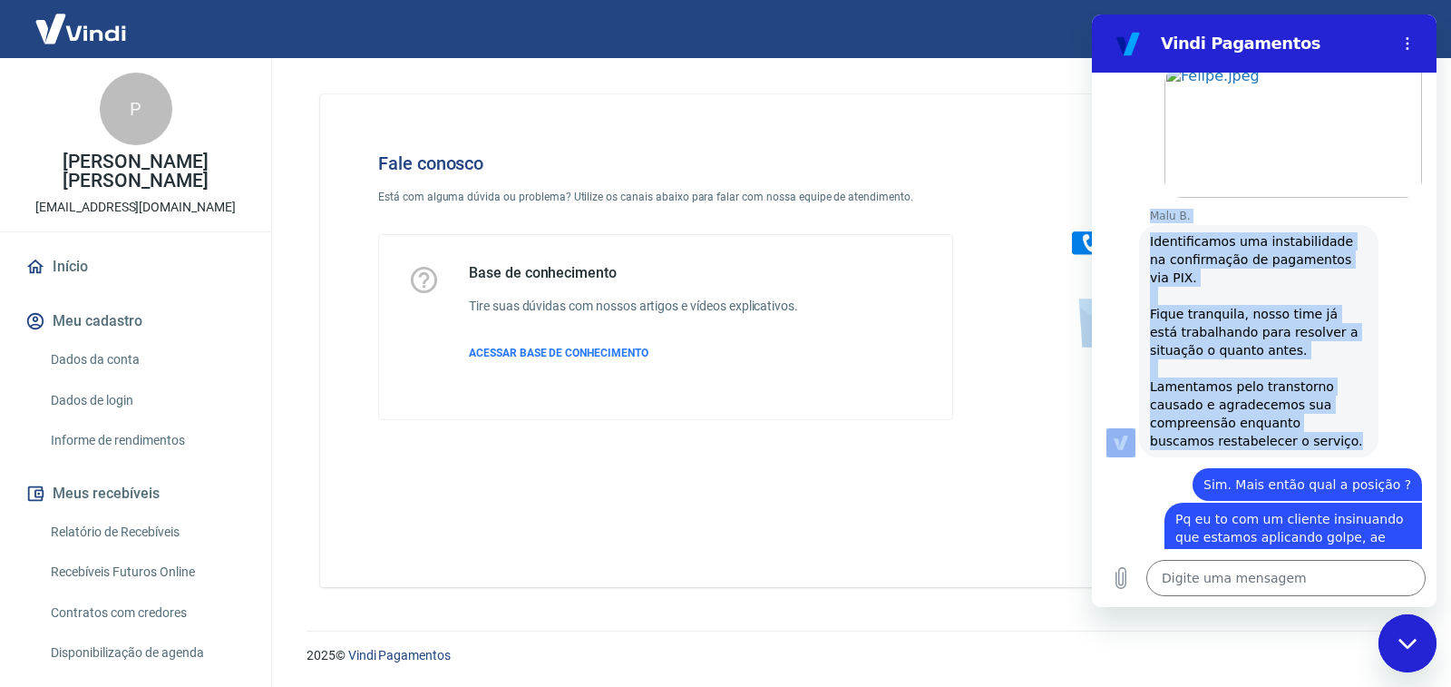
drag, startPoint x: 1282, startPoint y: 424, endPoint x: 1145, endPoint y: 197, distance: 265.6
click at [1145, 209] on div "Malu B. Malu B. diz: Identificamos uma instabilidade na confirmação de pagament…" at bounding box center [1271, 333] width 330 height 248
copy div "Malu B. Malu B. diz: Identificamos uma instabilidade na confirmação de pagament…"
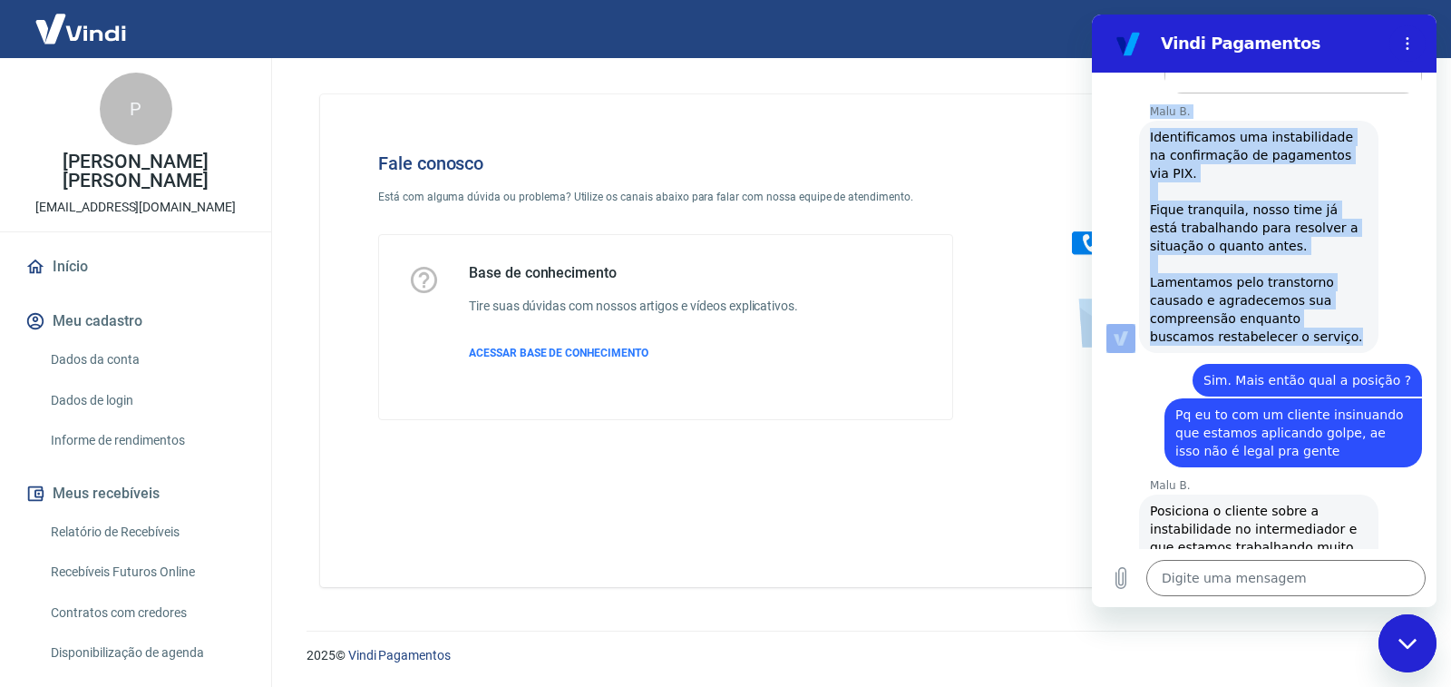
scroll to position [2358, 0]
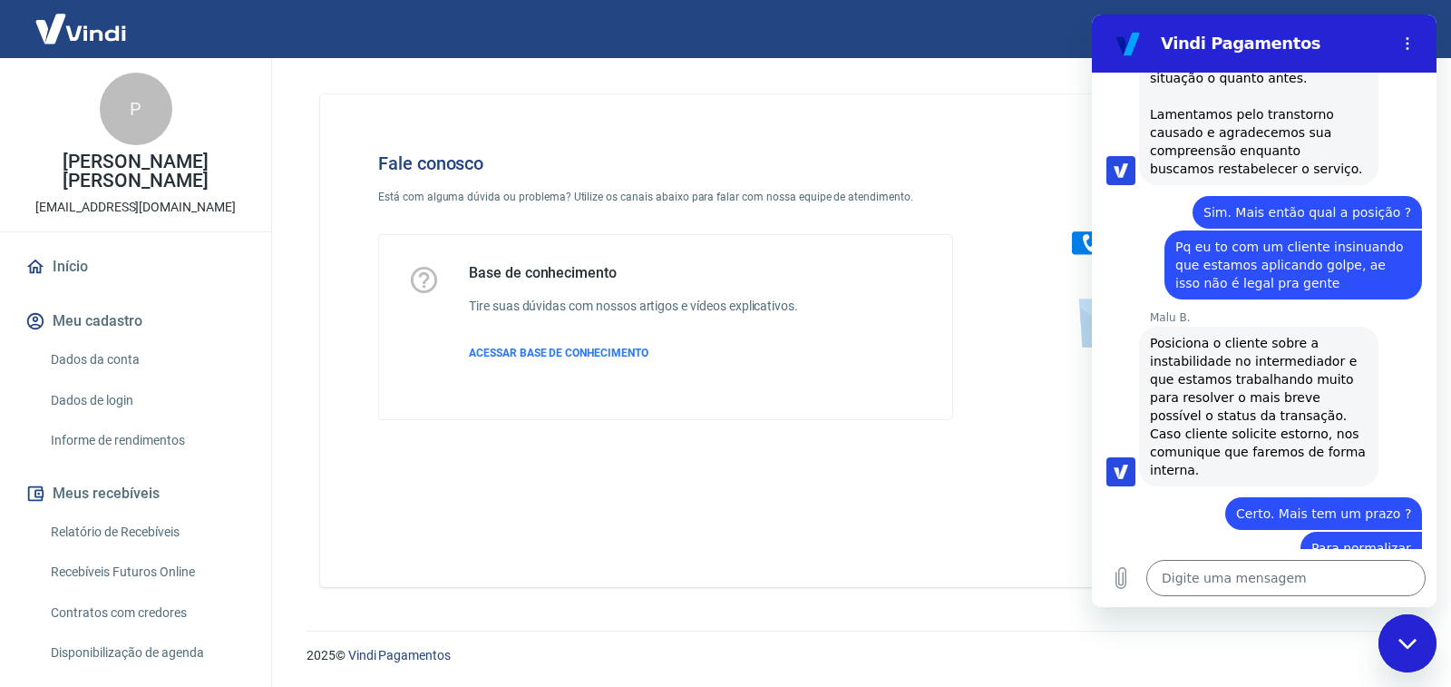
click at [1150, 486] on div "diz: Certo. Mais tem um prazo ?" at bounding box center [1257, 508] width 330 height 44
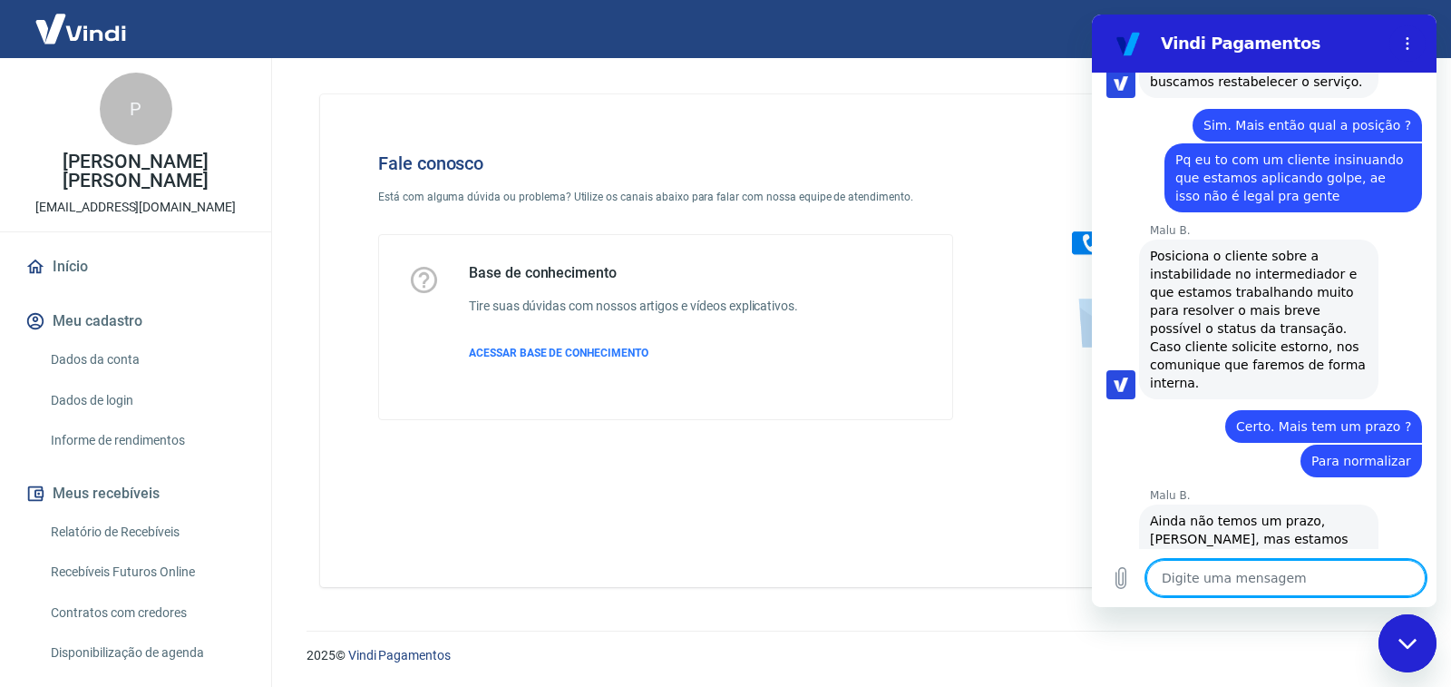
scroll to position [2454, 0]
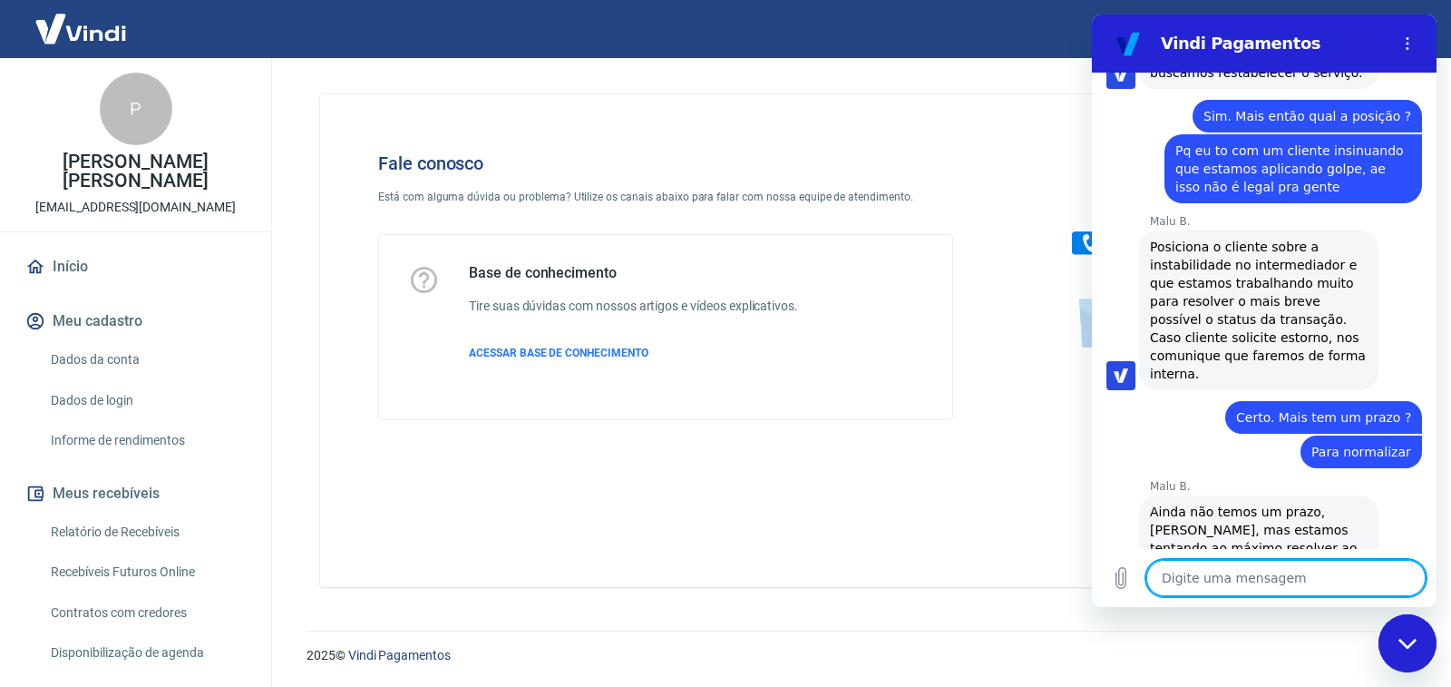
click at [1286, 579] on textarea at bounding box center [1285, 578] width 279 height 36
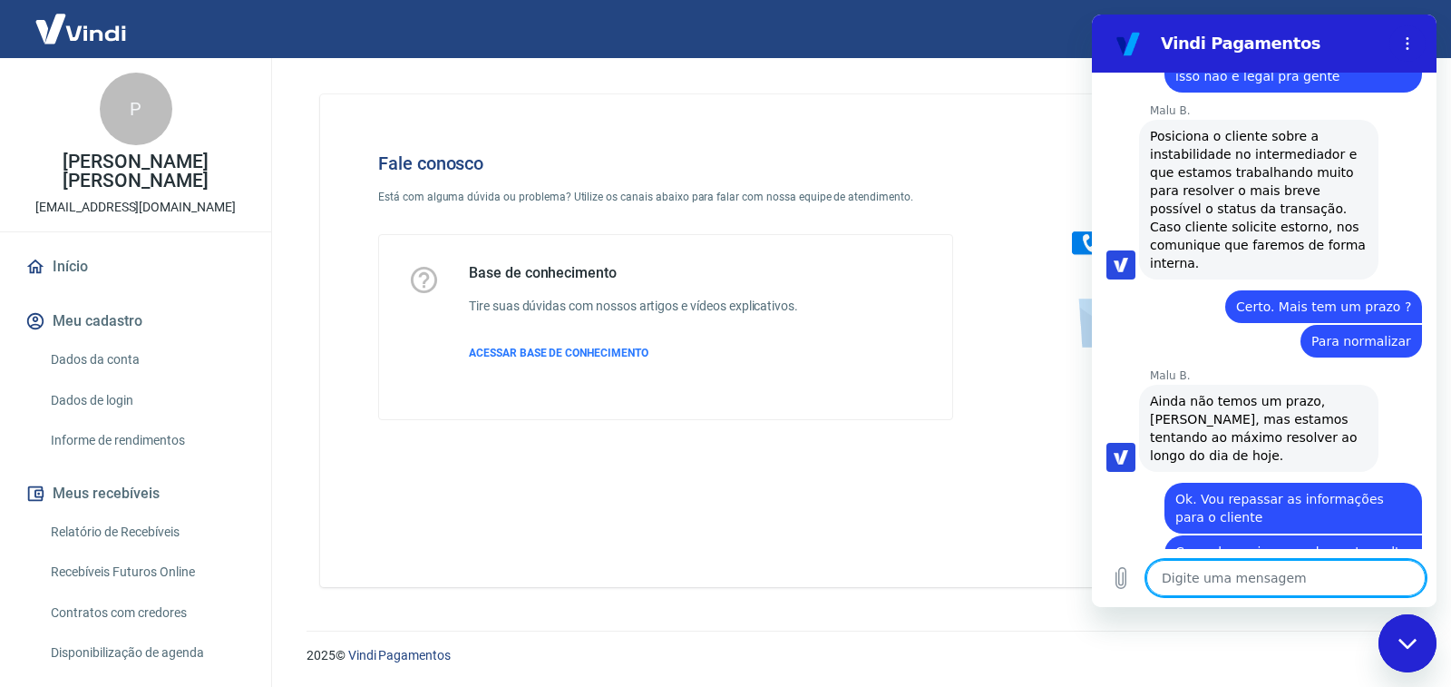
scroll to position [2568, 0]
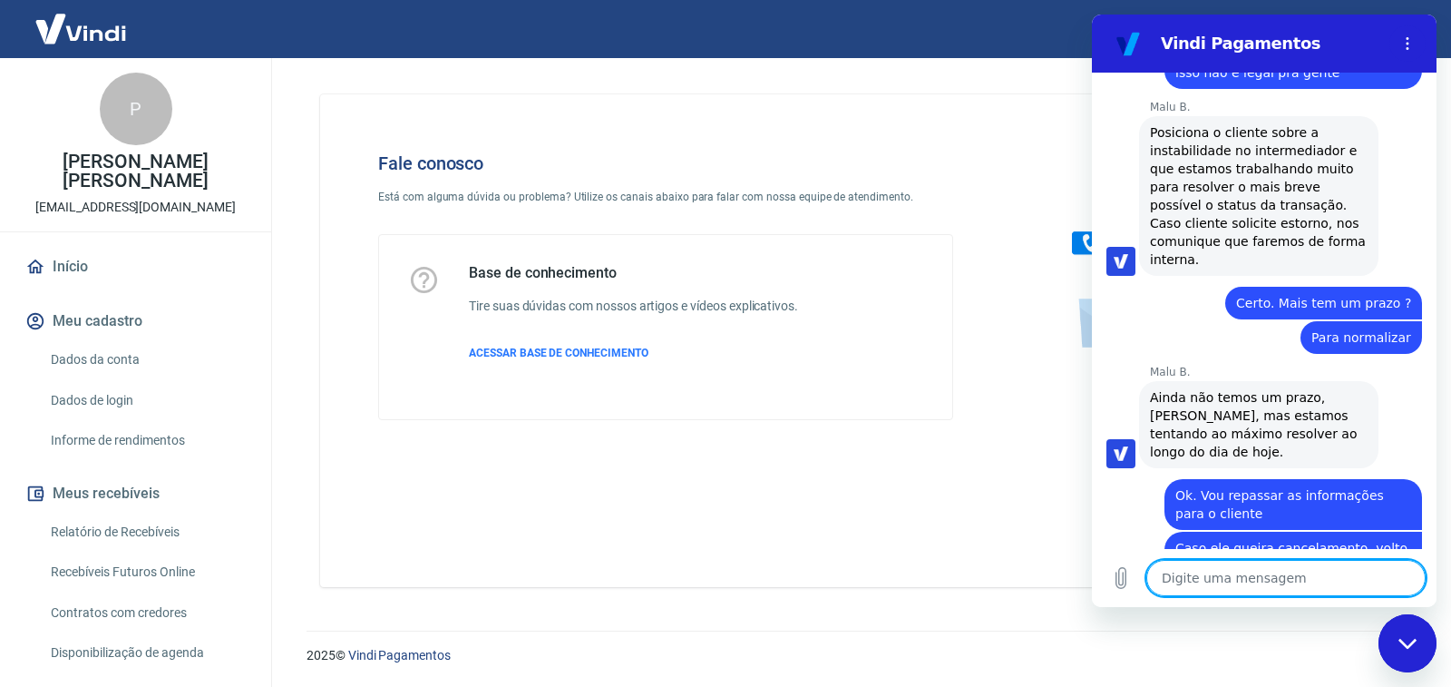
click at [1264, 569] on textarea at bounding box center [1285, 578] width 279 height 36
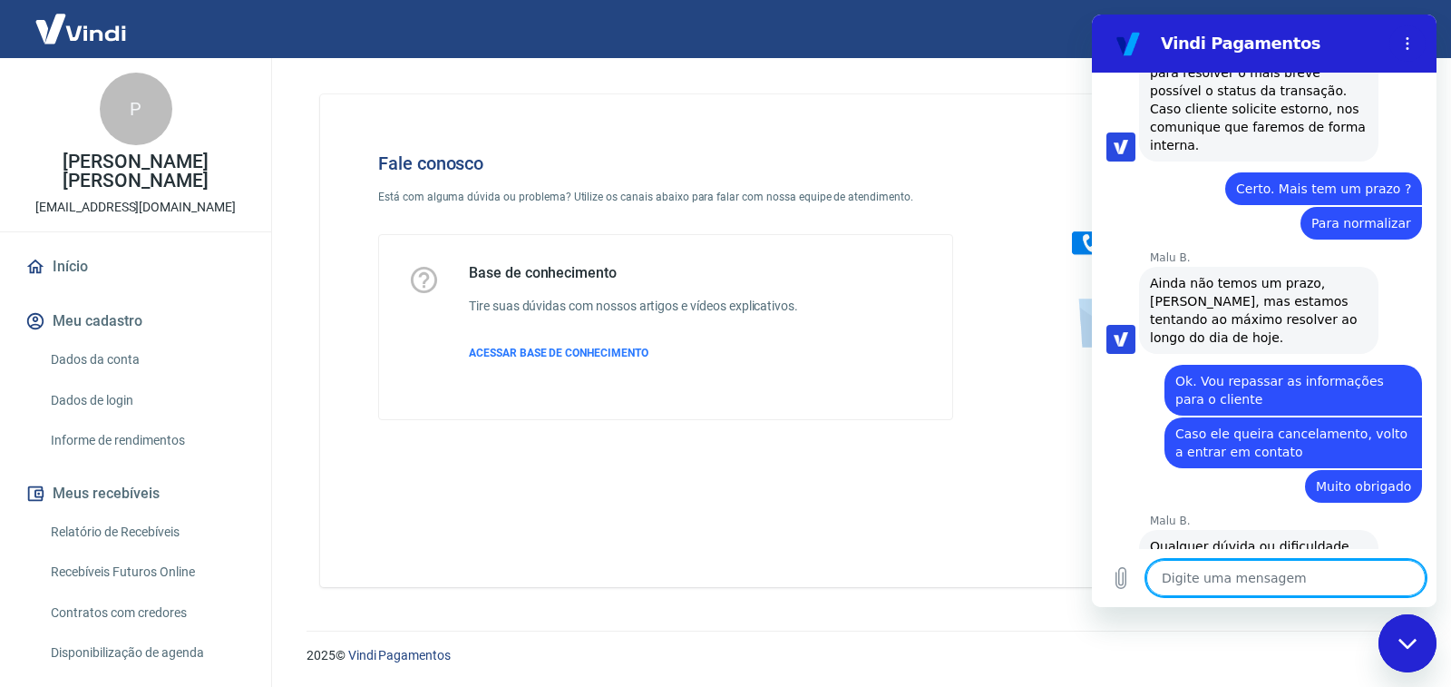
scroll to position [2717, 0]
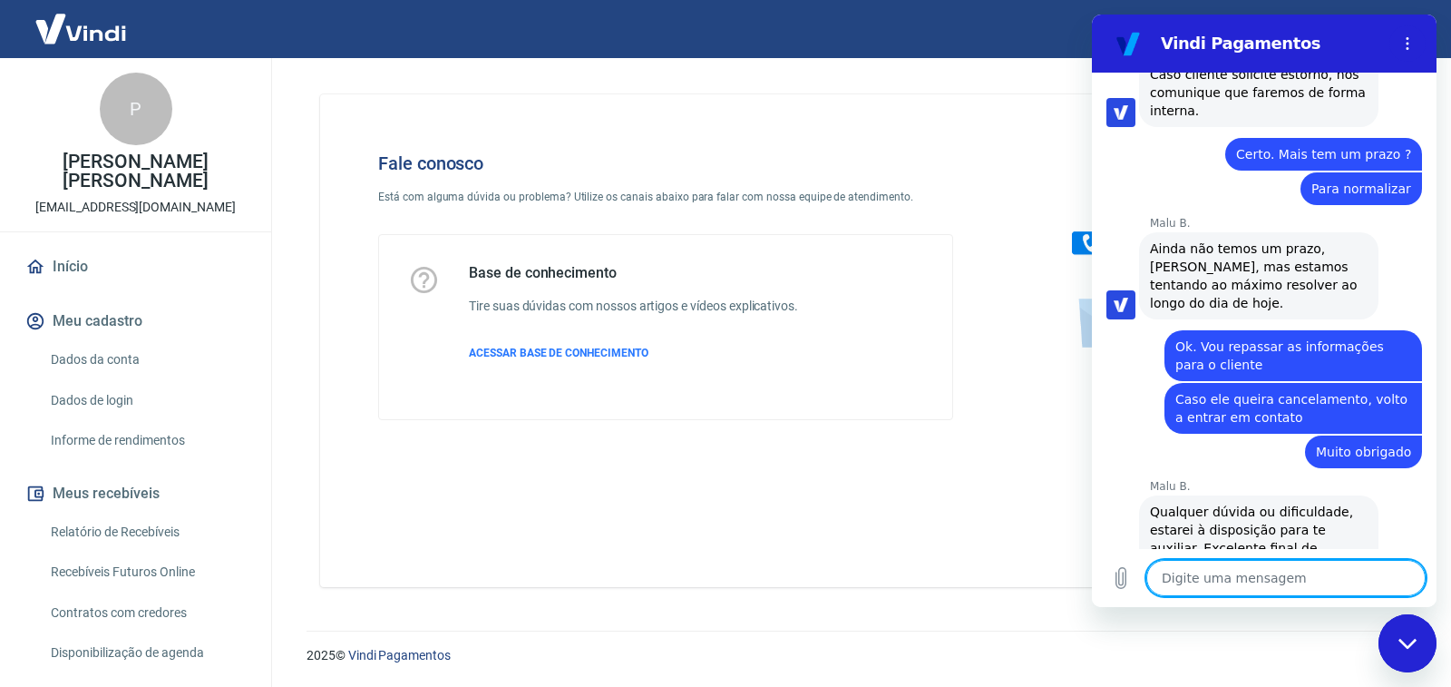
click at [1251, 570] on textarea at bounding box center [1285, 578] width 279 height 36
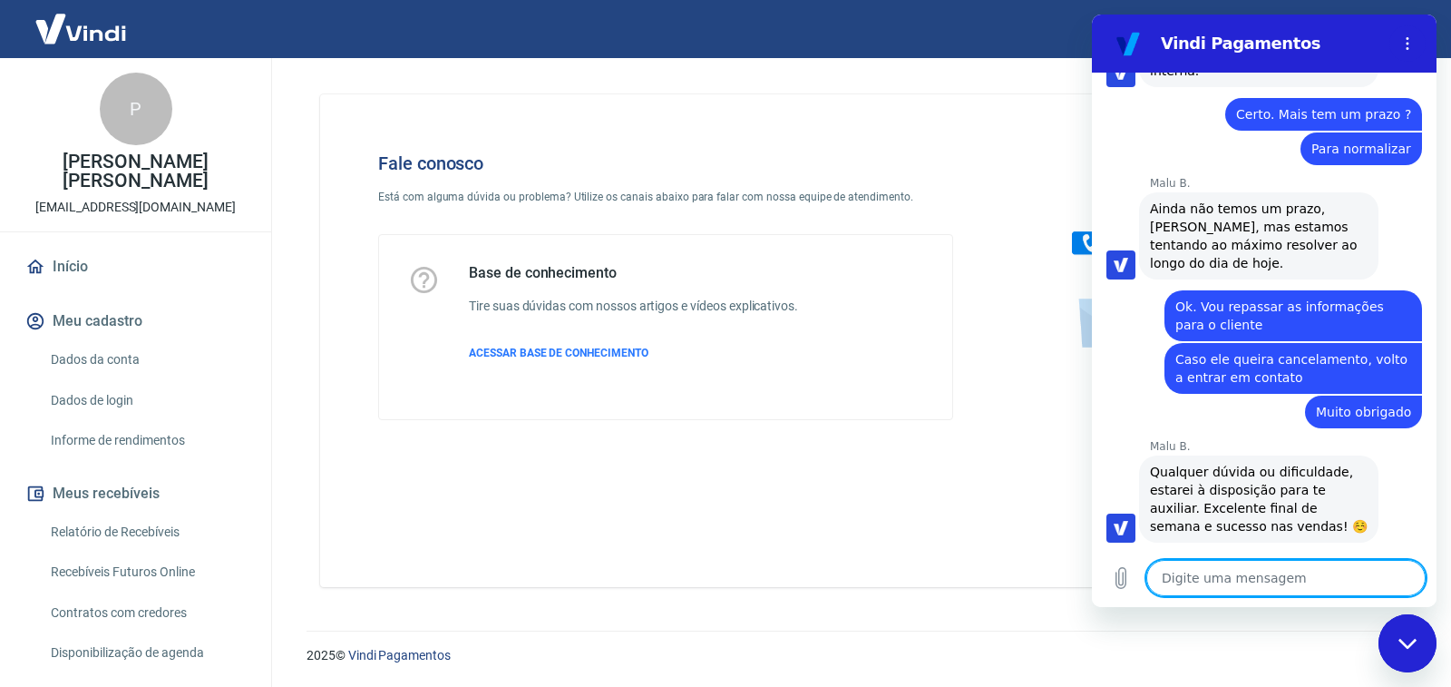
scroll to position [2761, 0]
